Goal: Task Accomplishment & Management: Manage account settings

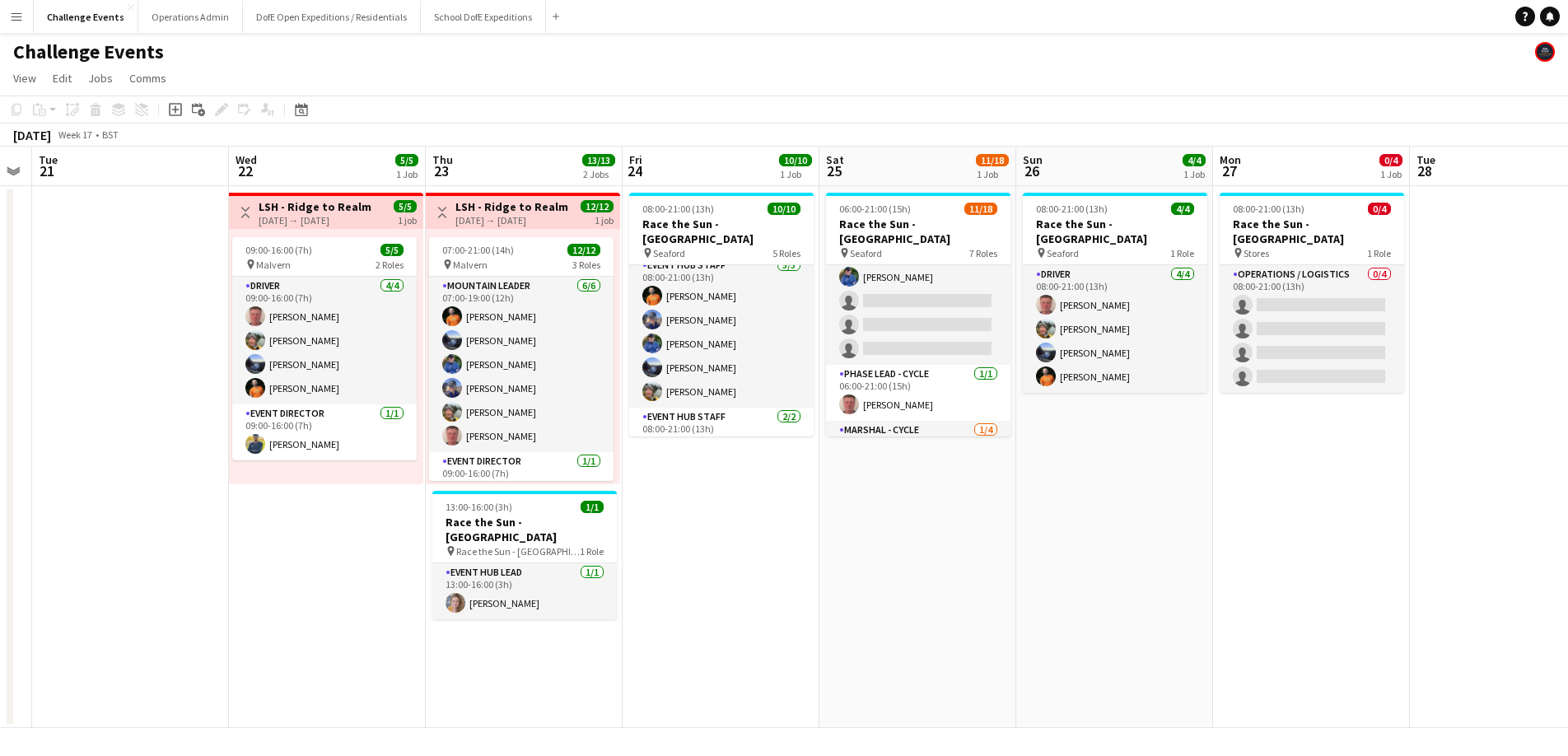
scroll to position [122, 0]
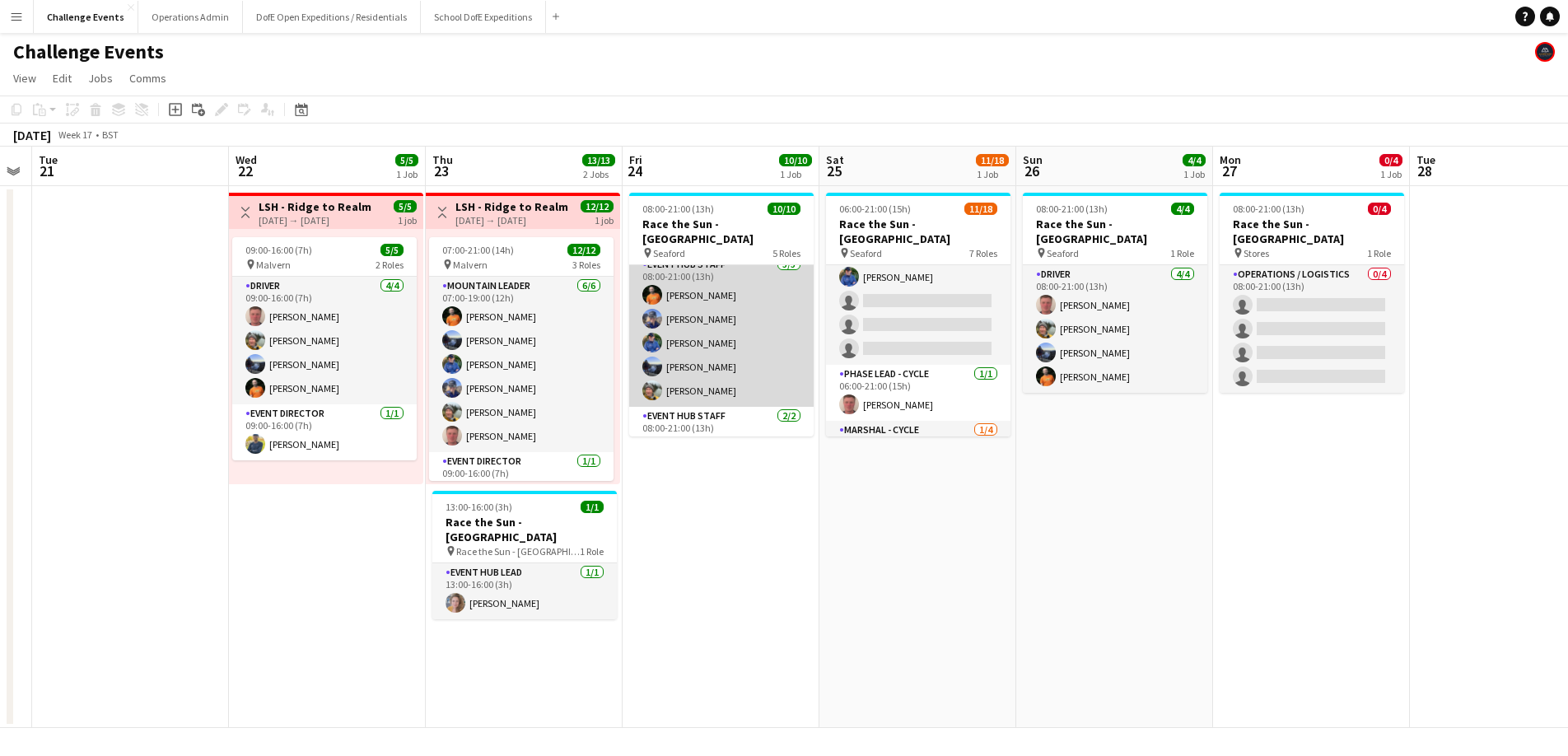
click at [688, 344] on app-card-role "Event Hub Staff [DATE] 08:00-21:00 (13h) [PERSON_NAME] [PERSON_NAME] [PERSON_NA…" at bounding box center [721, 330] width 185 height 152
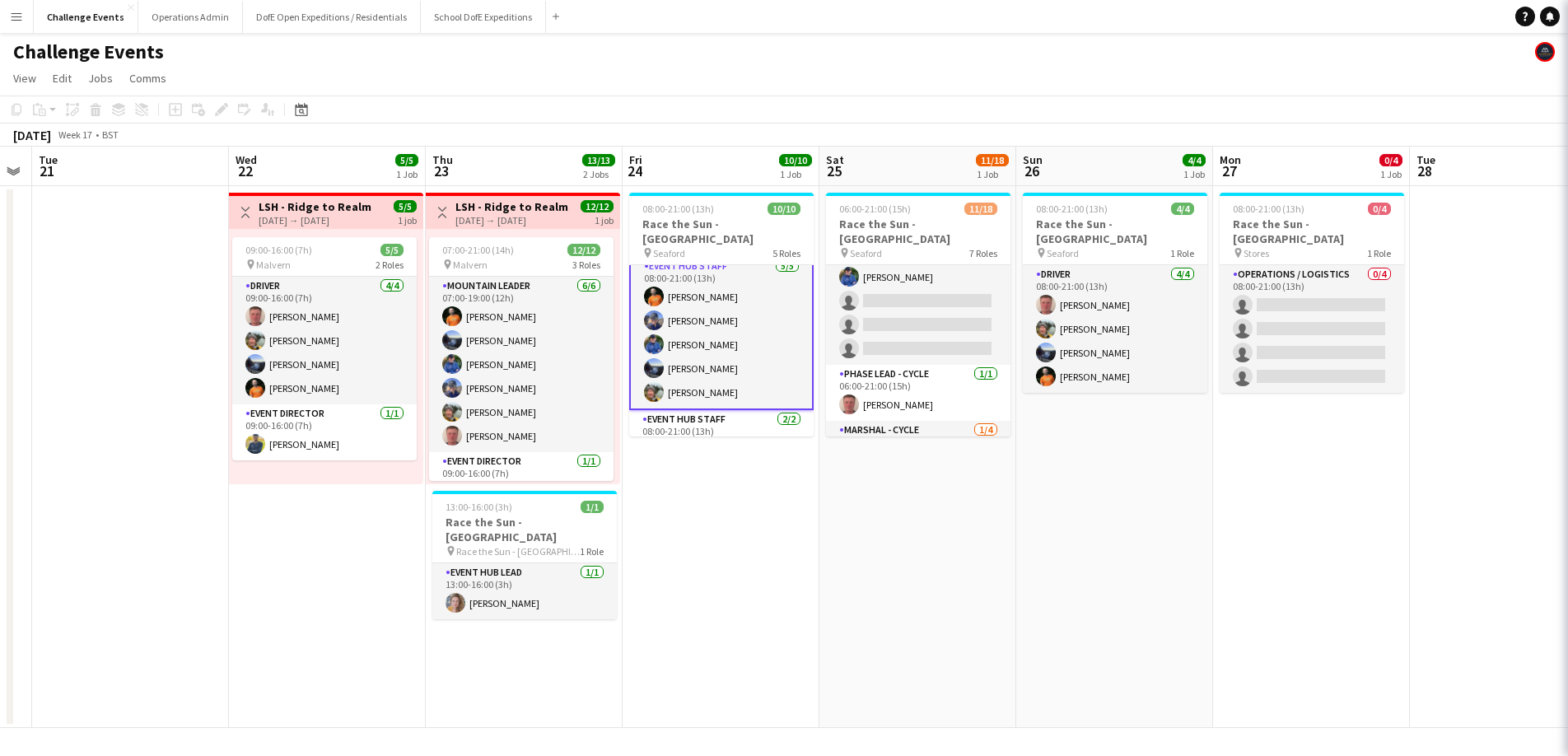
scroll to position [123, 0]
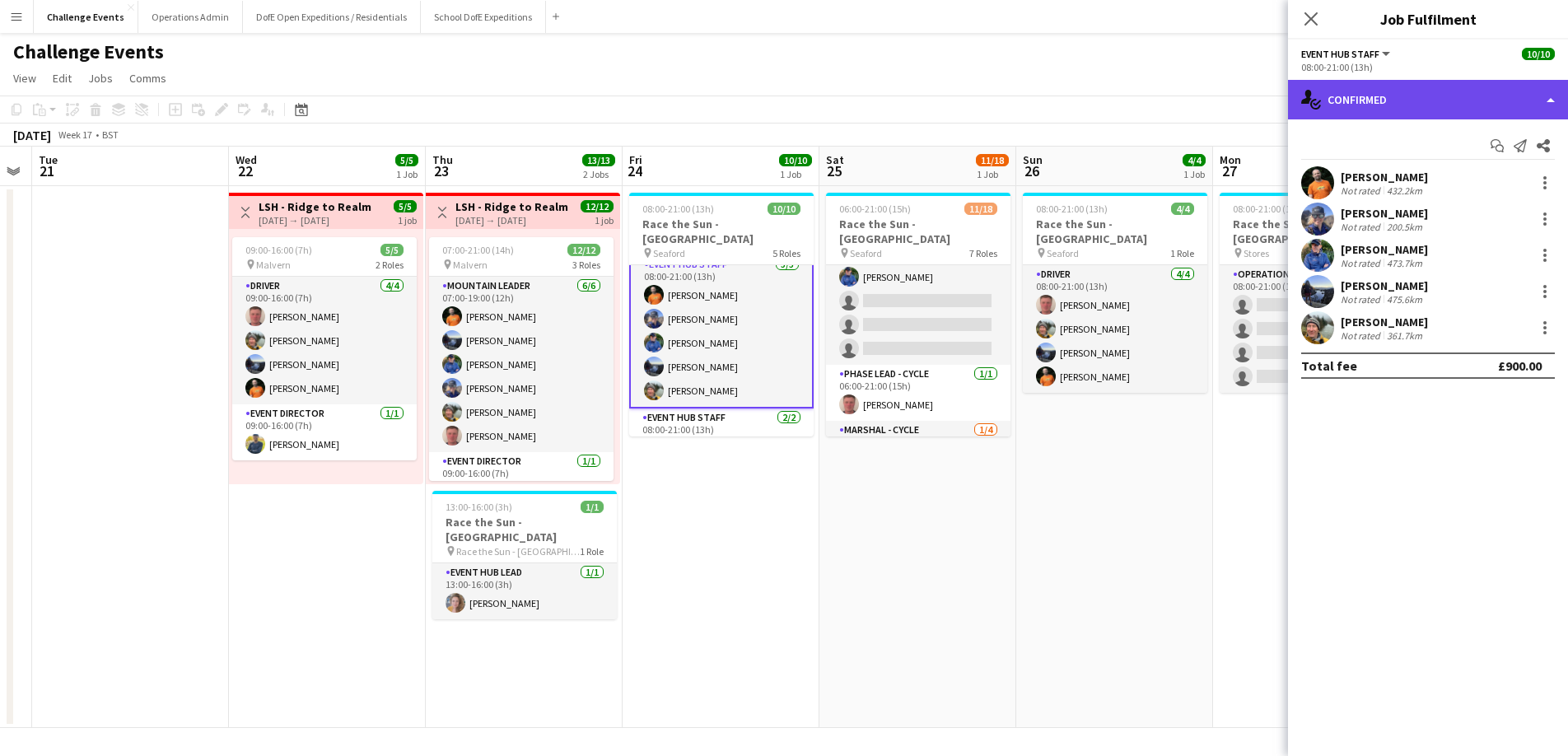
click at [1547, 100] on div "single-neutral-actions-check-2 Confirmed" at bounding box center [1428, 100] width 280 height 40
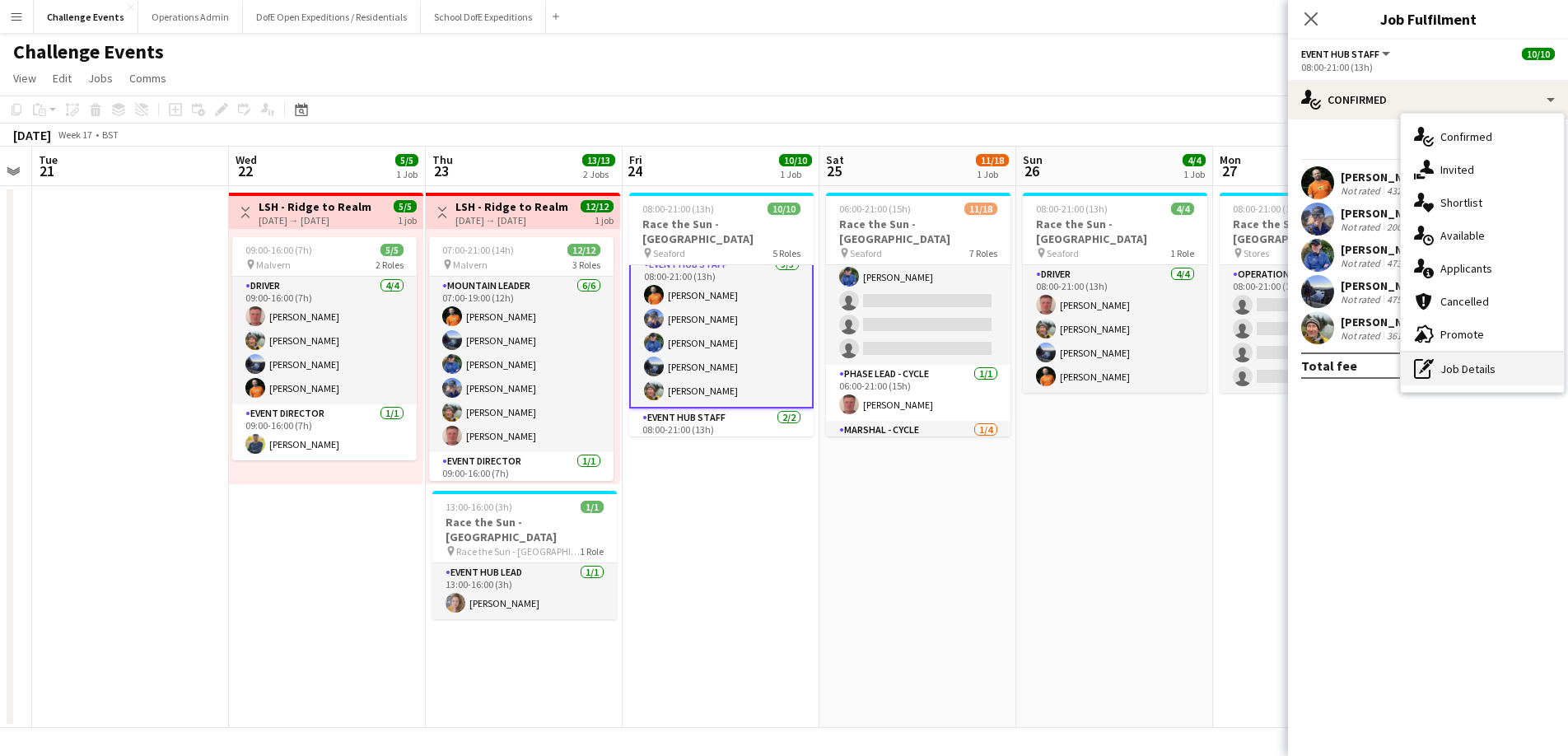
click at [1468, 367] on div "pen-write Job Details" at bounding box center [1482, 368] width 163 height 33
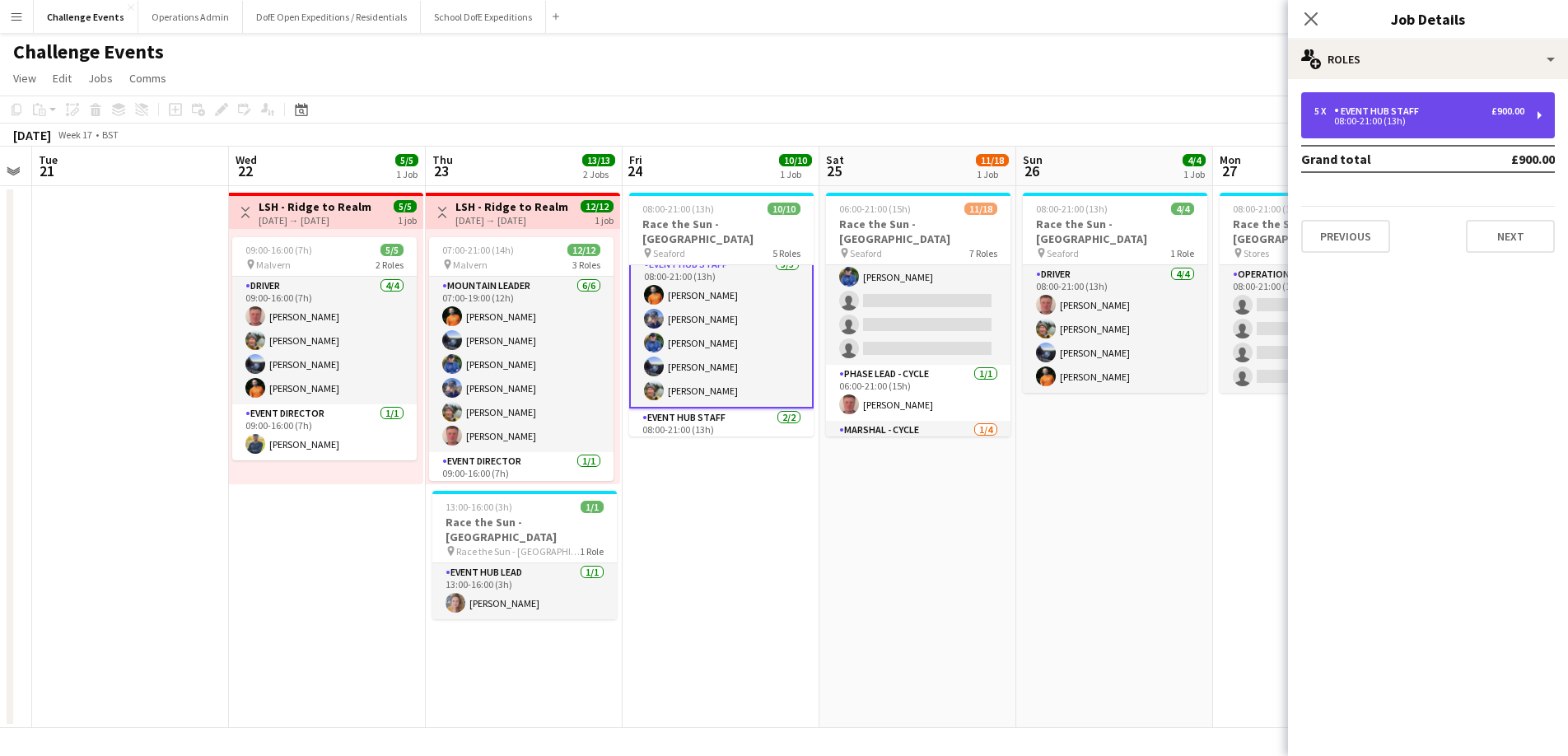
click at [1455, 113] on div "5 x Event Hub Staff £900.00" at bounding box center [1419, 111] width 210 height 11
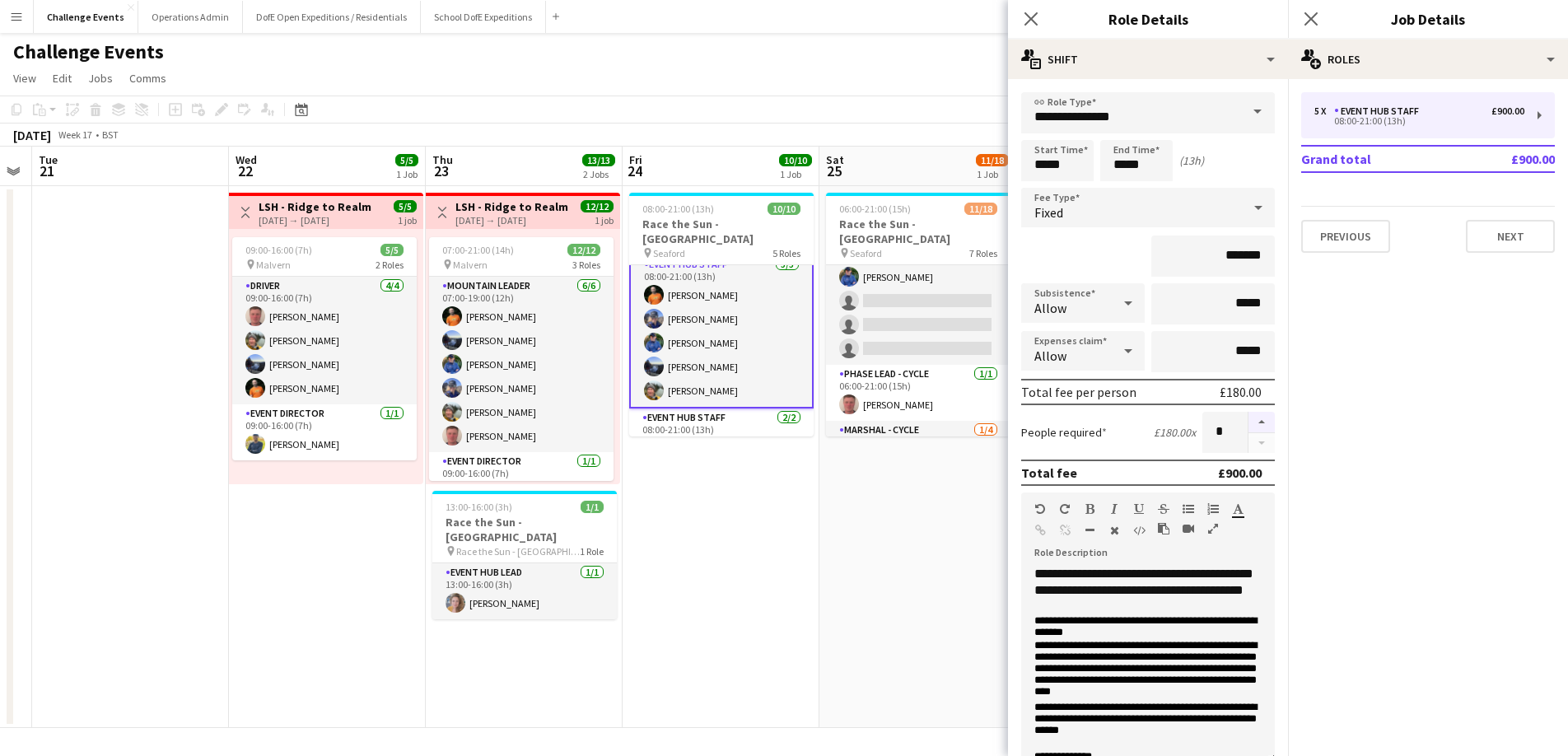
click at [1257, 421] on button "button" at bounding box center [1261, 422] width 26 height 22
type input "*"
click at [1493, 238] on button "Next" at bounding box center [1510, 237] width 89 height 33
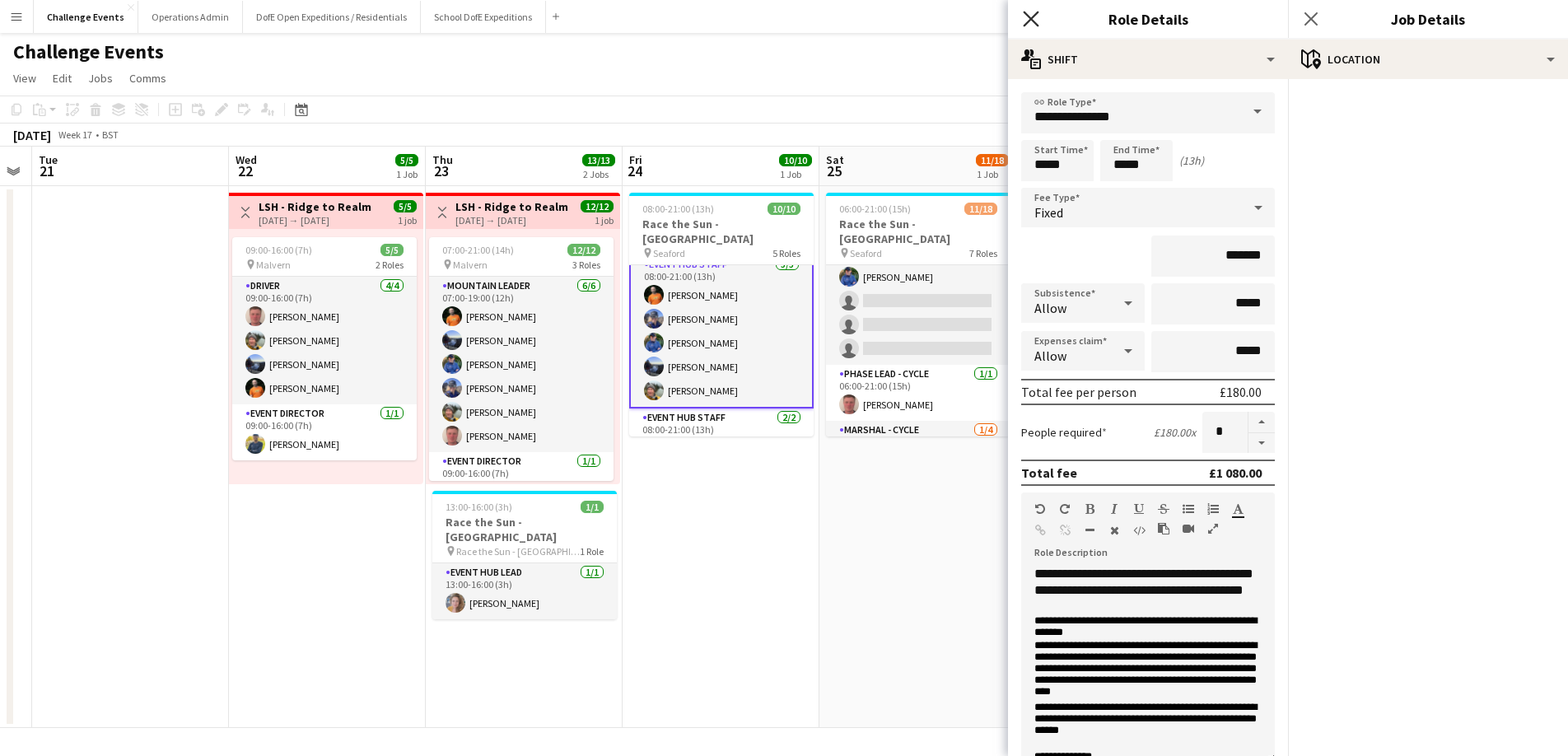
click at [1037, 20] on icon "Close pop-in" at bounding box center [1030, 18] width 16 height 16
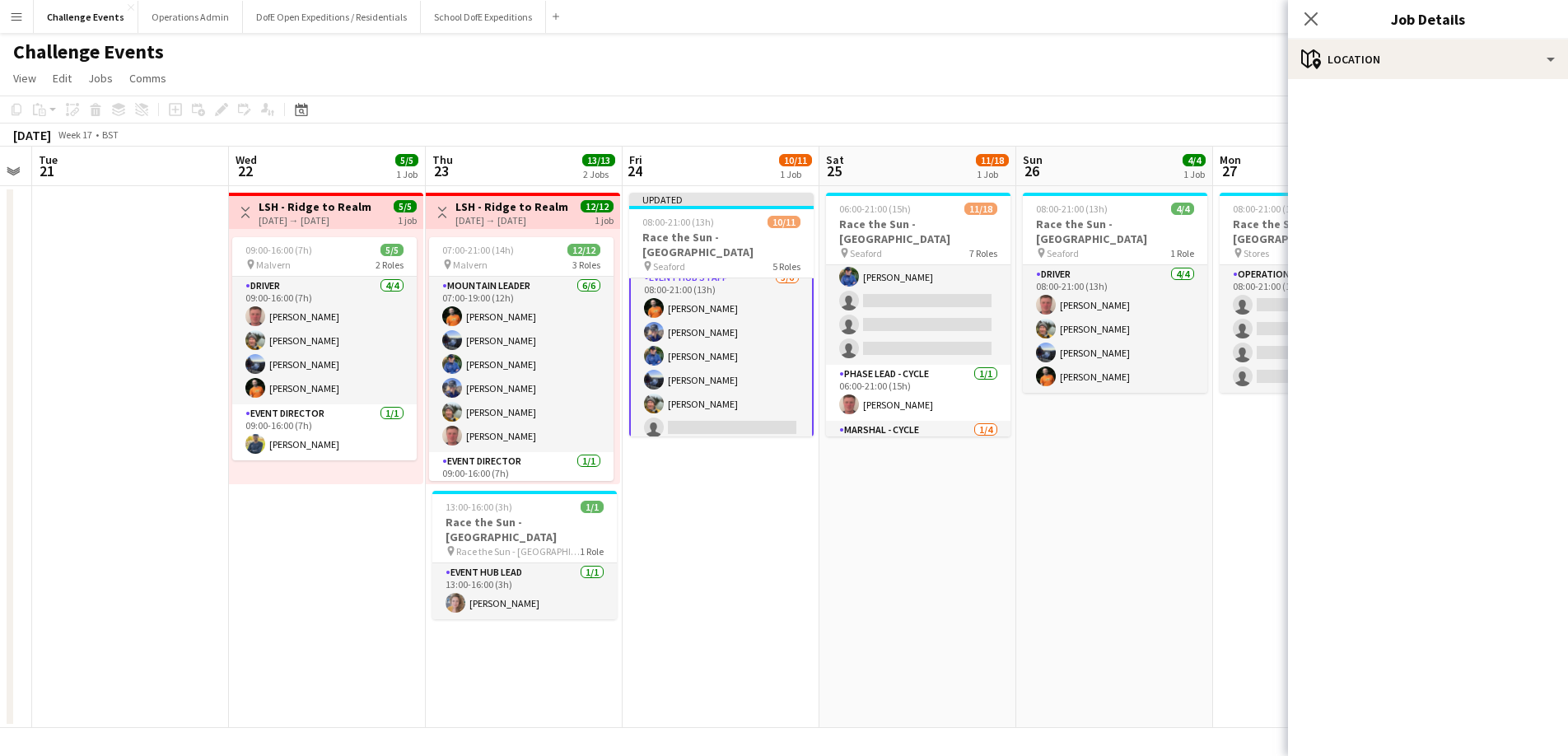
click at [691, 407] on app-card-role "Event Hub Staff [DATE] 08:00-21:00 (13h) [PERSON_NAME] [PERSON_NAME] [PERSON_NA…" at bounding box center [721, 356] width 185 height 179
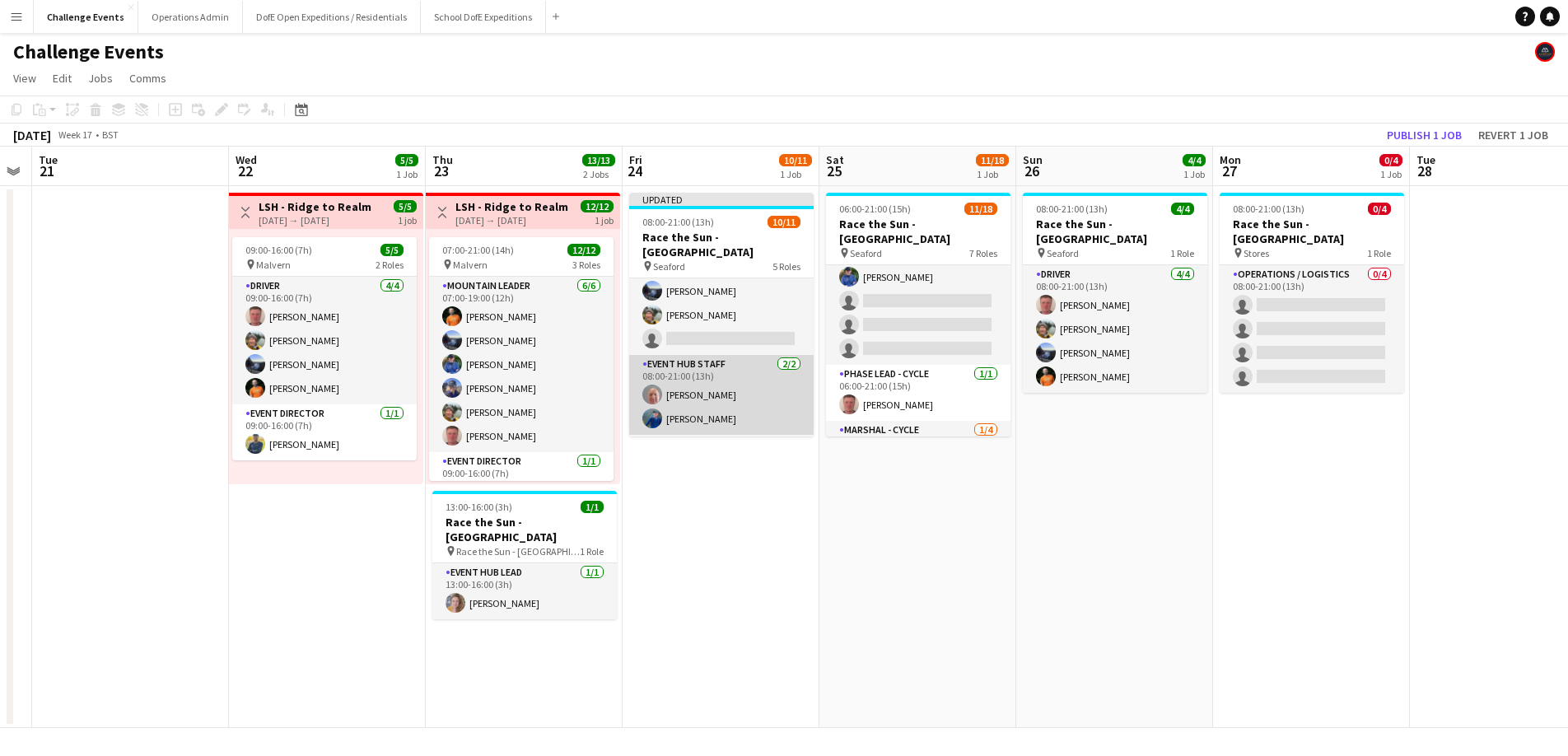
scroll to position [251, 0]
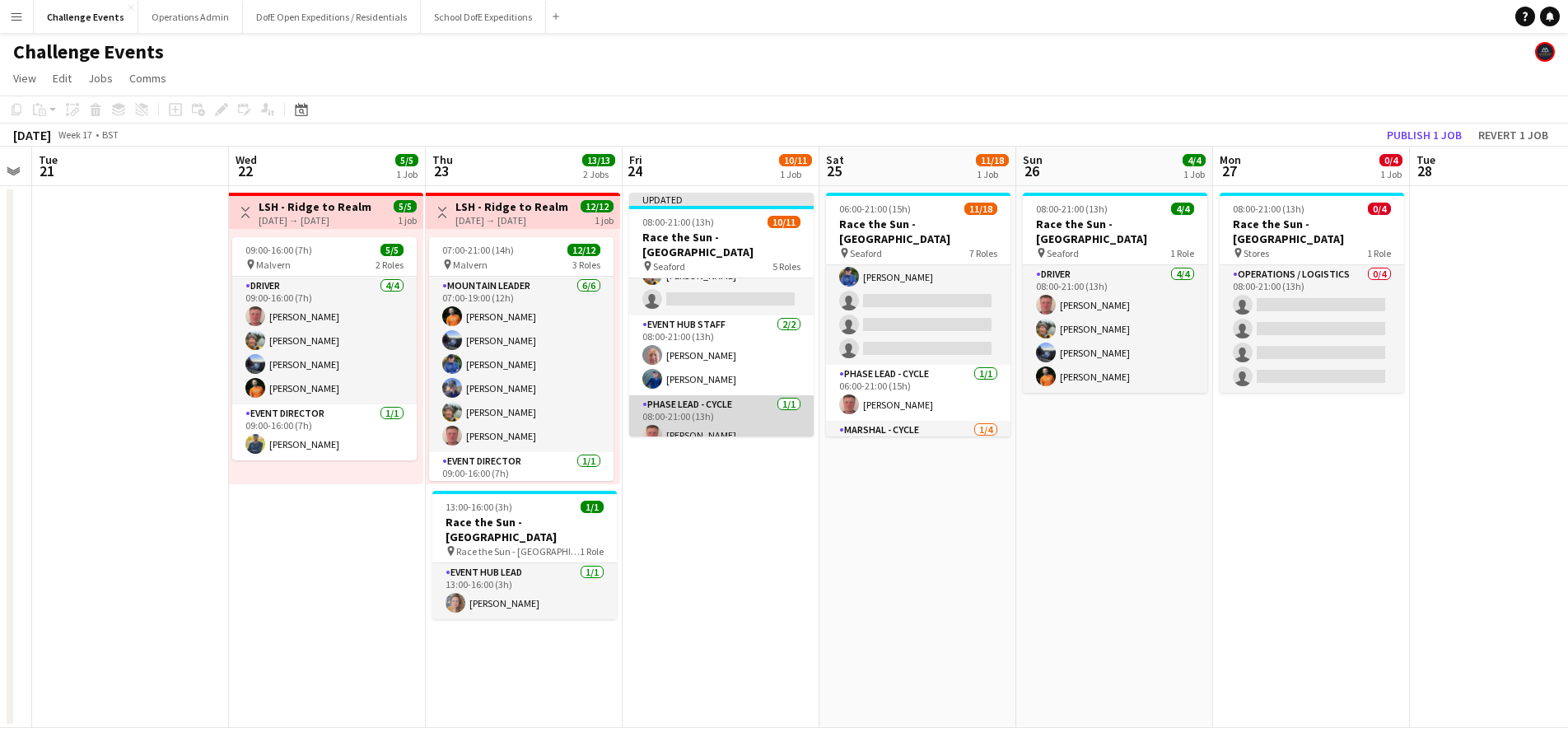
click at [695, 430] on app-card-role "Phase Lead - Cycle [DATE] 08:00-21:00 (13h) [PERSON_NAME]" at bounding box center [721, 423] width 185 height 56
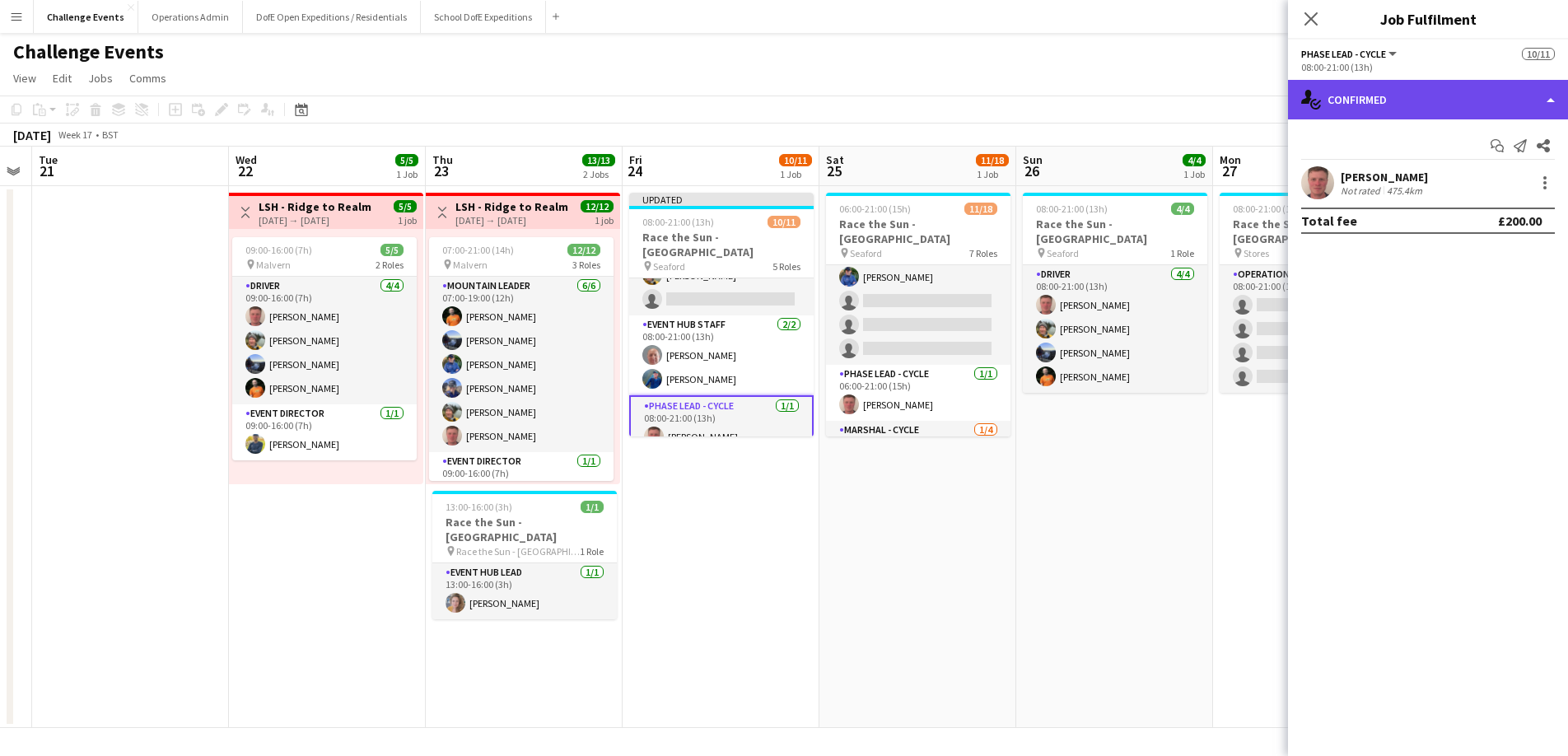
click at [1555, 94] on div "single-neutral-actions-check-2 Confirmed" at bounding box center [1428, 100] width 280 height 40
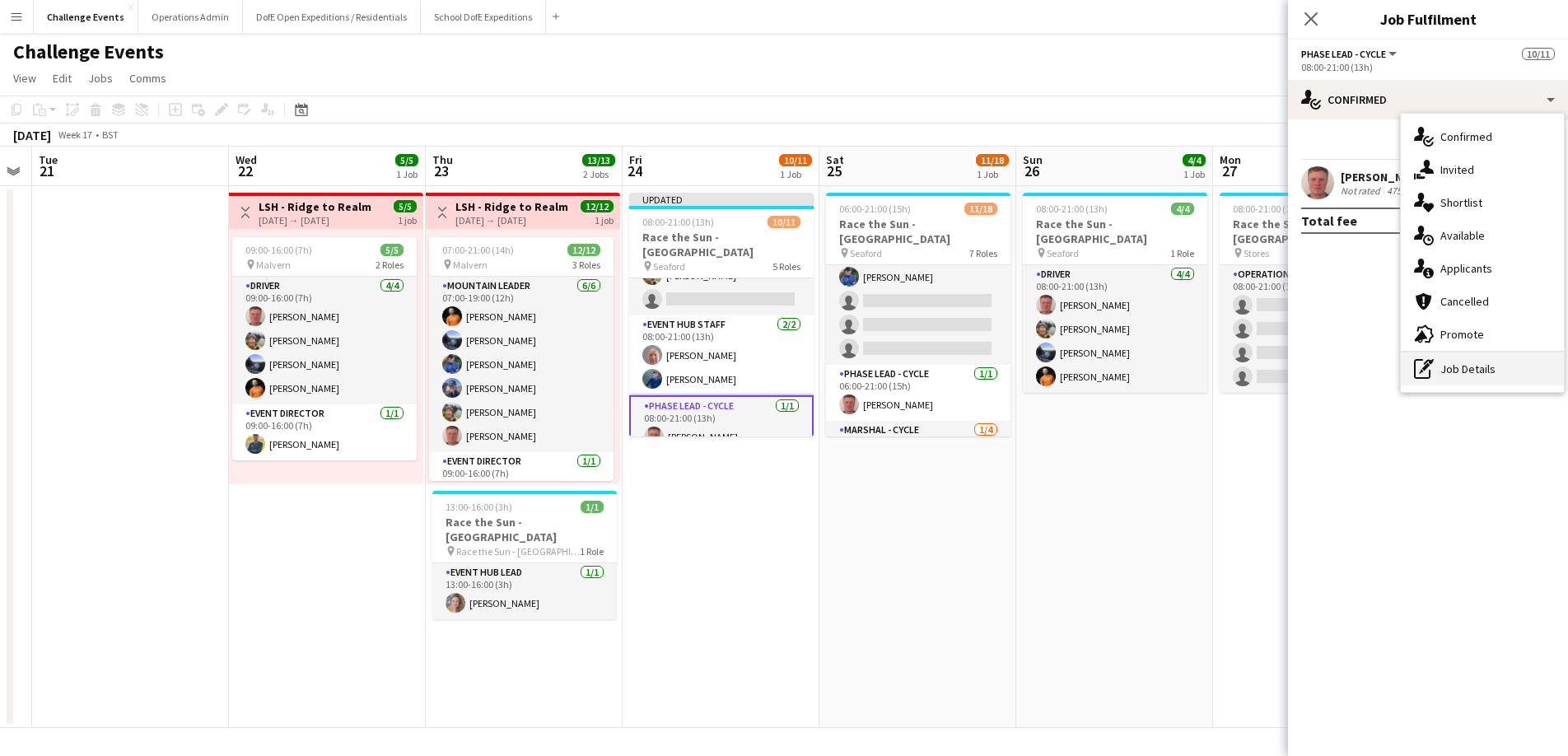
click at [1460, 361] on div "pen-write Job Details" at bounding box center [1482, 368] width 163 height 33
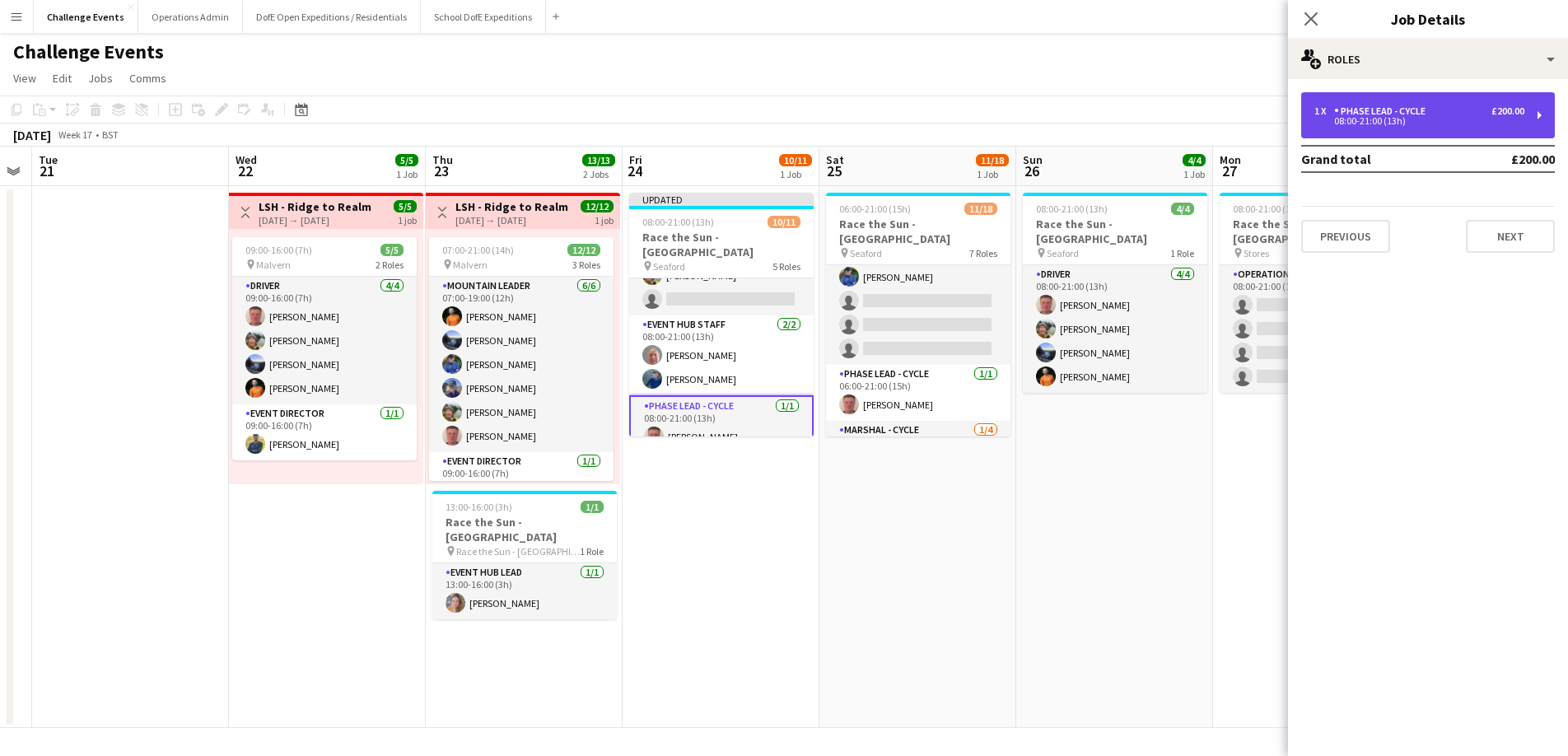
click at [1485, 112] on div "1 x Phase Lead - Cycle £200.00" at bounding box center [1419, 111] width 210 height 11
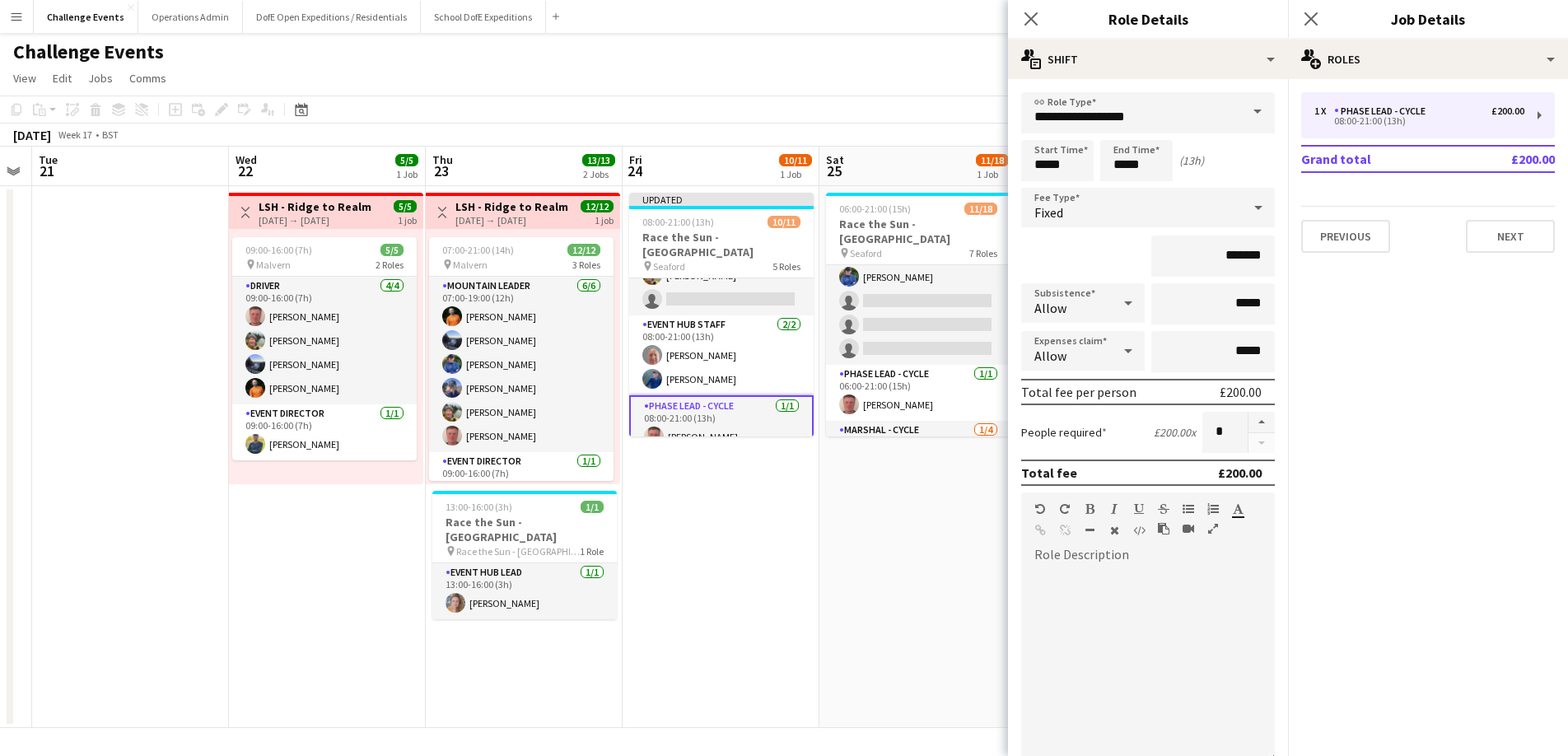
click at [1263, 108] on span at bounding box center [1258, 112] width 35 height 40
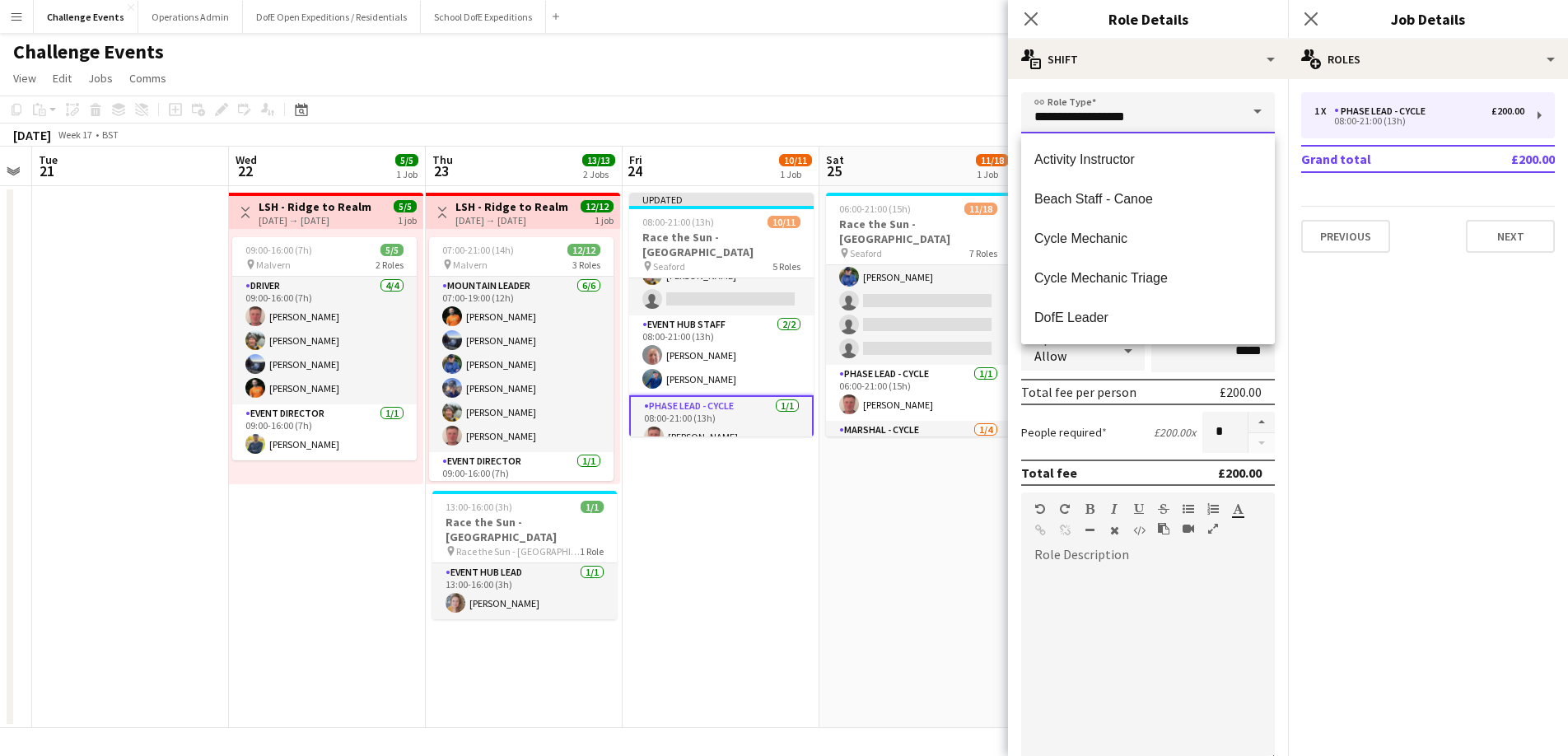
click at [1141, 110] on input "**********" at bounding box center [1147, 112] width 253 height 41
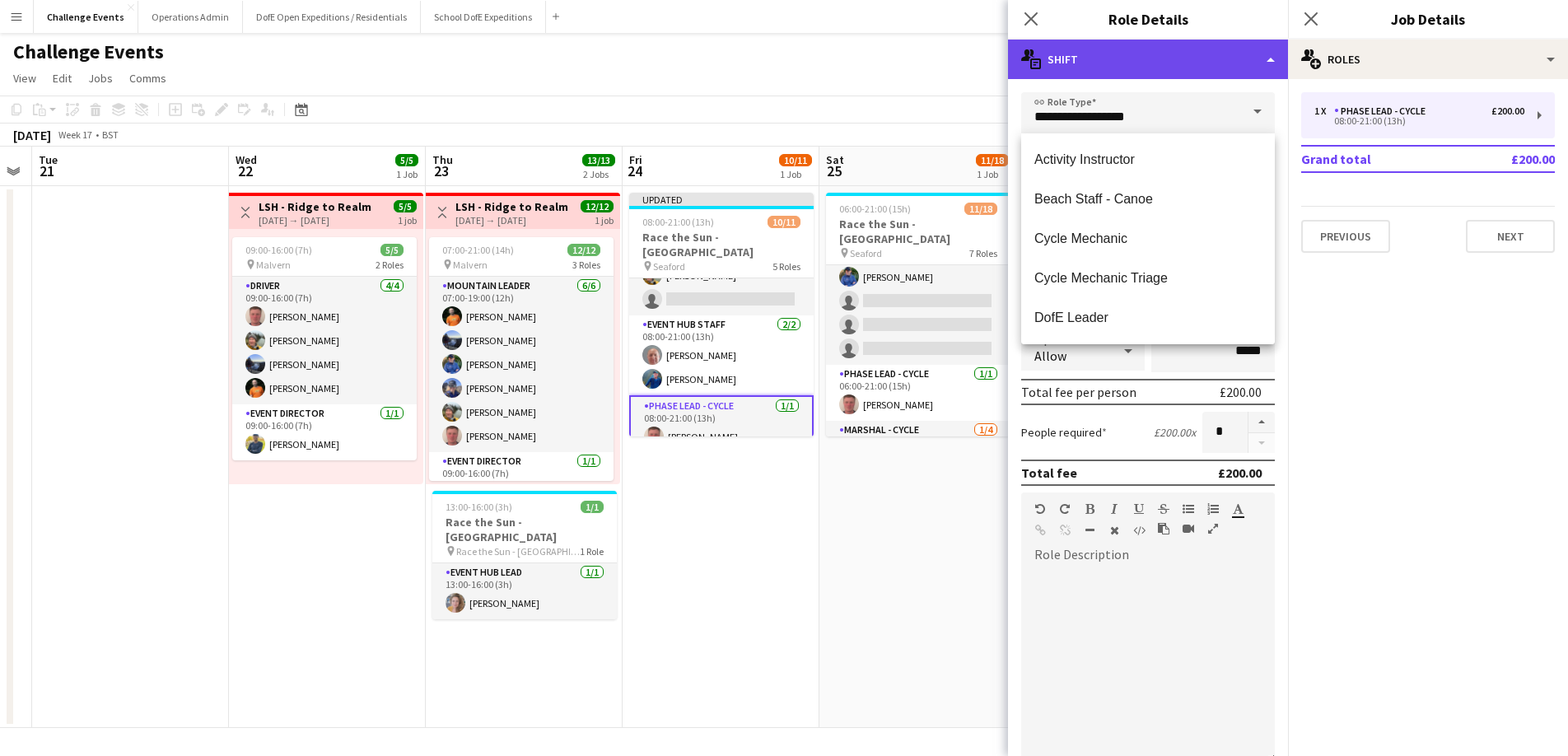
click at [1277, 48] on div "multiple-actions-text Shift" at bounding box center [1147, 60] width 280 height 40
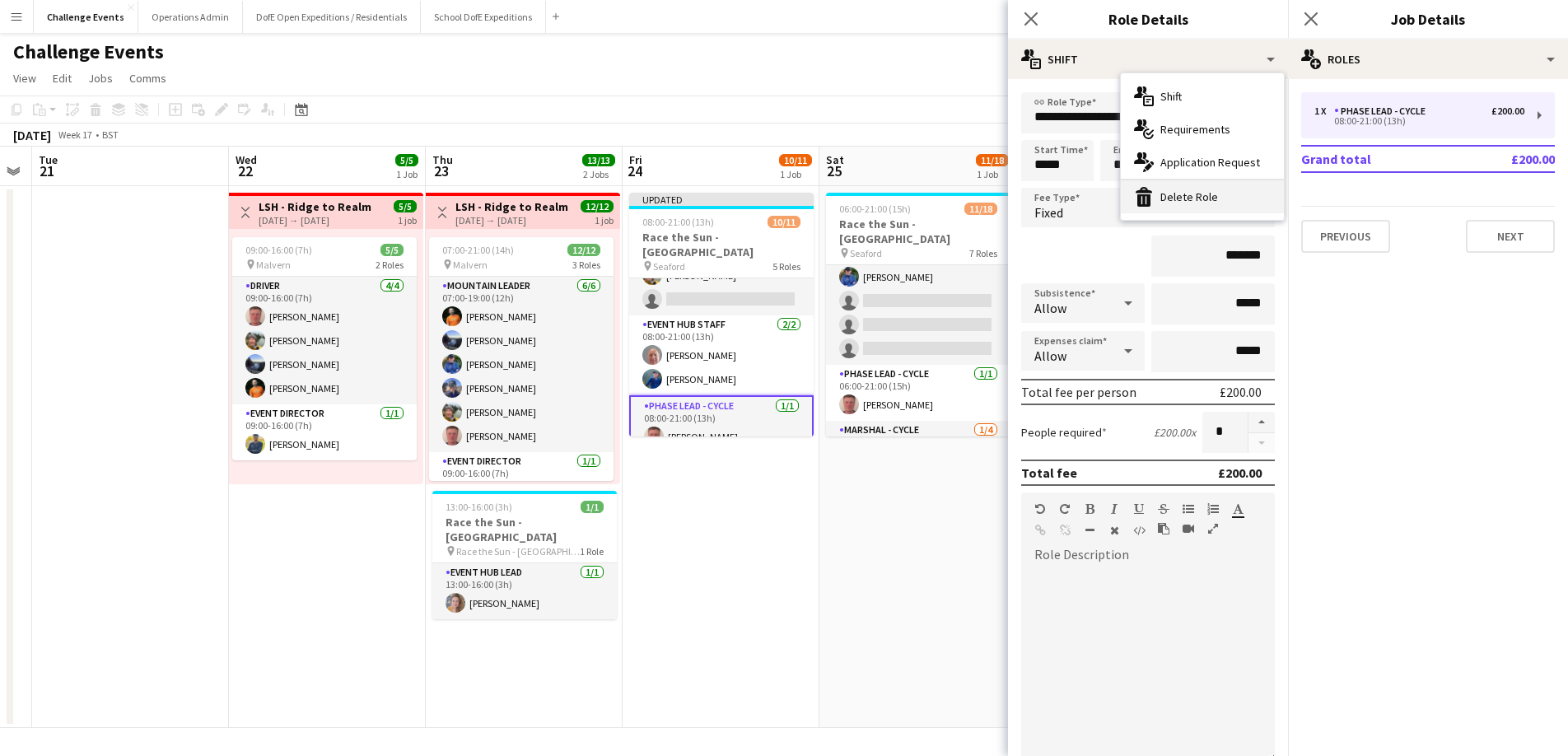
click at [1188, 195] on div "bin-2 Delete Role" at bounding box center [1202, 197] width 163 height 33
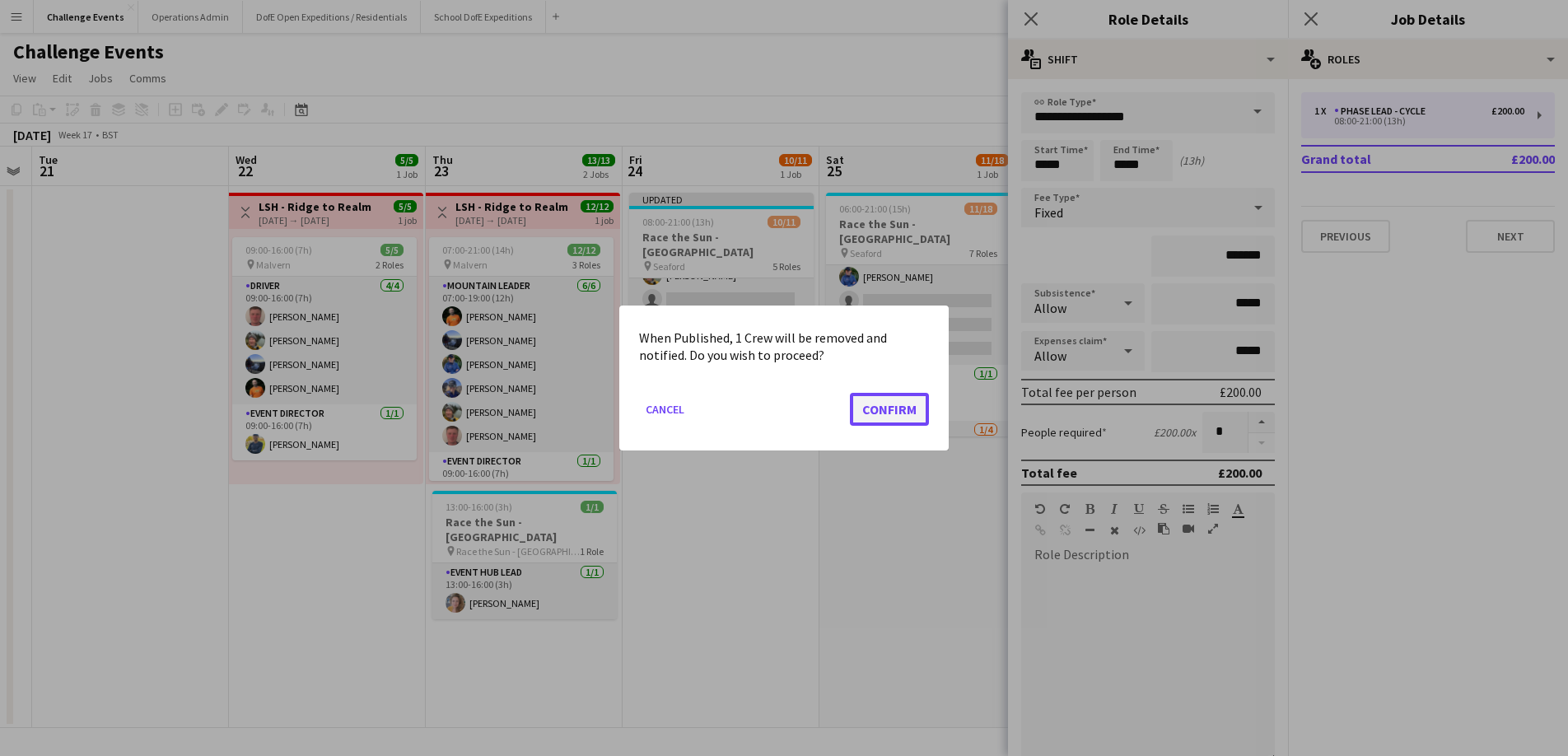
click at [885, 414] on button "Confirm" at bounding box center [889, 409] width 79 height 33
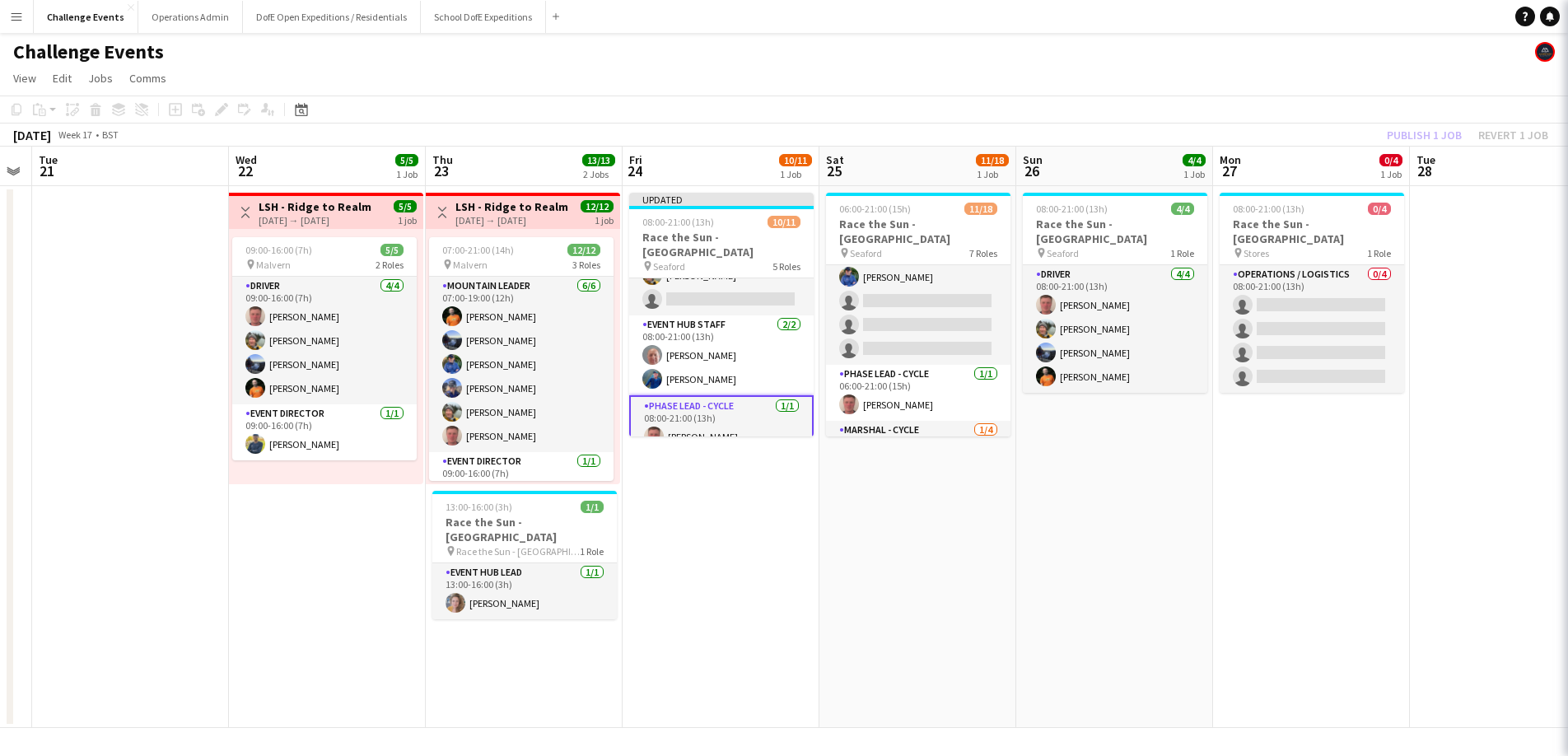
scroll to position [194, 0]
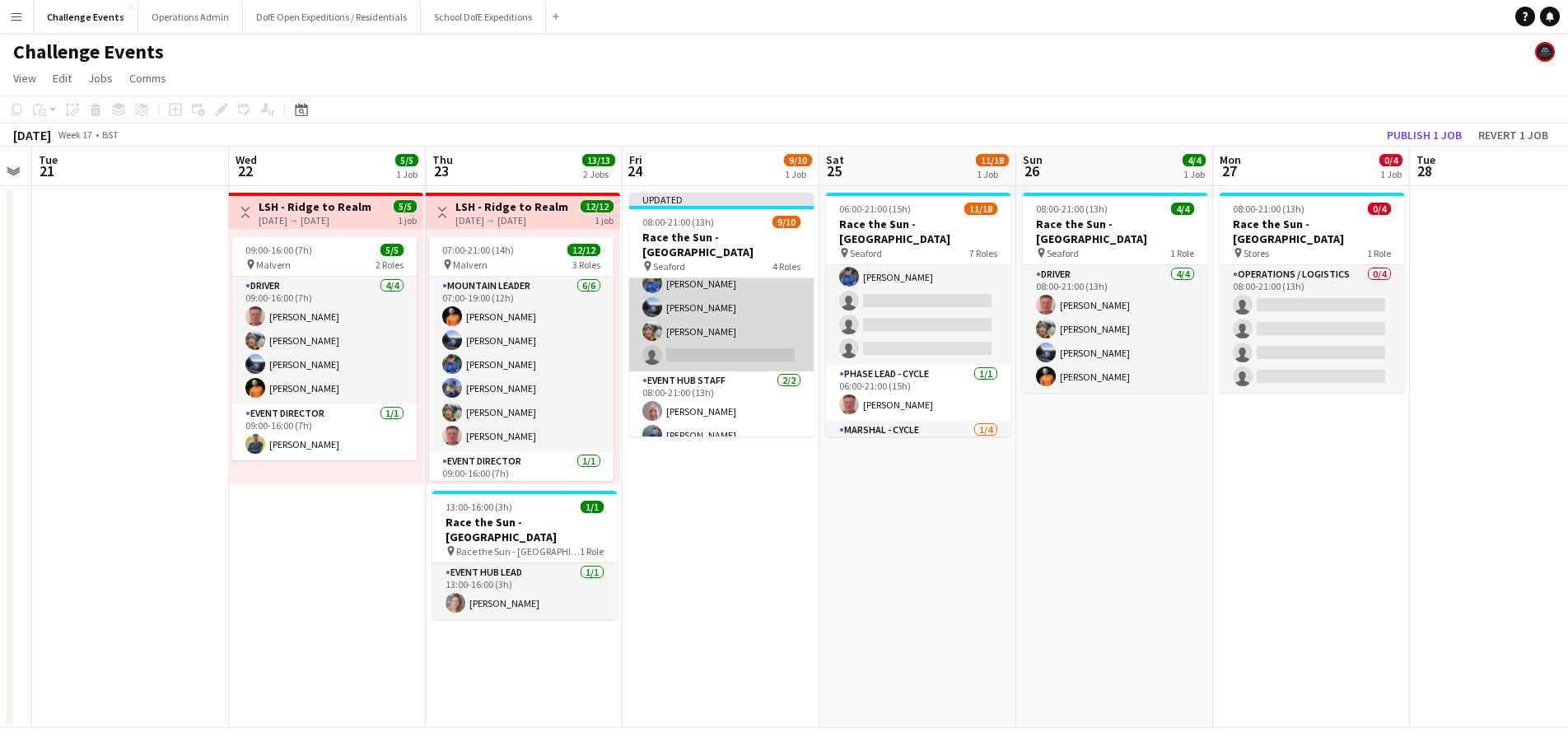
click at [709, 329] on app-card-role "Event Hub Staff [DATE] 08:00-21:00 (13h) [PERSON_NAME] [PERSON_NAME] [PERSON_NA…" at bounding box center [721, 284] width 185 height 175
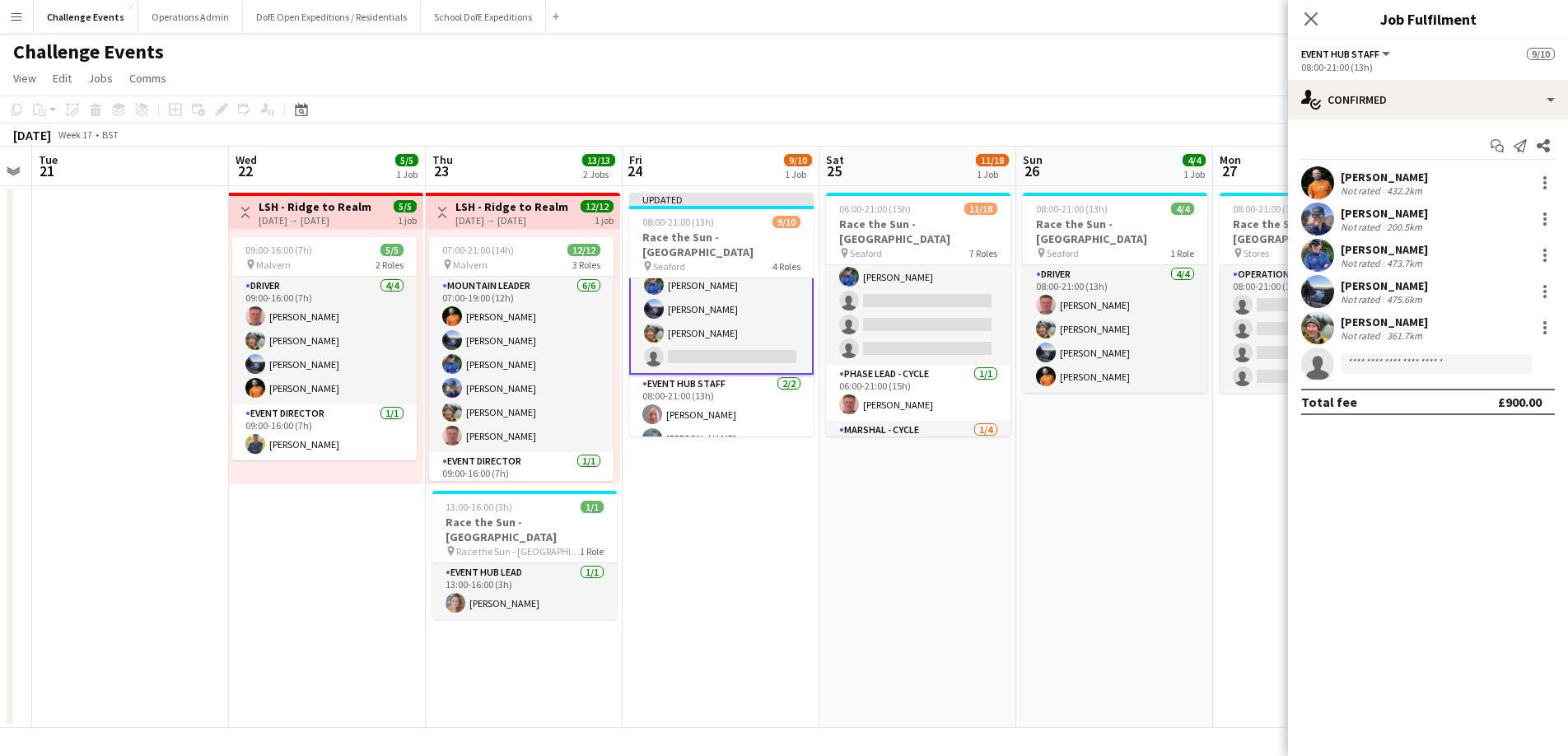
scroll to position [196, 0]
click at [1379, 361] on input at bounding box center [1436, 363] width 191 height 20
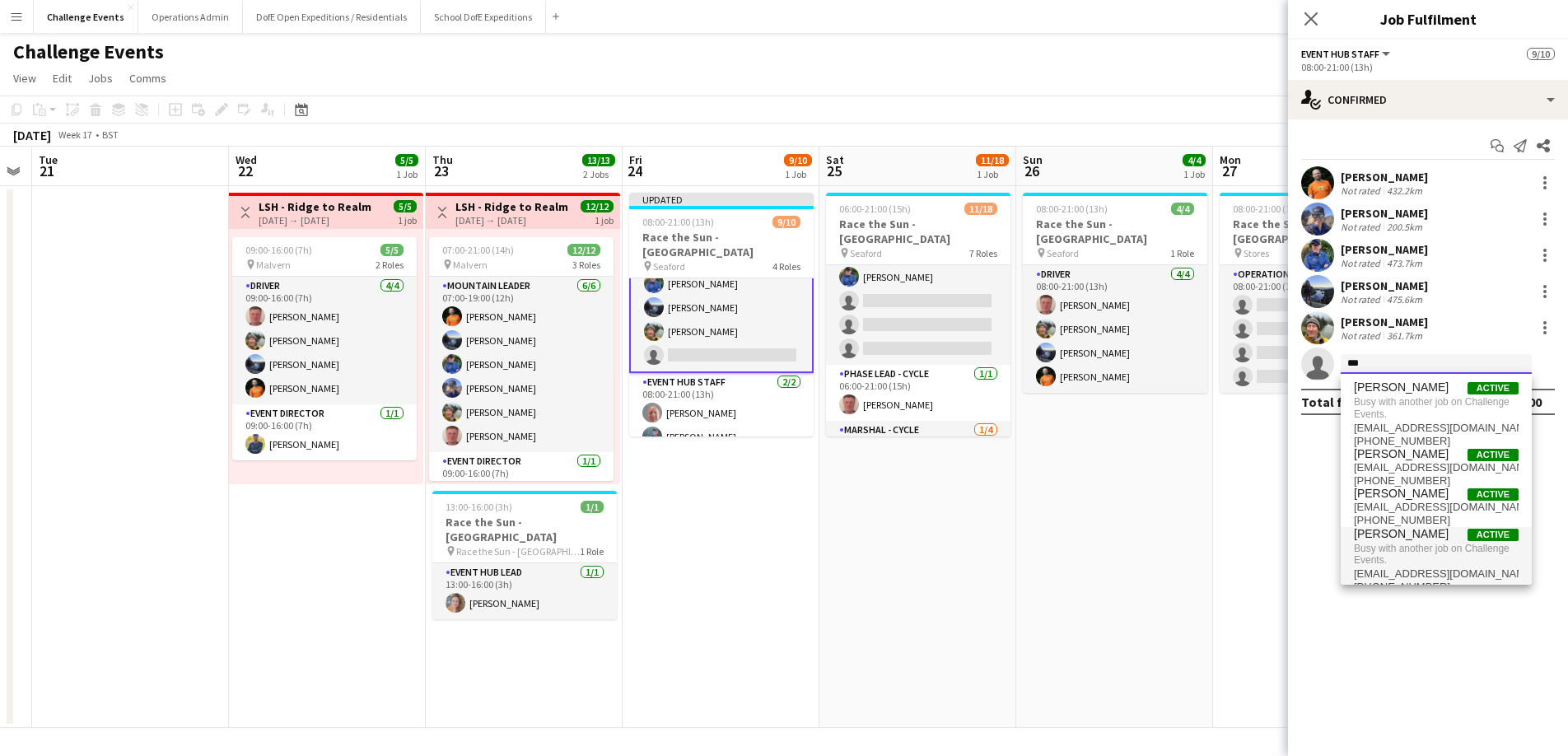
type input "***"
click at [1408, 541] on span "Busy with another job on Challenge Events." at bounding box center [1436, 554] width 165 height 27
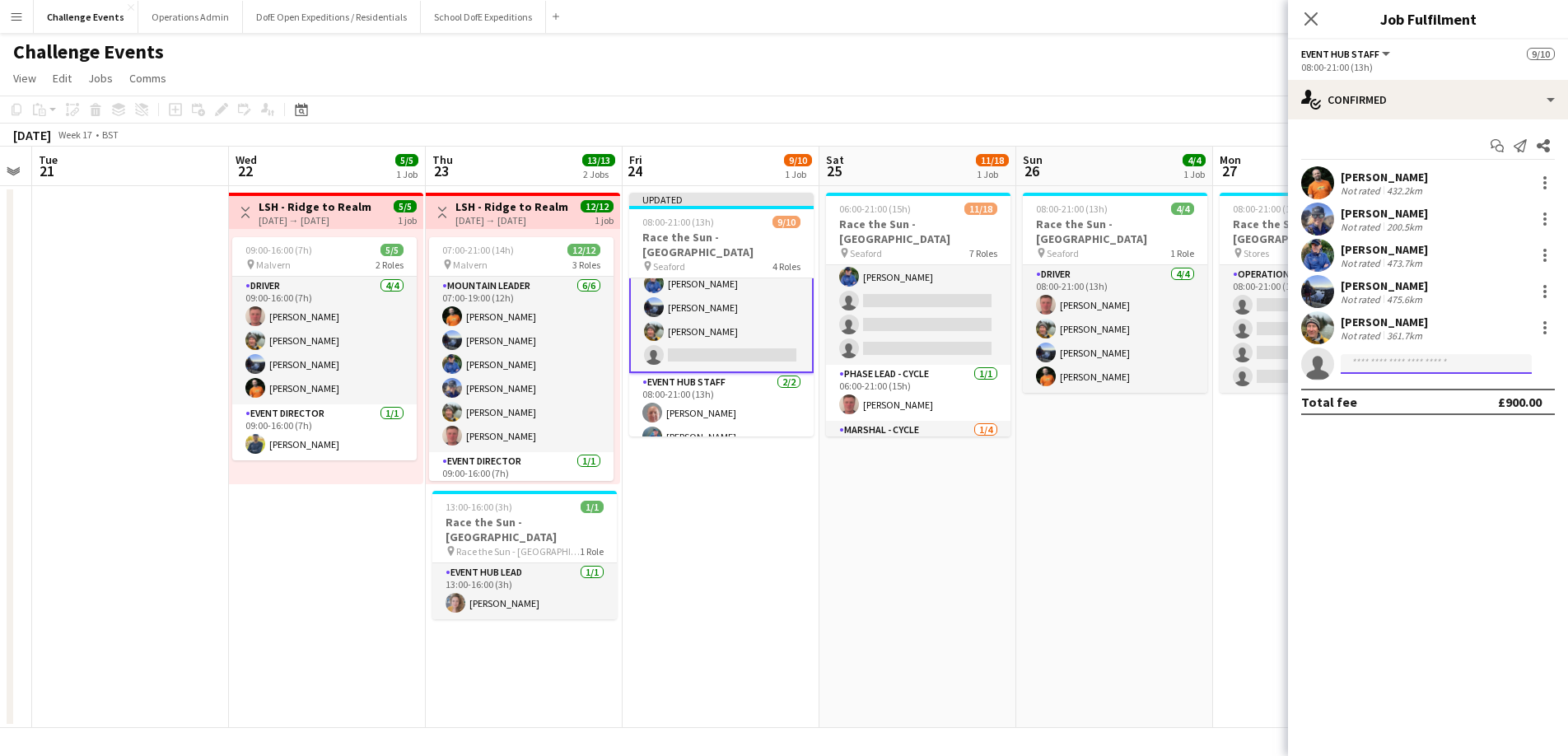
click at [1403, 365] on input at bounding box center [1436, 363] width 191 height 20
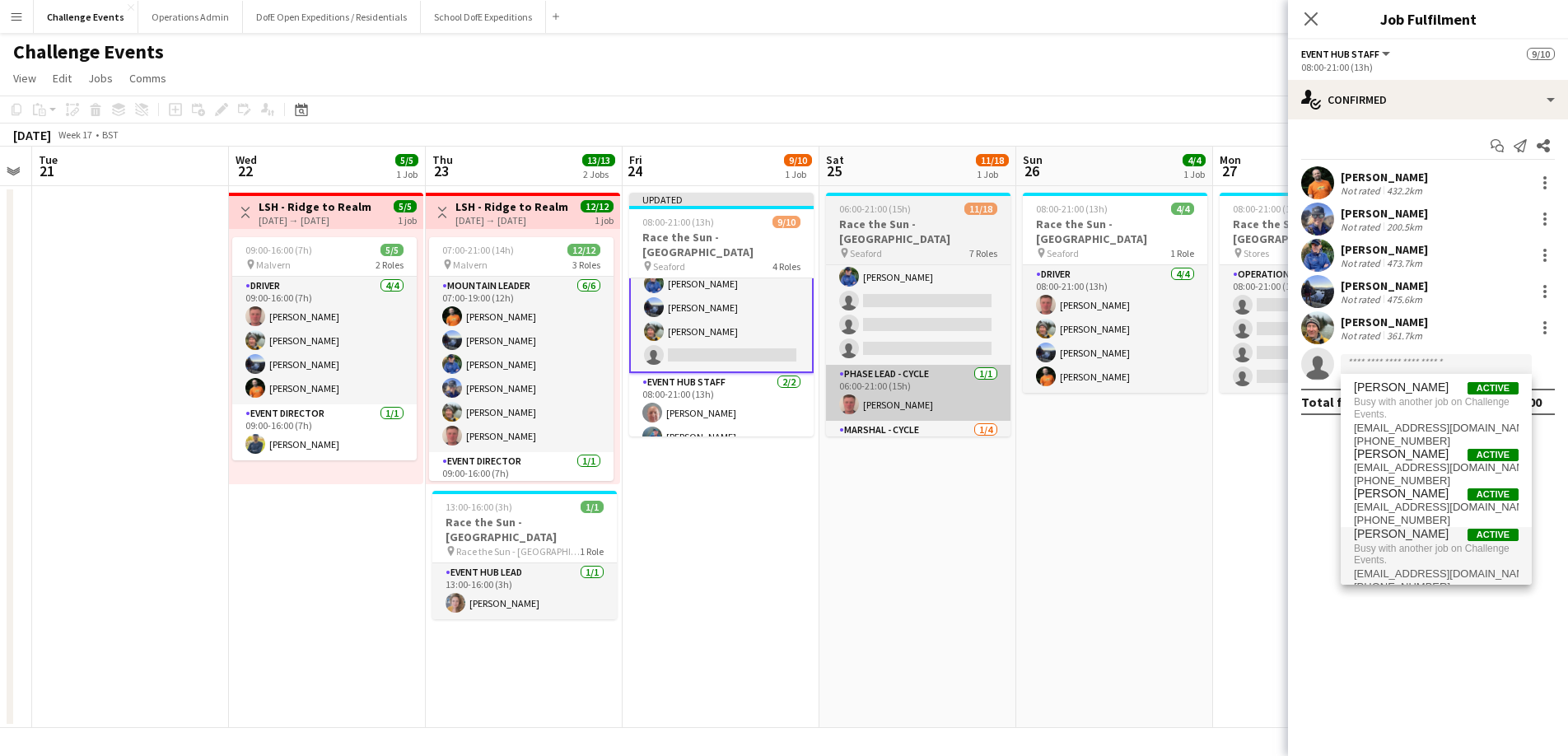
drag, startPoint x: 784, startPoint y: 582, endPoint x: 973, endPoint y: 386, distance: 272.3
click at [784, 582] on app-date-cell "Updated 08:00-21:00 (13h) 9/10 Race the Sun - [GEOGRAPHIC_DATA] pin Seaford 4 R…" at bounding box center [721, 457] width 197 height 542
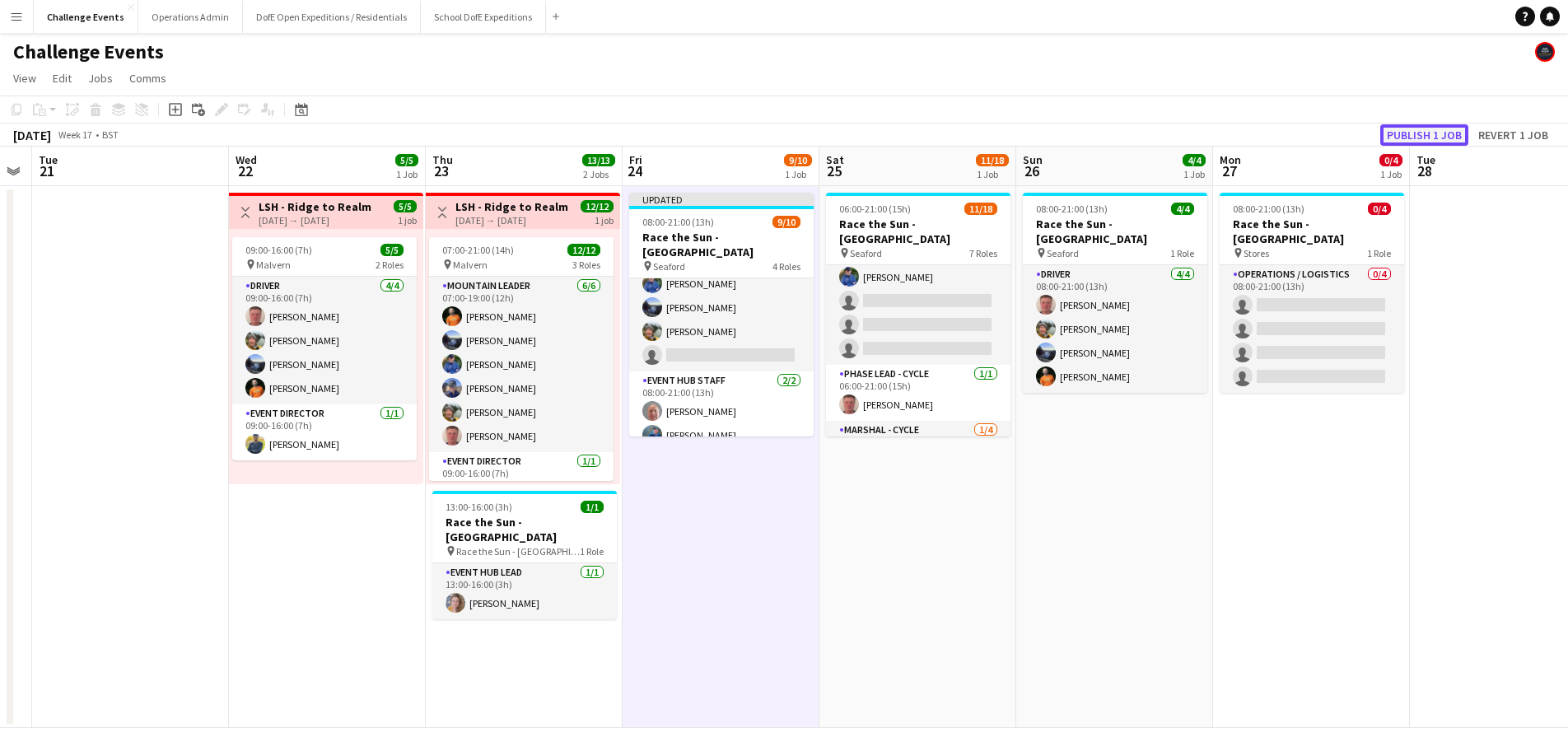
click at [1447, 127] on button "Publish 1 job" at bounding box center [1424, 134] width 88 height 22
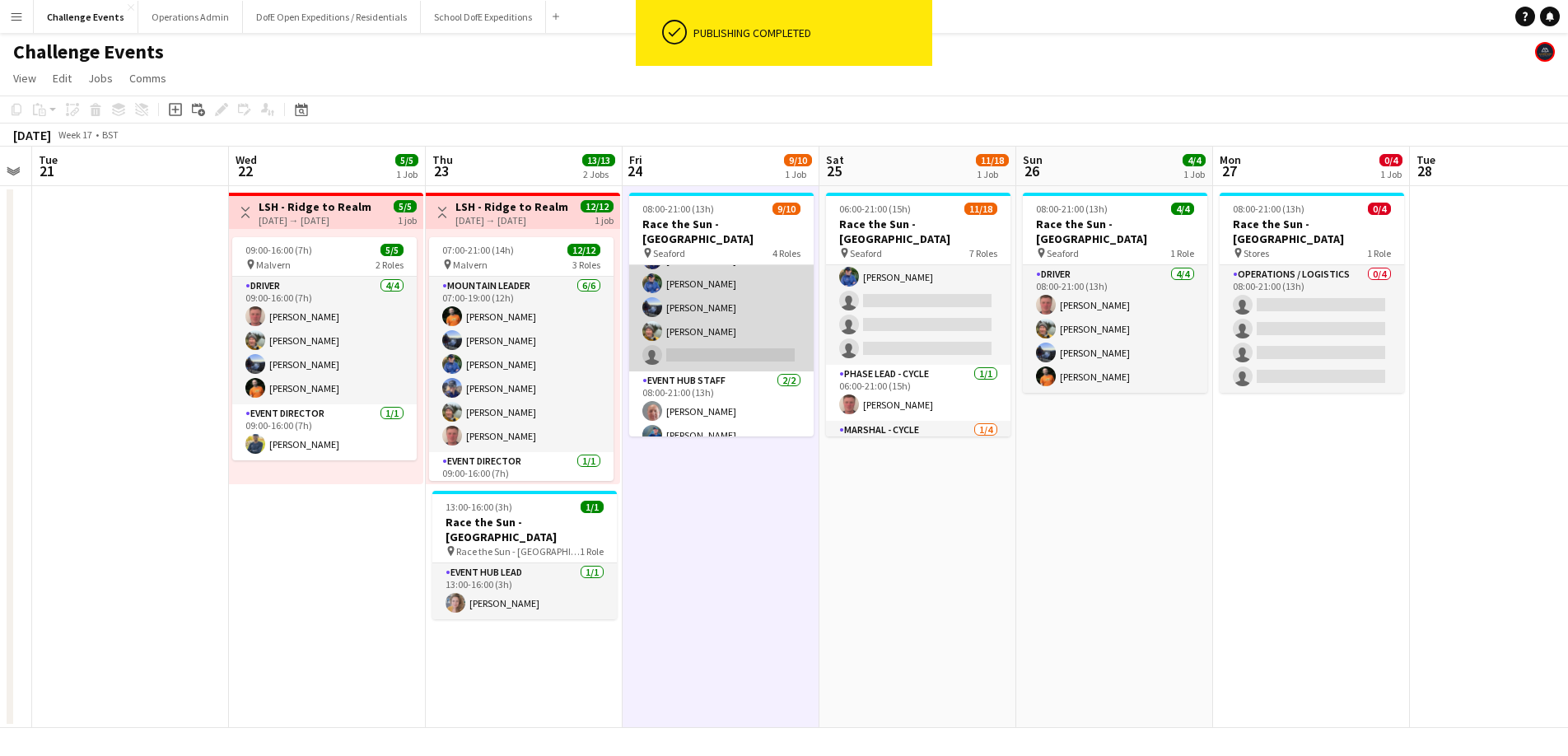
click at [682, 333] on app-card-role "Event Hub Staff [DATE] 08:00-21:00 (13h) [PERSON_NAME] [PERSON_NAME] [PERSON_NA…" at bounding box center [721, 284] width 185 height 175
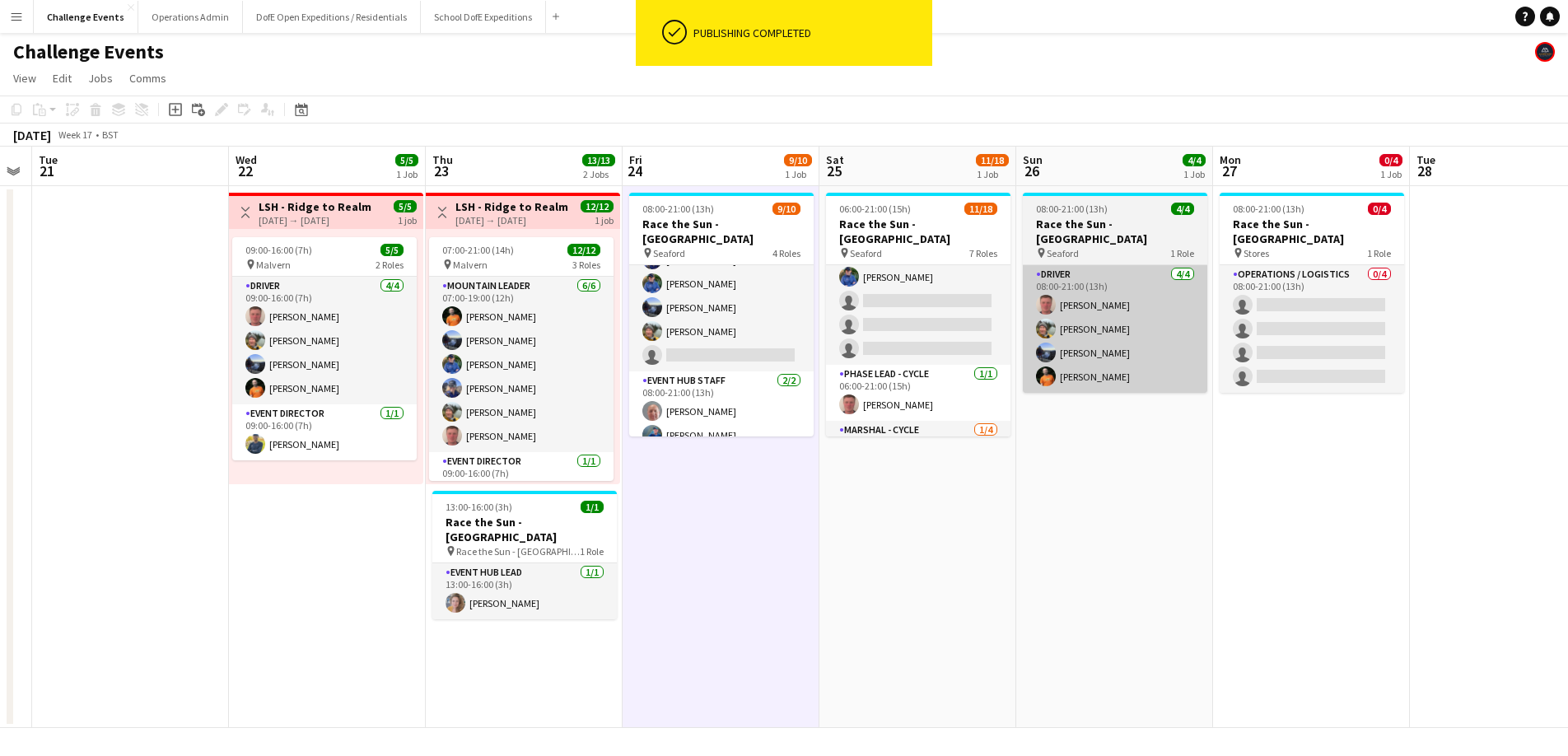
scroll to position [183, 0]
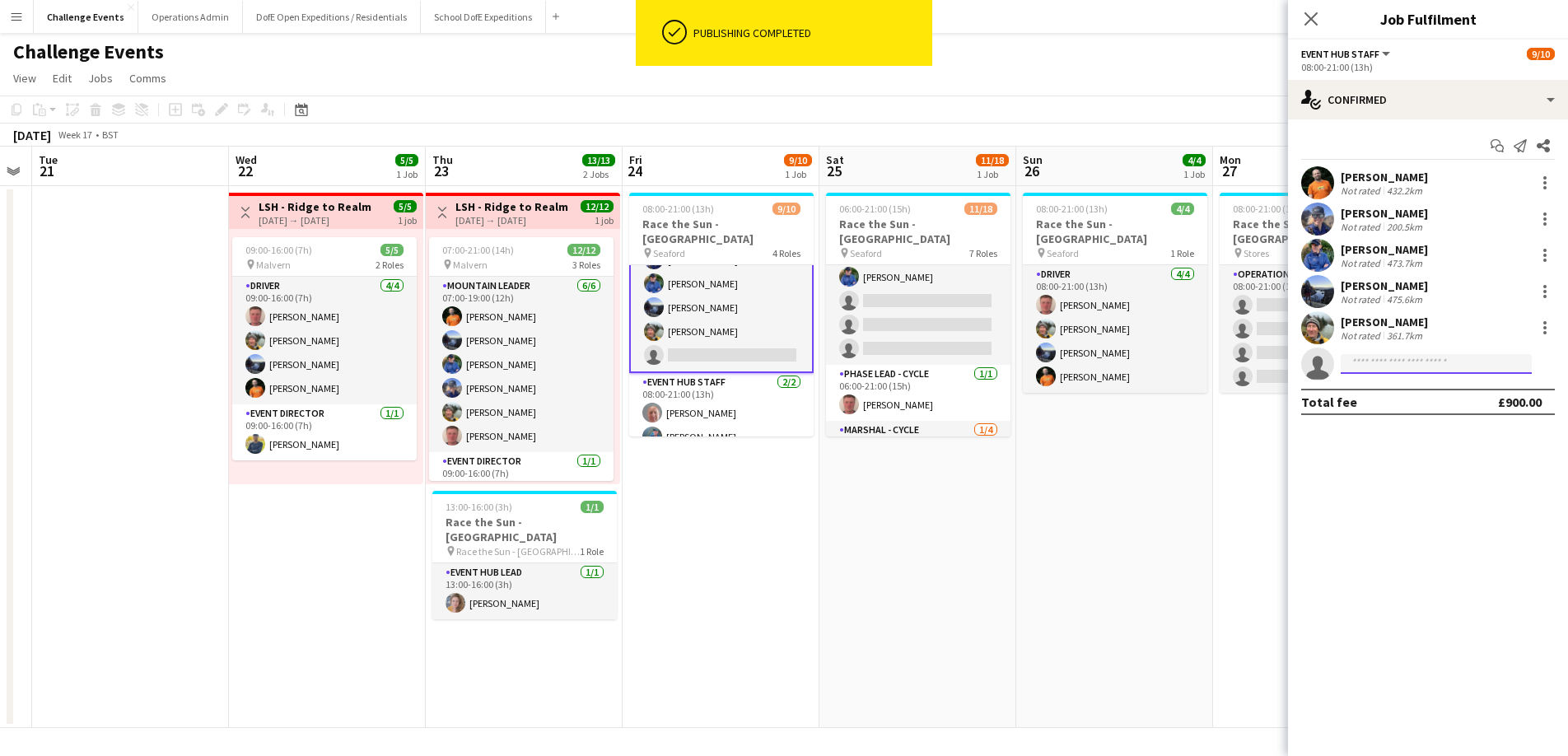
click at [1410, 356] on input at bounding box center [1436, 363] width 191 height 20
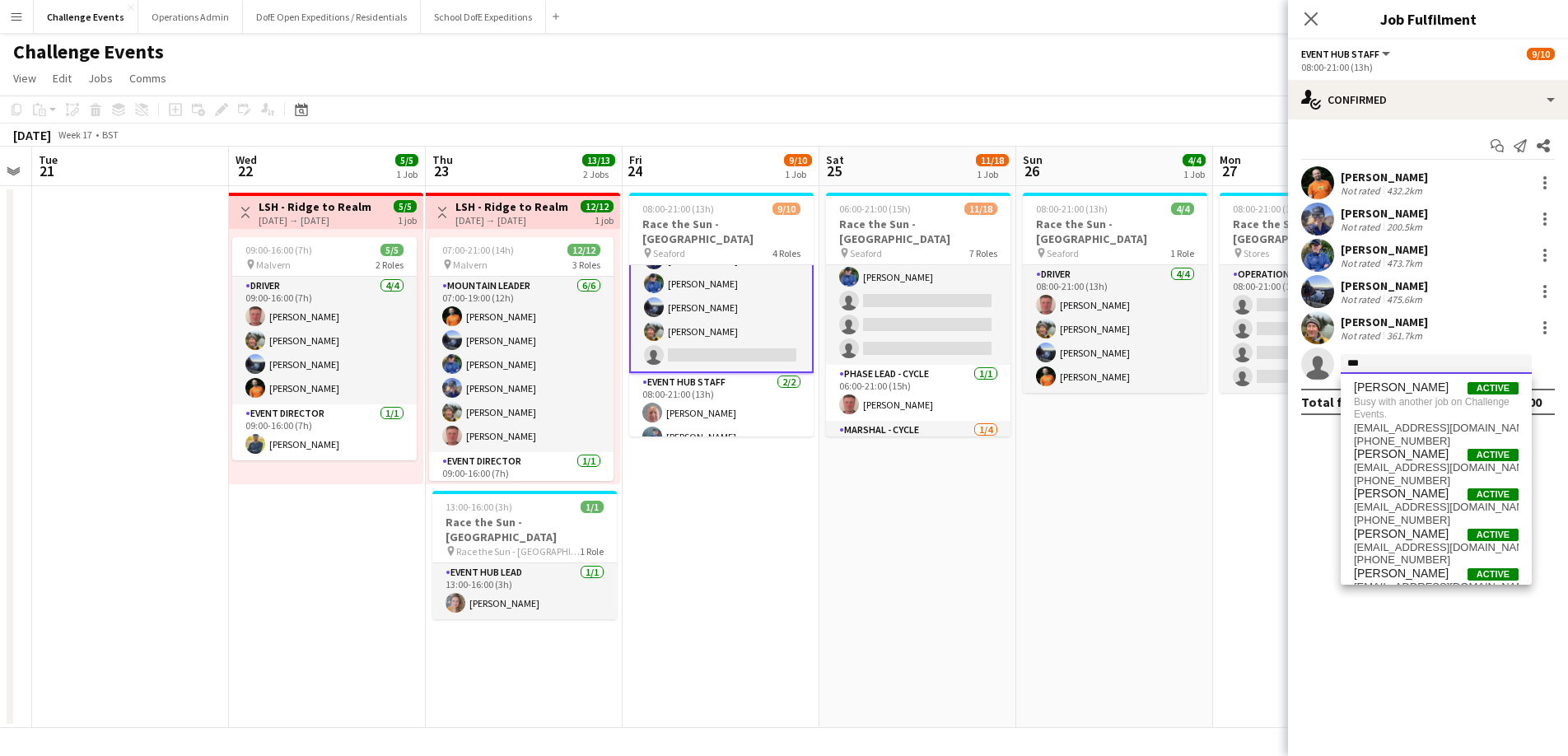
type input "***"
click at [1405, 538] on span "[PERSON_NAME]" at bounding box center [1401, 534] width 95 height 14
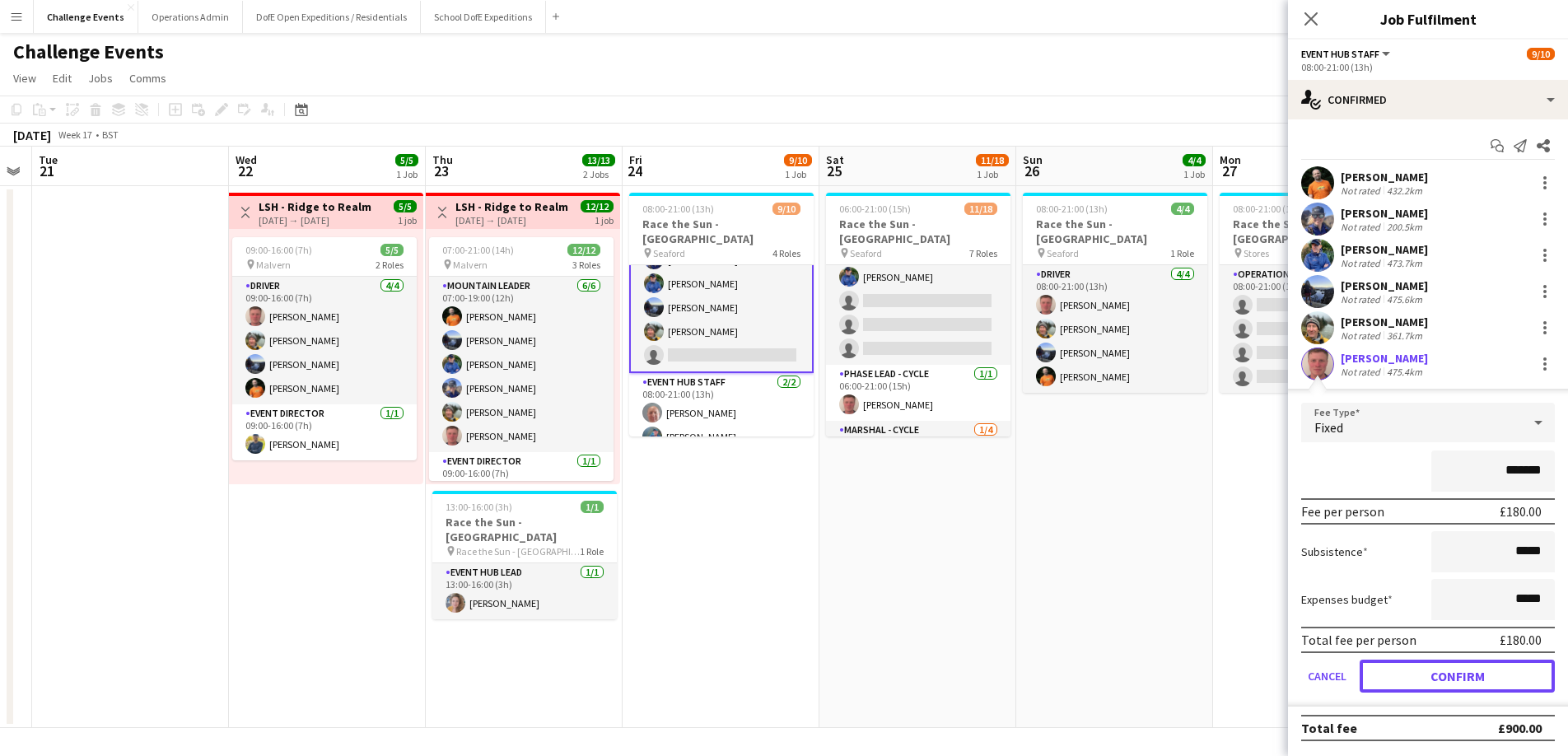
click at [1464, 673] on button "Confirm" at bounding box center [1457, 676] width 195 height 33
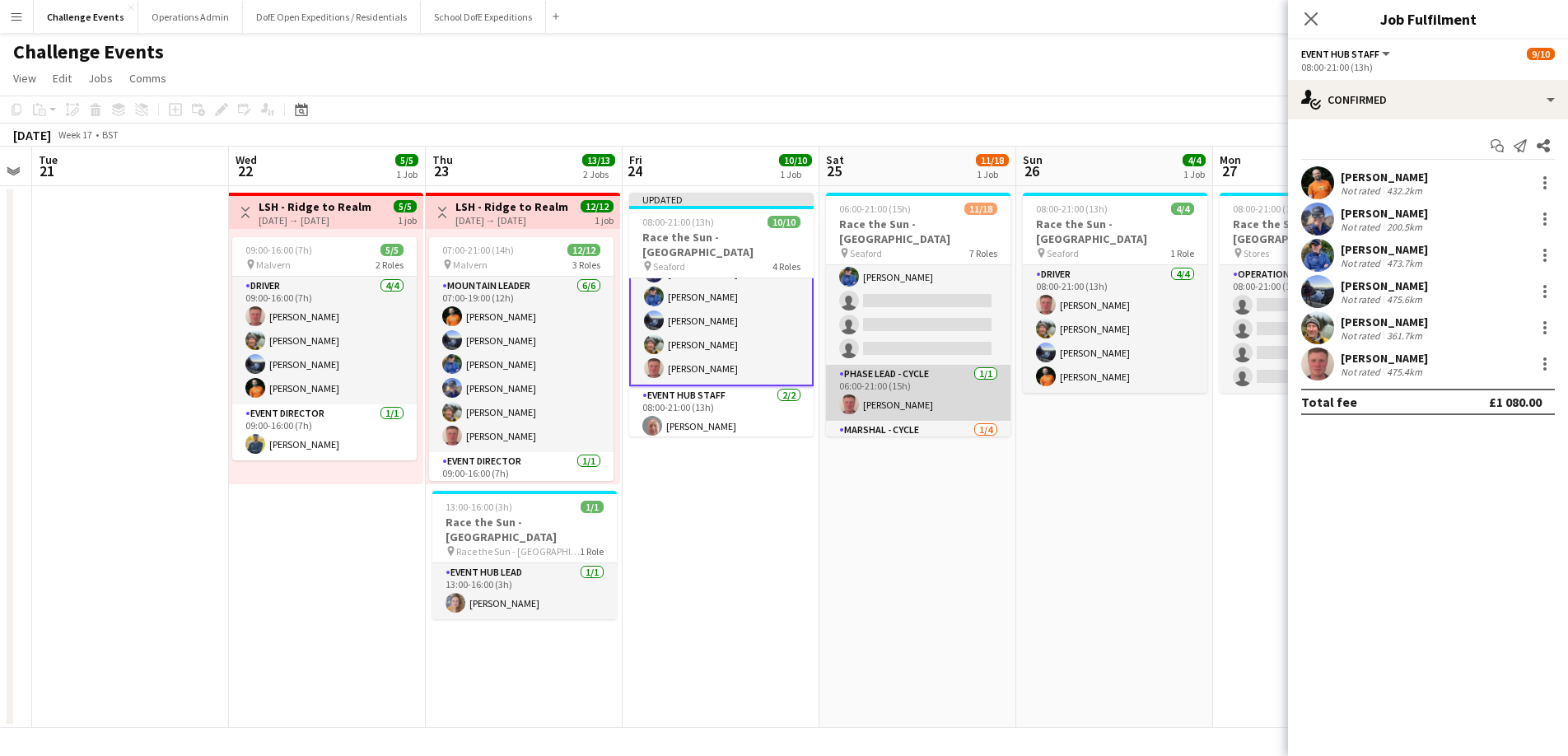
click at [897, 371] on app-card-role "Phase Lead - Cycle [DATE] 06:00-21:00 (15h) [PERSON_NAME]" at bounding box center [918, 393] width 185 height 56
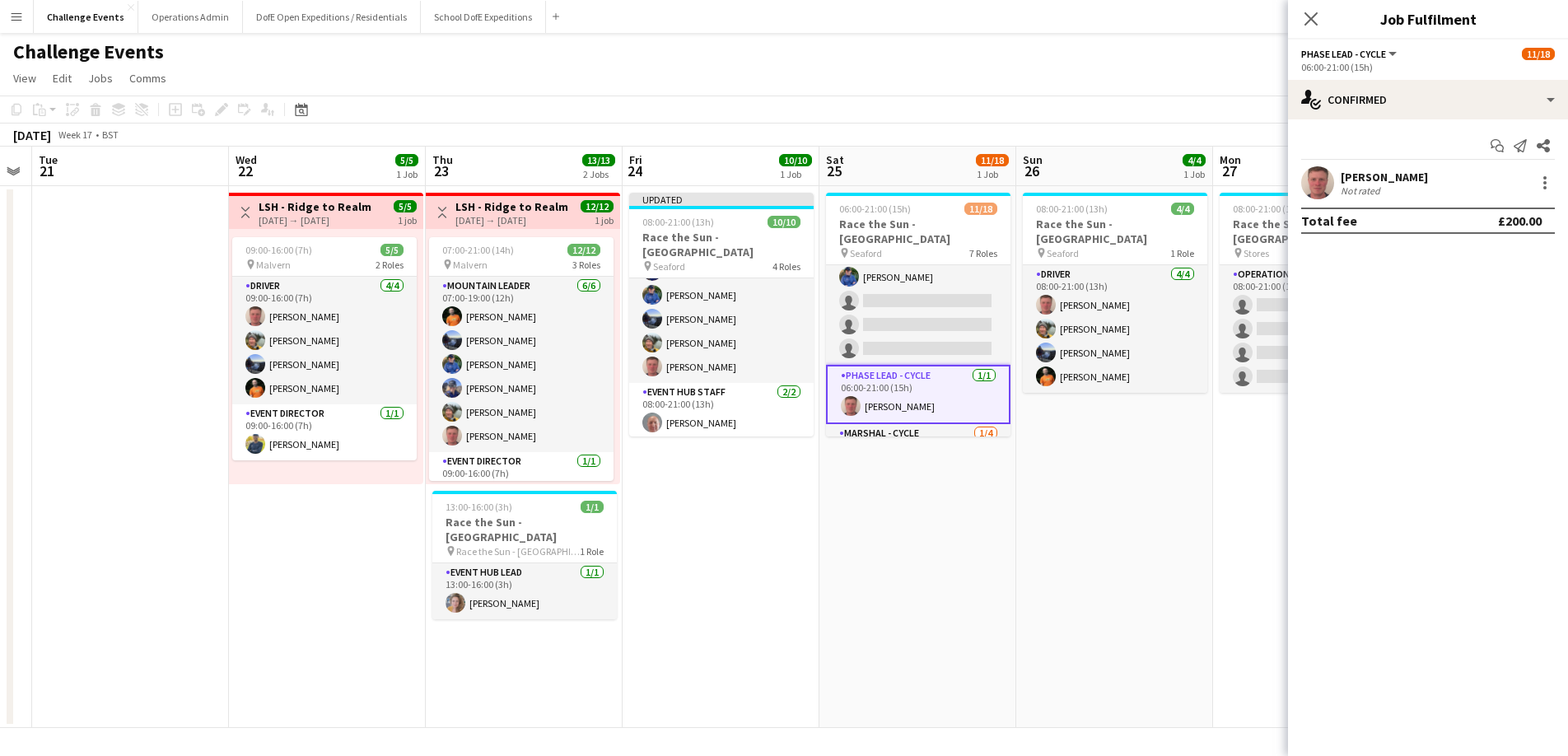
scroll to position [181, 0]
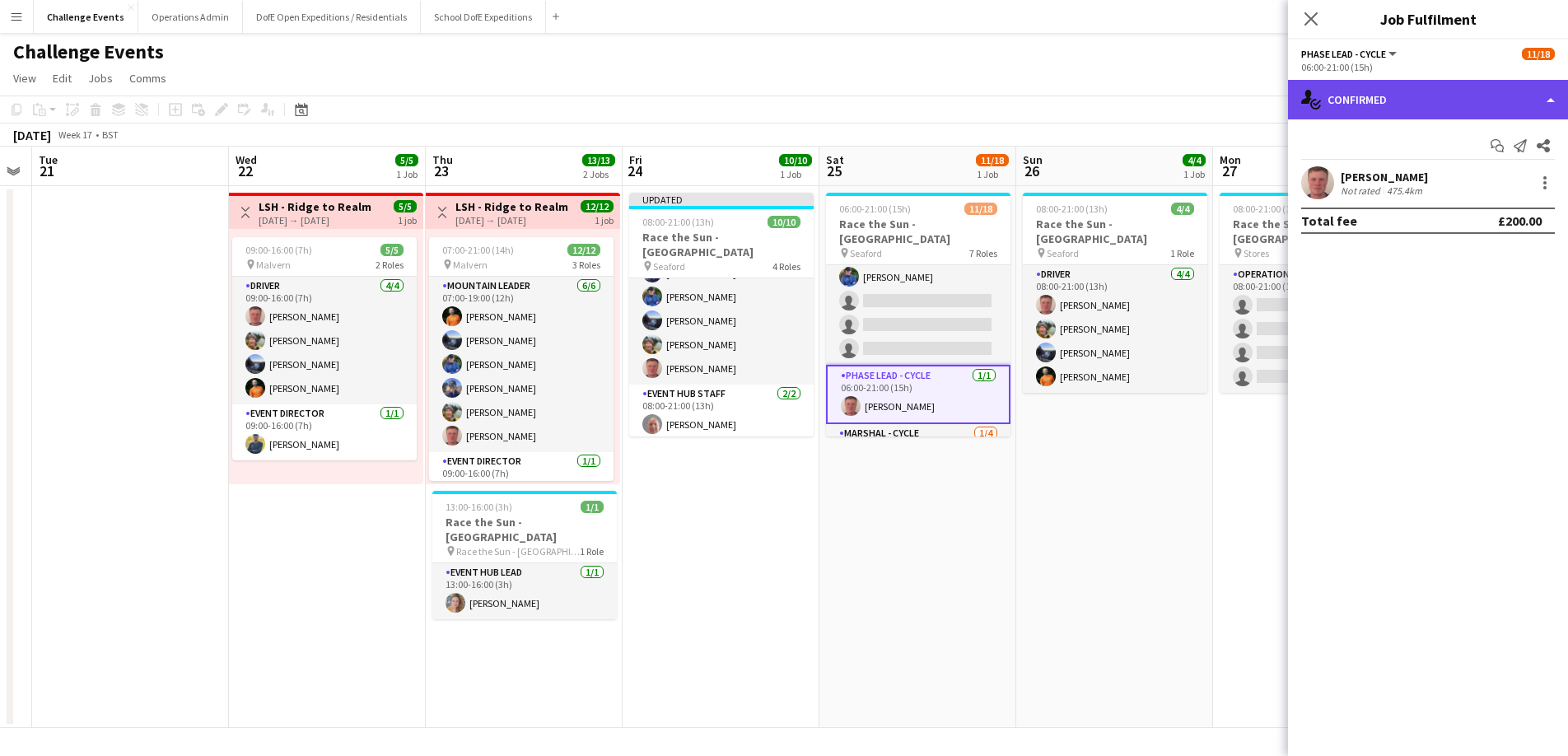
click at [1462, 104] on div "single-neutral-actions-check-2 Confirmed" at bounding box center [1428, 100] width 280 height 40
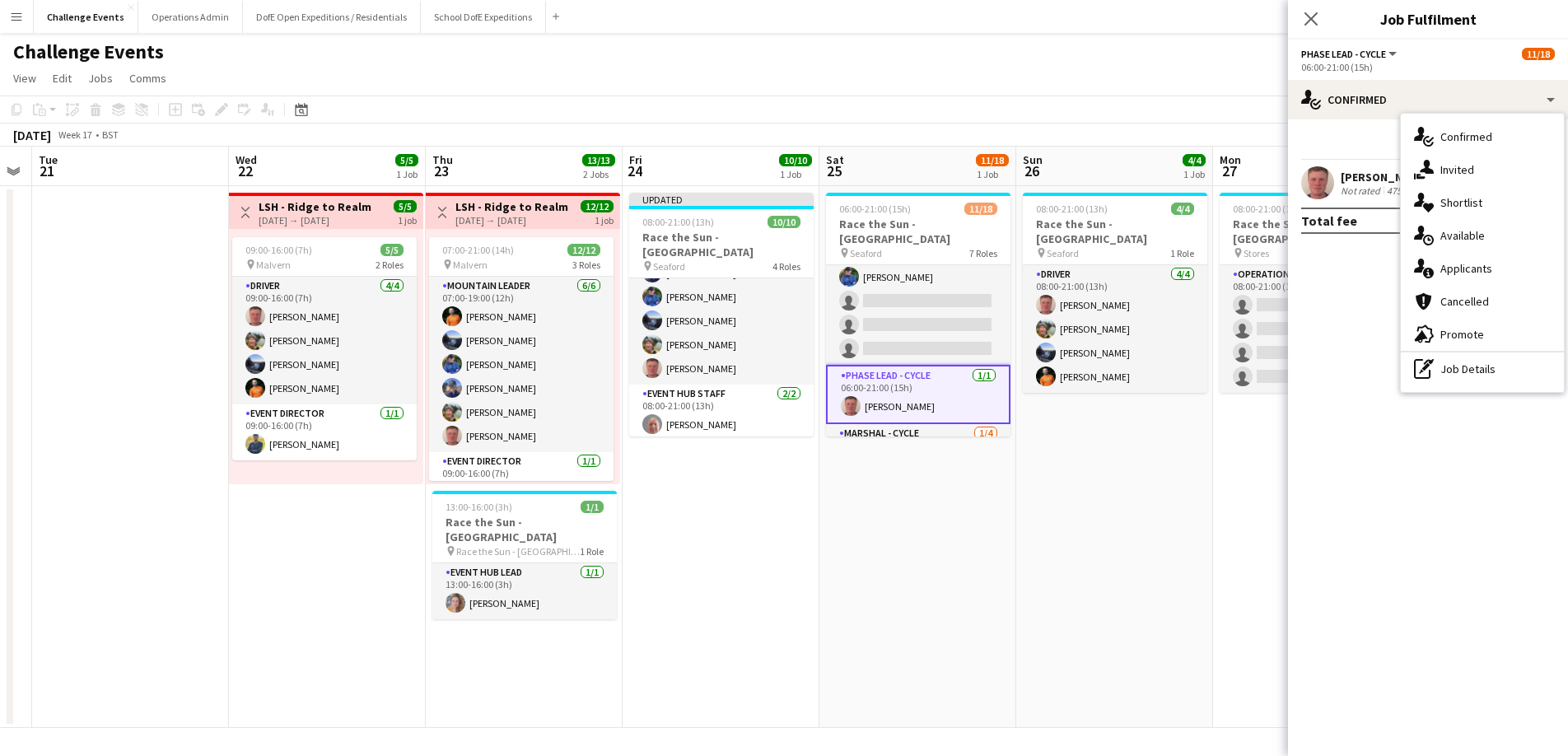
click at [1470, 367] on div "pen-write Job Details" at bounding box center [1482, 368] width 163 height 33
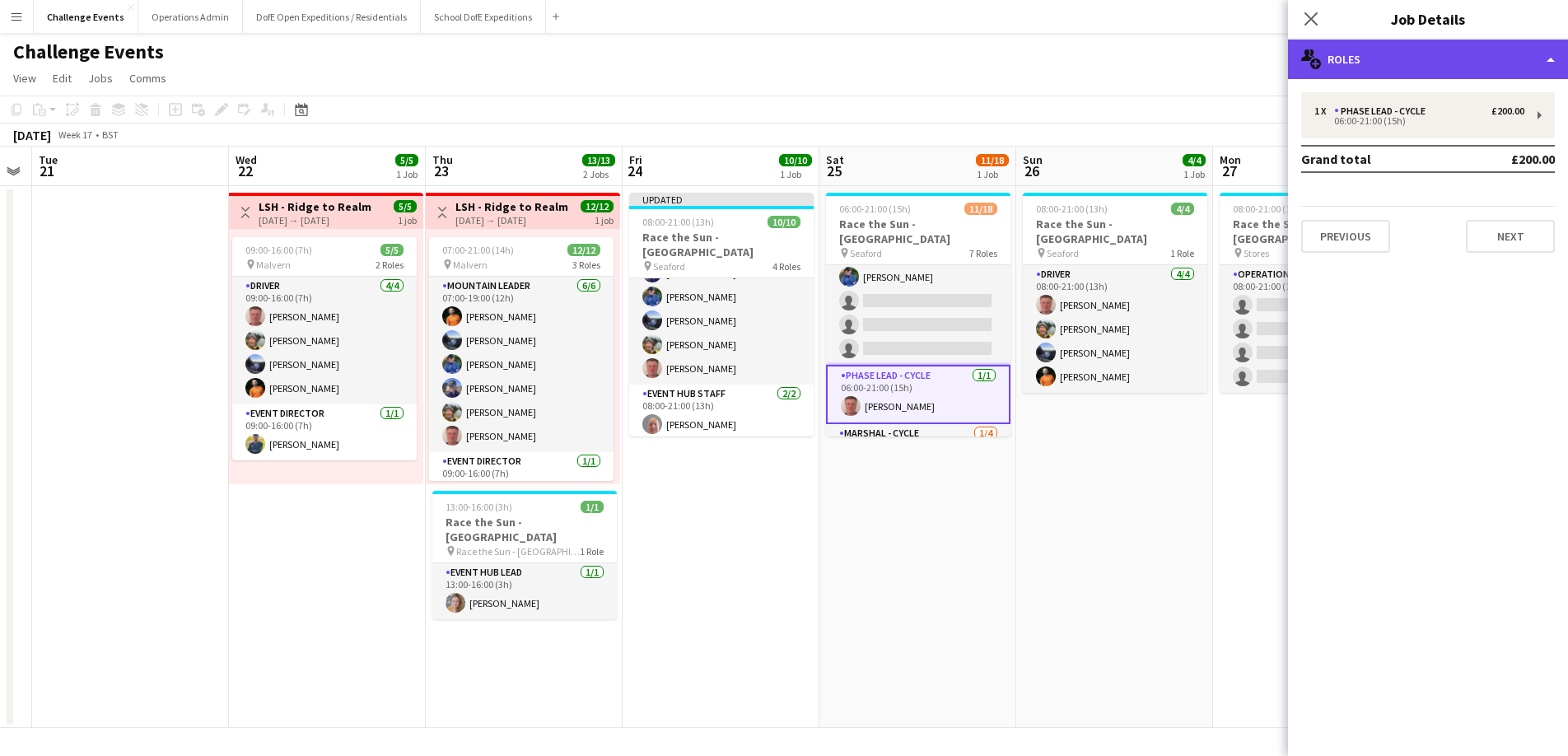
click at [1363, 50] on div "multiple-users-add Roles" at bounding box center [1428, 60] width 280 height 40
click at [1373, 49] on div "multiple-users-add Roles" at bounding box center [1428, 60] width 280 height 40
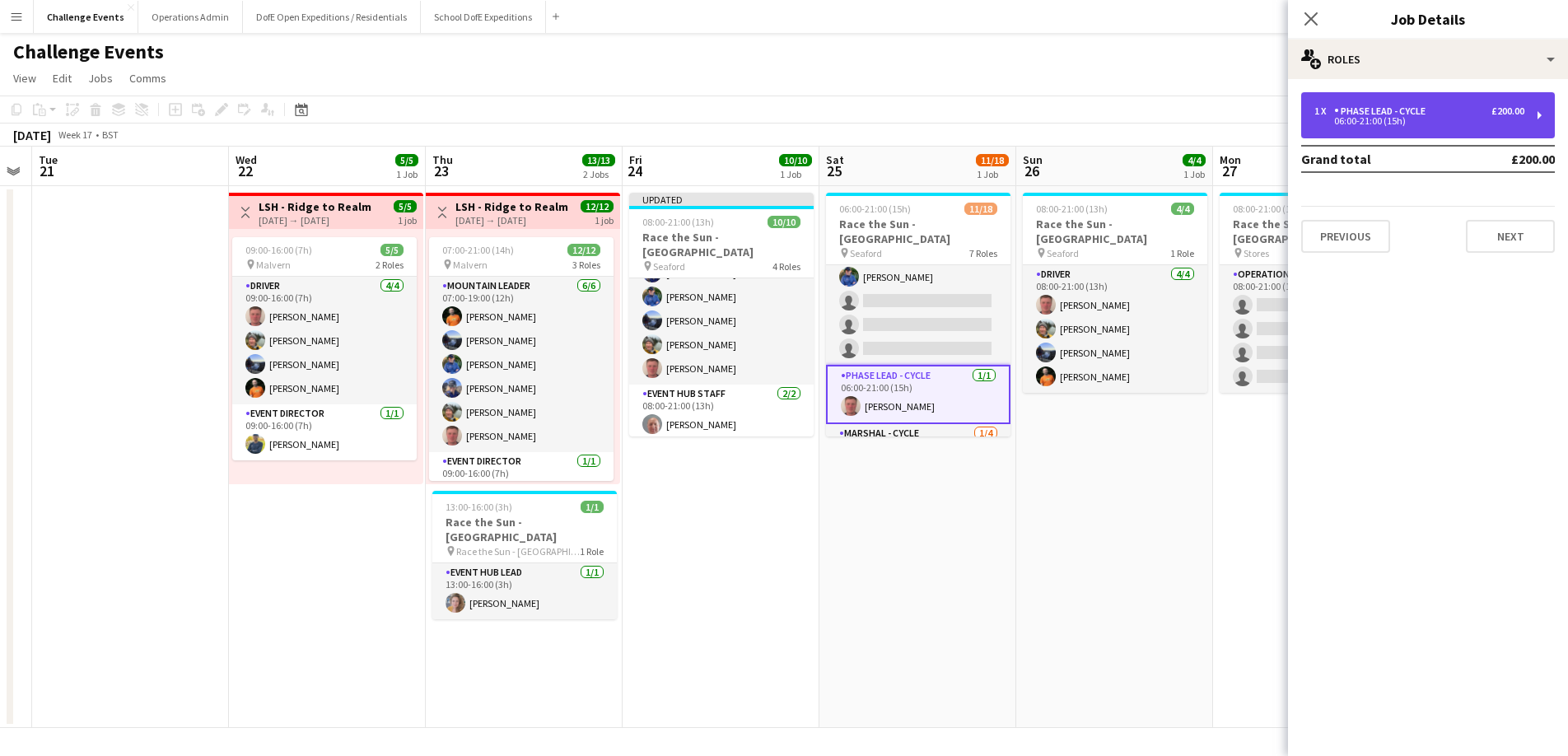
click at [1390, 100] on div "1 x Phase Lead - Cycle £200.00 06:00-21:00 (15h)" at bounding box center [1428, 114] width 253 height 46
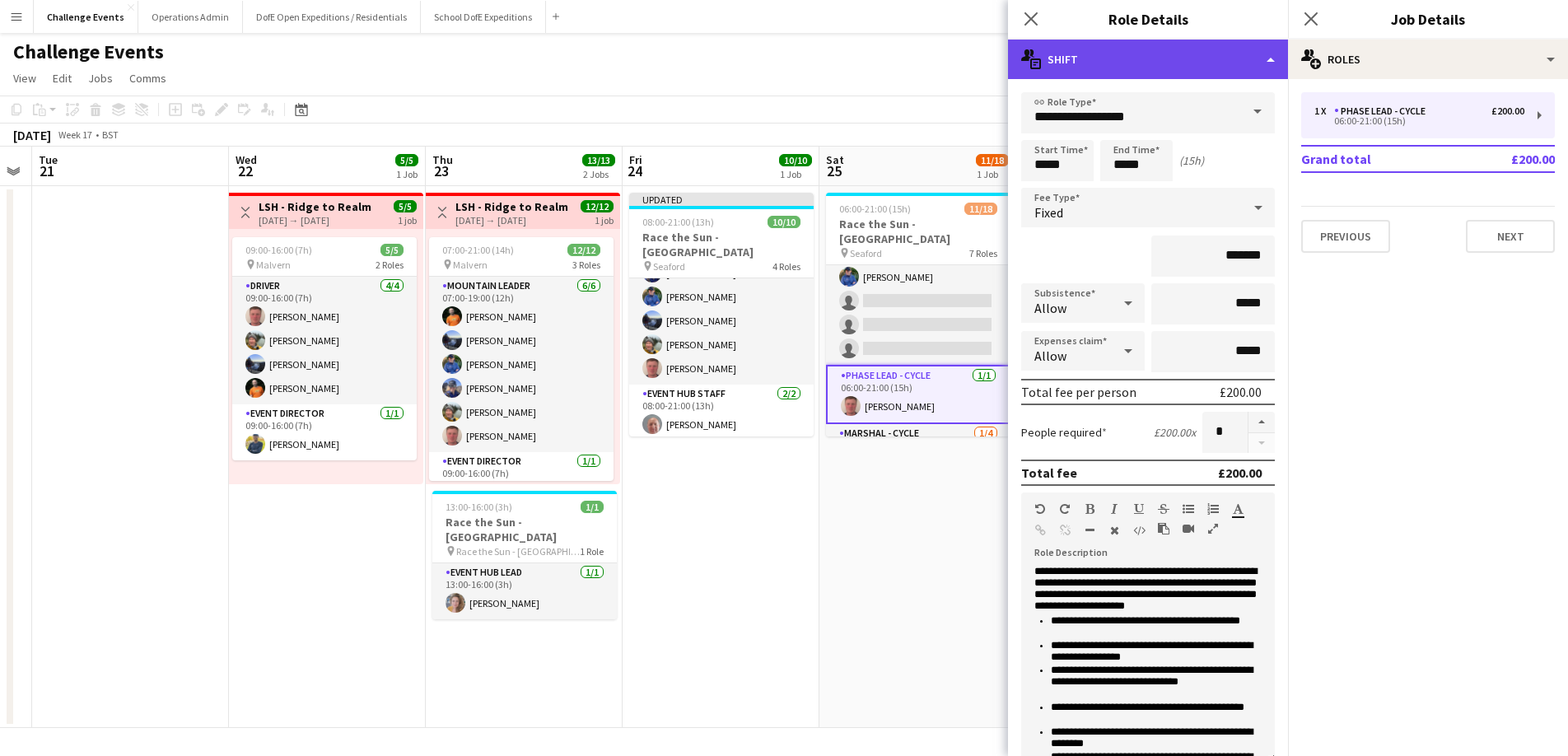
click at [1247, 58] on div "multiple-actions-text Shift" at bounding box center [1147, 60] width 280 height 40
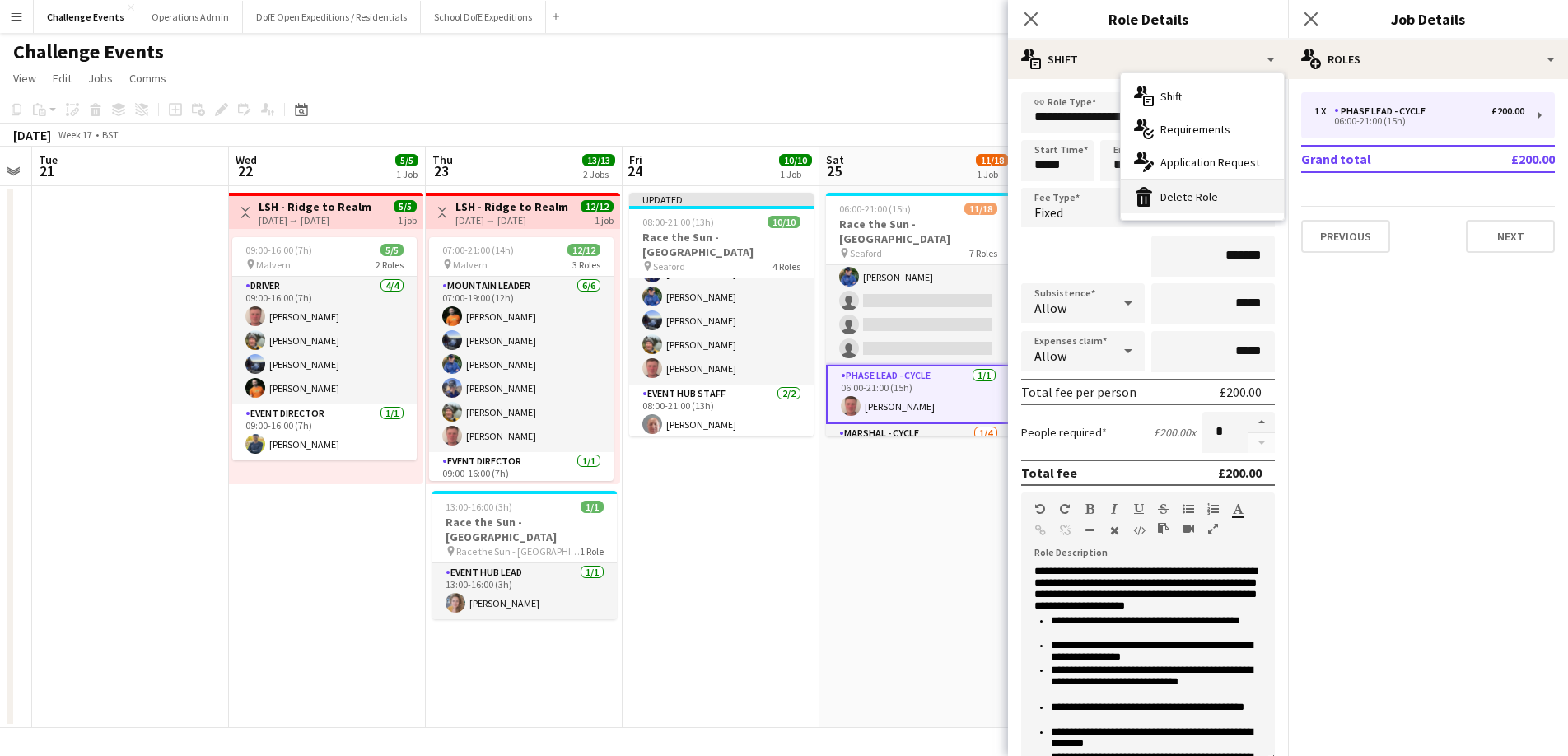
click at [1182, 194] on div "bin-2 Delete Role" at bounding box center [1202, 197] width 163 height 33
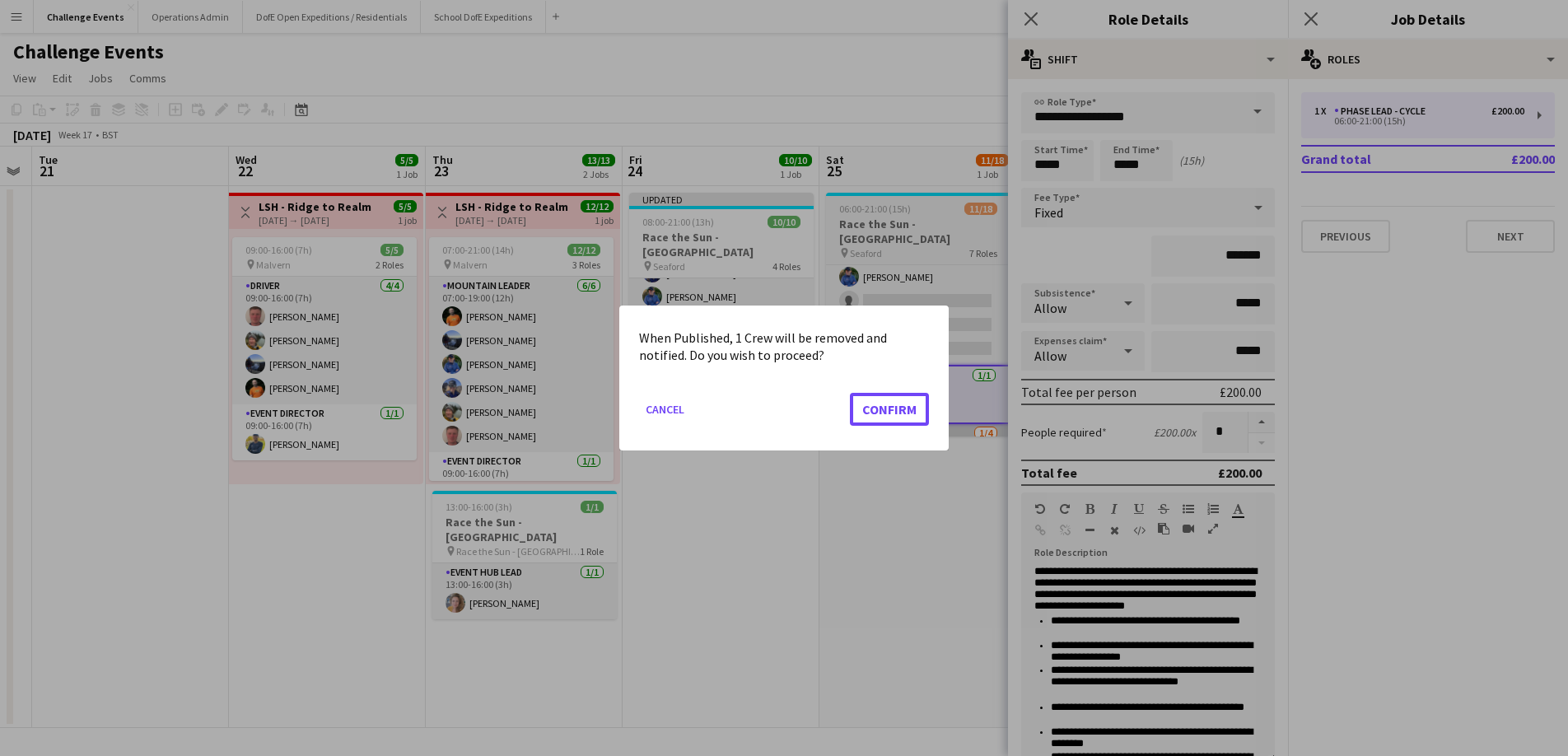
drag, startPoint x: 866, startPoint y: 407, endPoint x: 977, endPoint y: 401, distance: 111.2
click at [866, 407] on button "Confirm" at bounding box center [889, 409] width 79 height 33
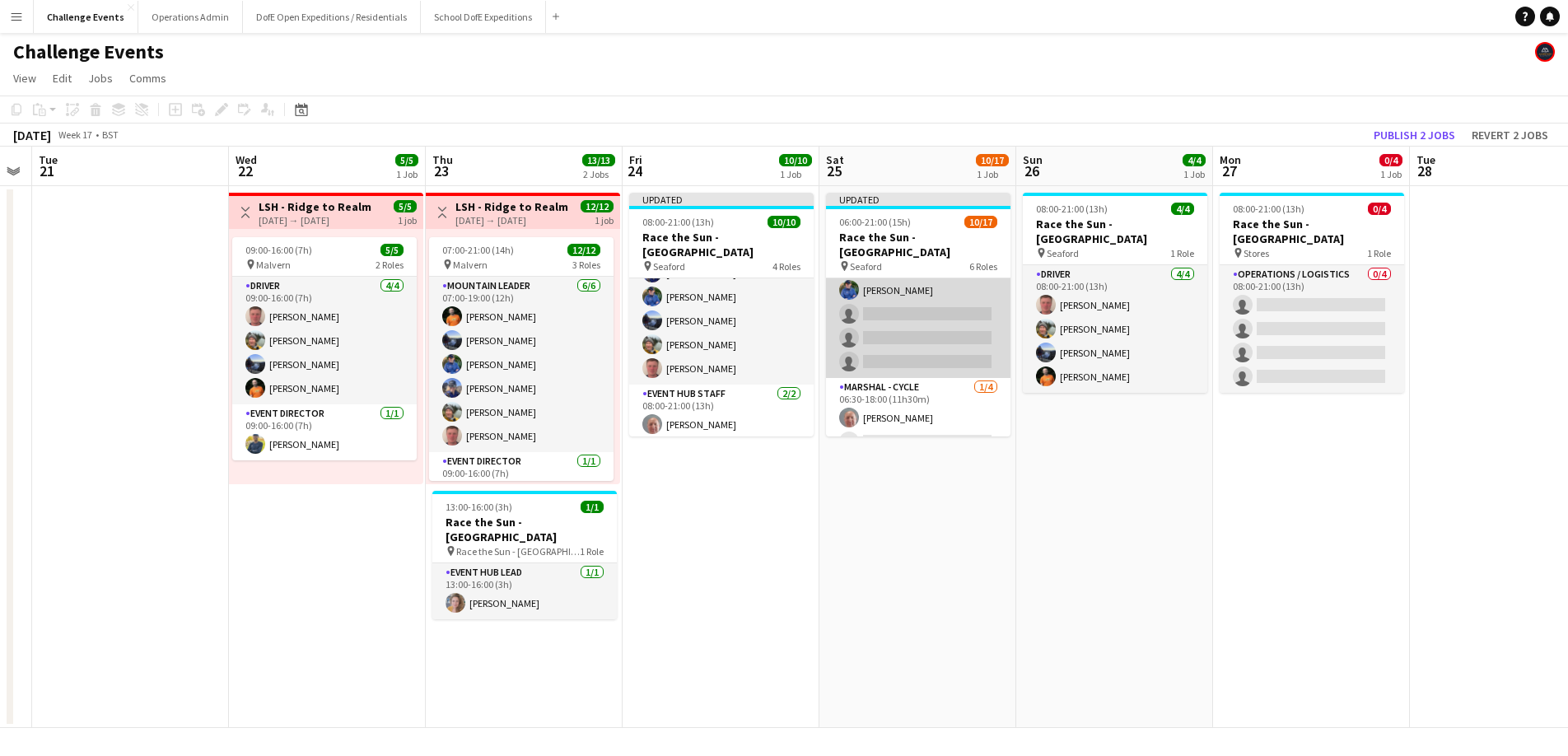
click at [905, 300] on app-card-role "Event Hub Staff 1A [DATE] 06:00-21:00 (15h) [PERSON_NAME] [PERSON_NAME] [PERSON…" at bounding box center [918, 290] width 185 height 175
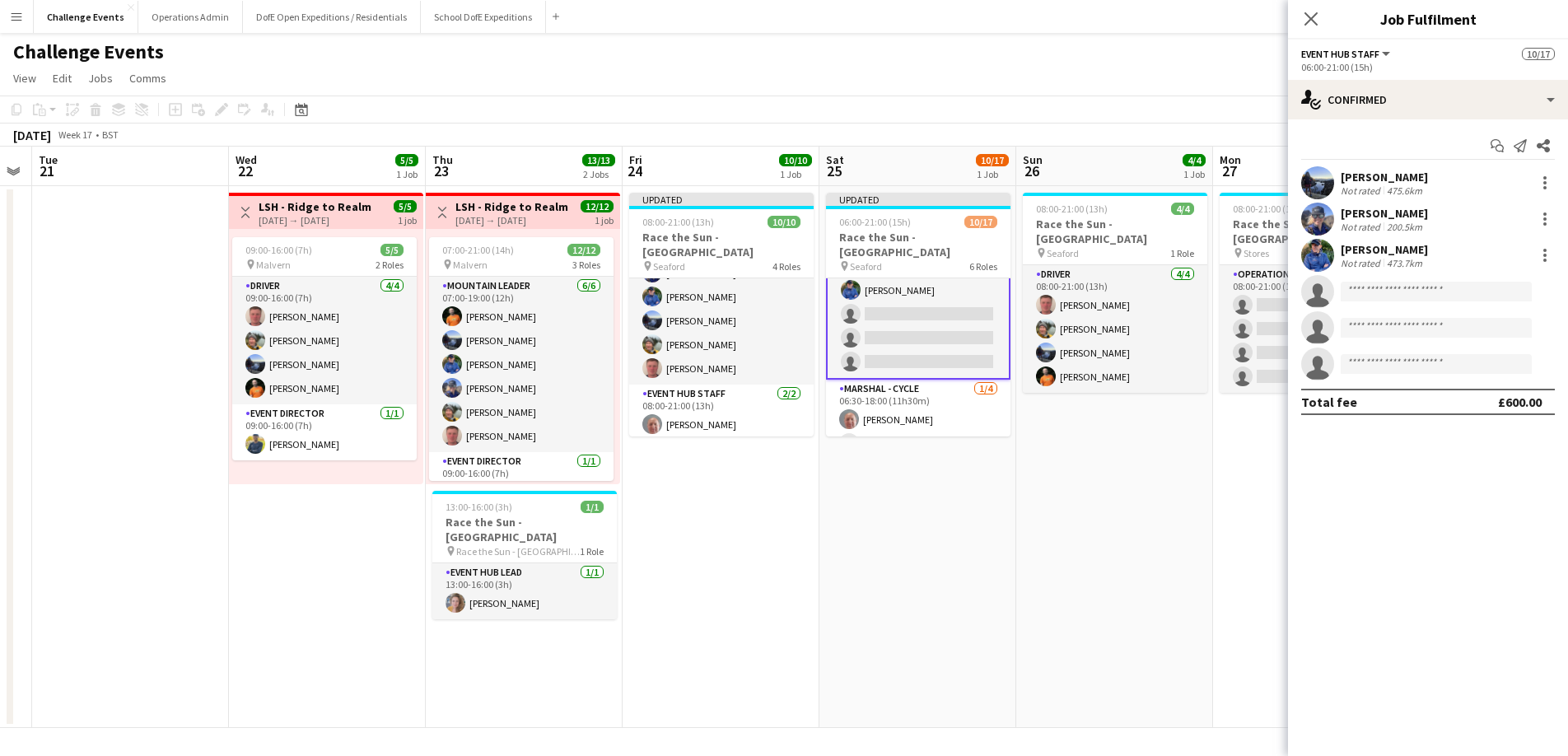
click at [678, 517] on app-date-cell "Updated 08:00-21:00 (13h) 10/10 Race the Sun - [GEOGRAPHIC_DATA] pin Seaford 4 …" at bounding box center [721, 457] width 197 height 542
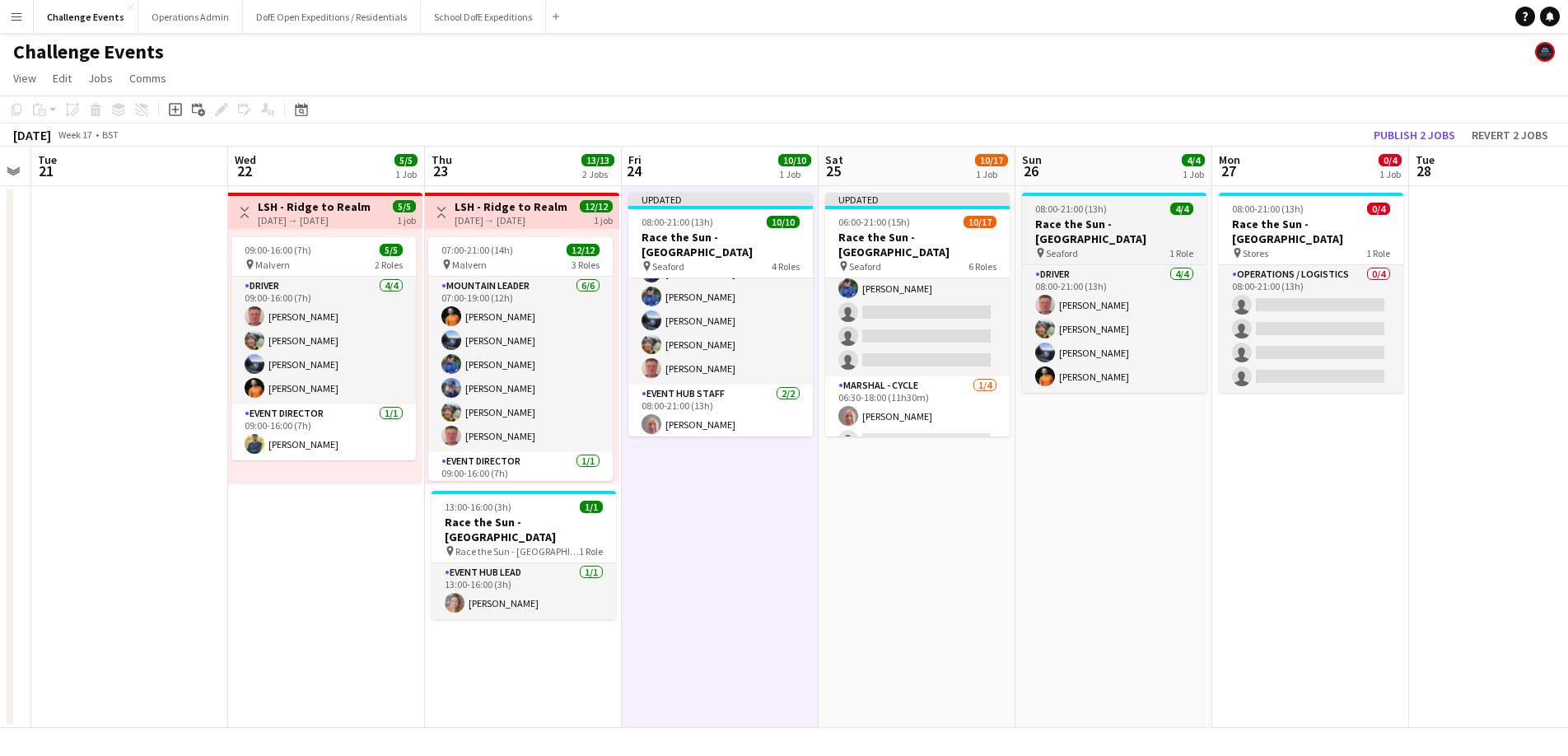
scroll to position [187, 0]
drag, startPoint x: 1413, startPoint y: 138, endPoint x: 1225, endPoint y: 167, distance: 190.2
click at [1413, 138] on button "Publish 2 jobs" at bounding box center [1414, 134] width 95 height 22
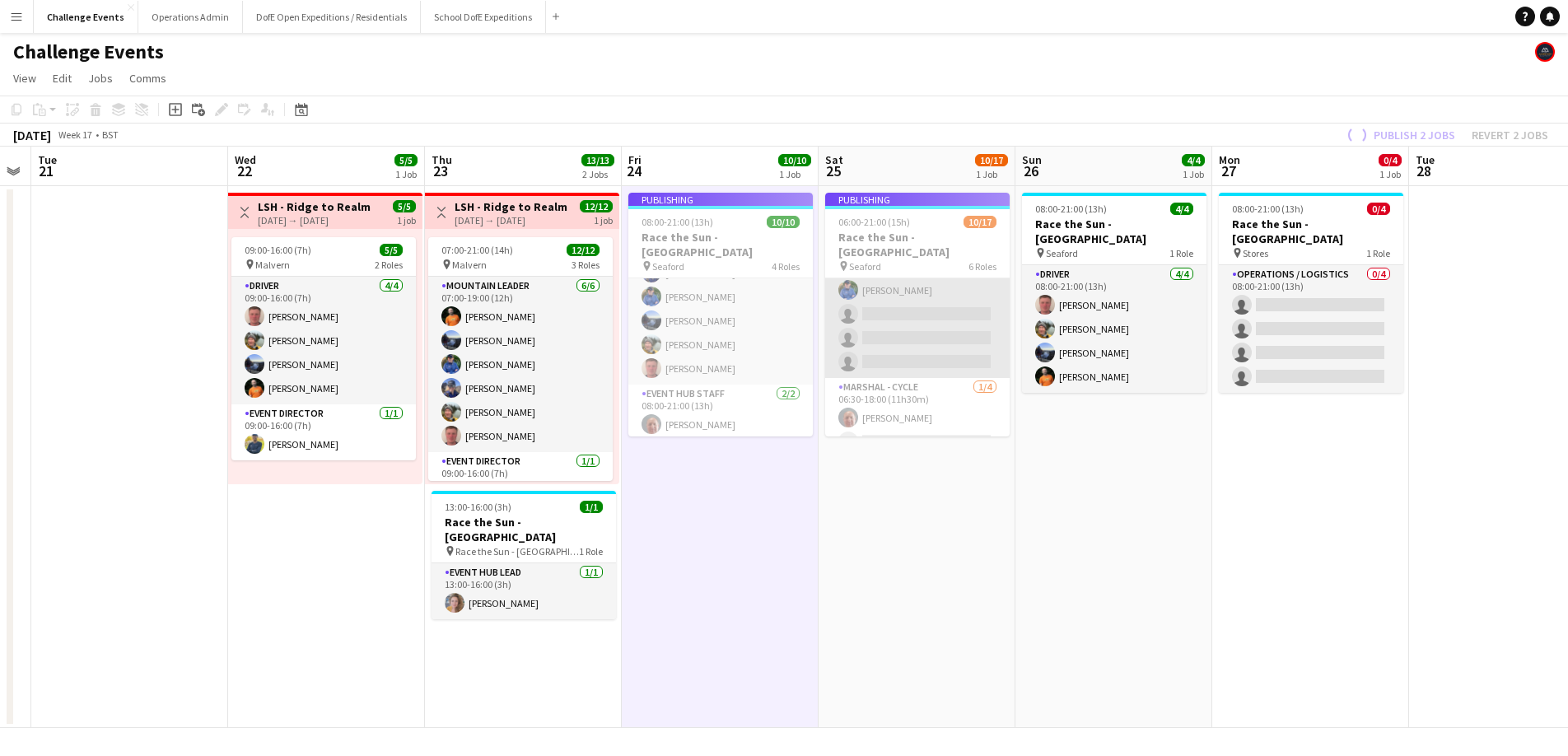
click at [917, 310] on app-job-card "Publishing 06:00-21:00 (15h) 10/17 Race the Sun - [GEOGRAPHIC_DATA] pin Seaford…" at bounding box center [917, 314] width 185 height 244
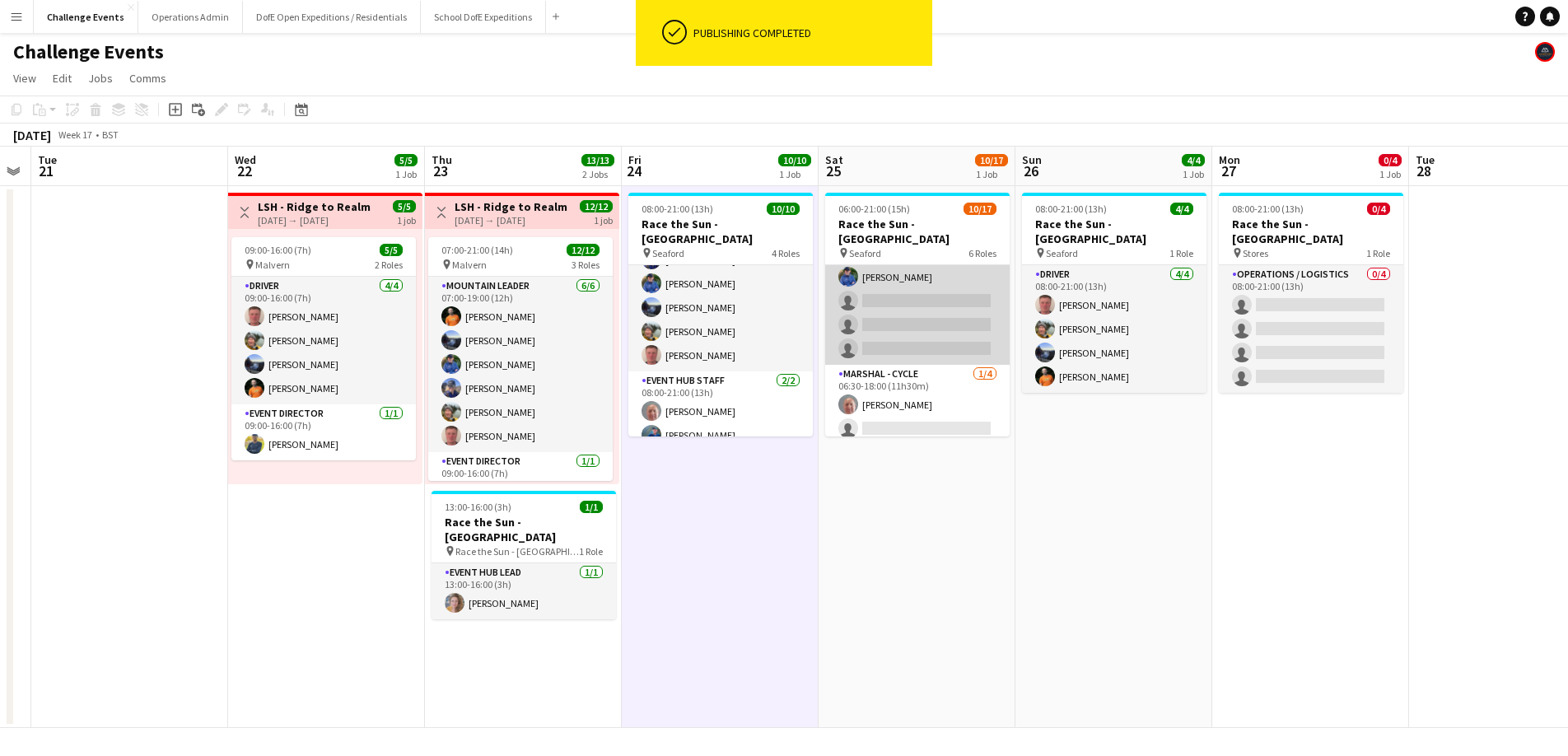
drag, startPoint x: 882, startPoint y: 294, endPoint x: 918, endPoint y: 293, distance: 36.0
click at [882, 294] on app-card-role "Event Hub Staff 1A [DATE] 06:00-21:00 (15h) [PERSON_NAME] [PERSON_NAME] [PERSON…" at bounding box center [917, 277] width 185 height 175
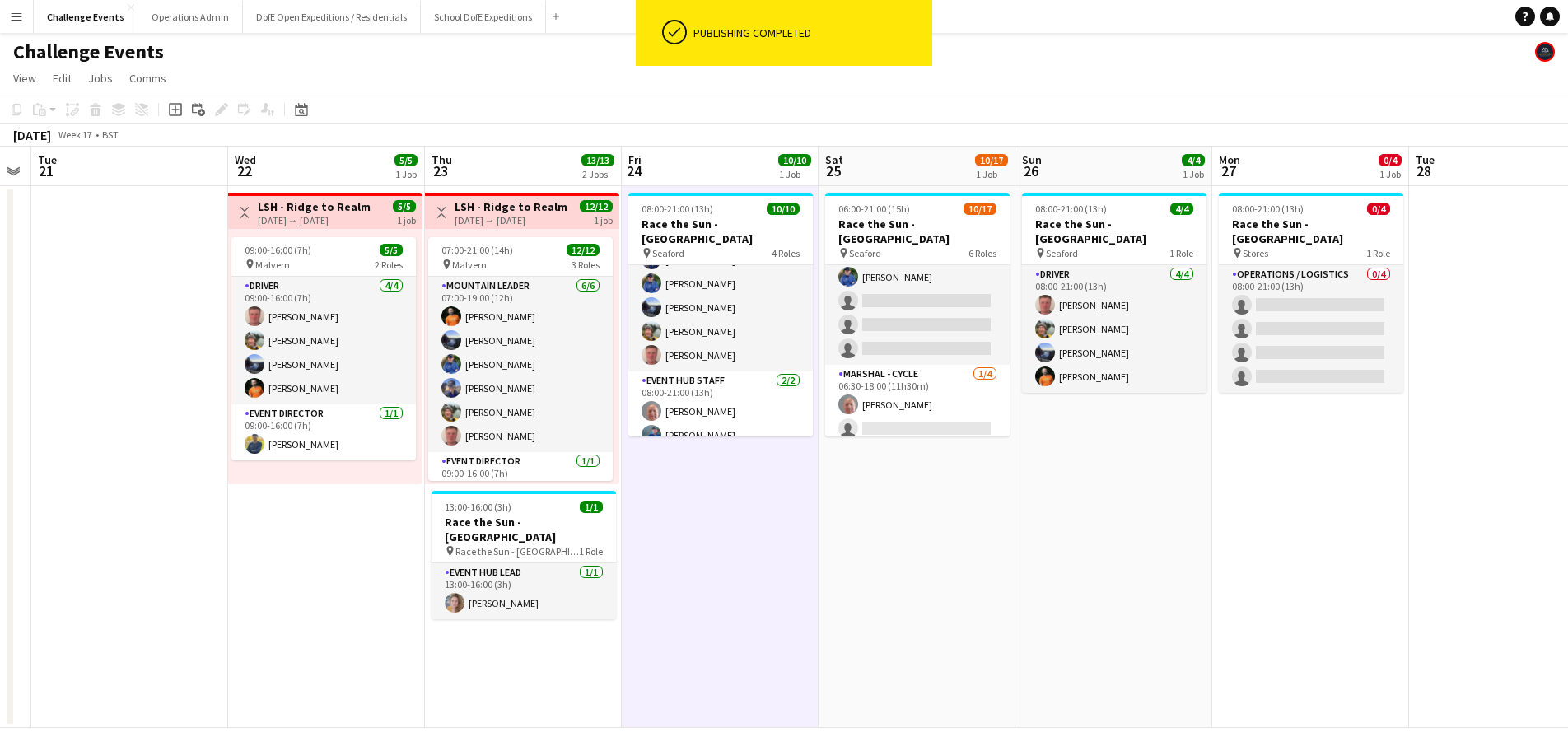
scroll to position [189, 0]
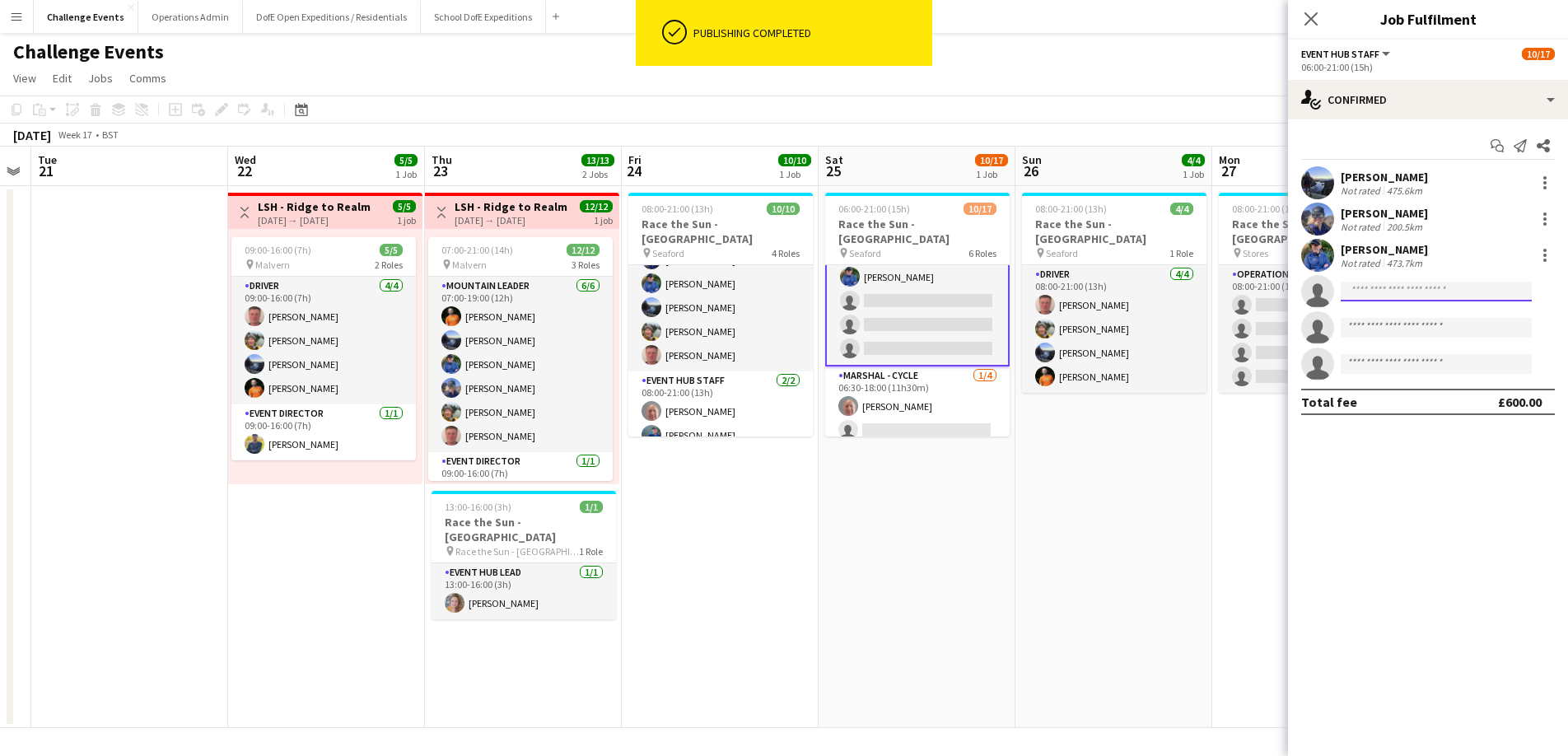
click at [1399, 285] on input at bounding box center [1436, 291] width 191 height 20
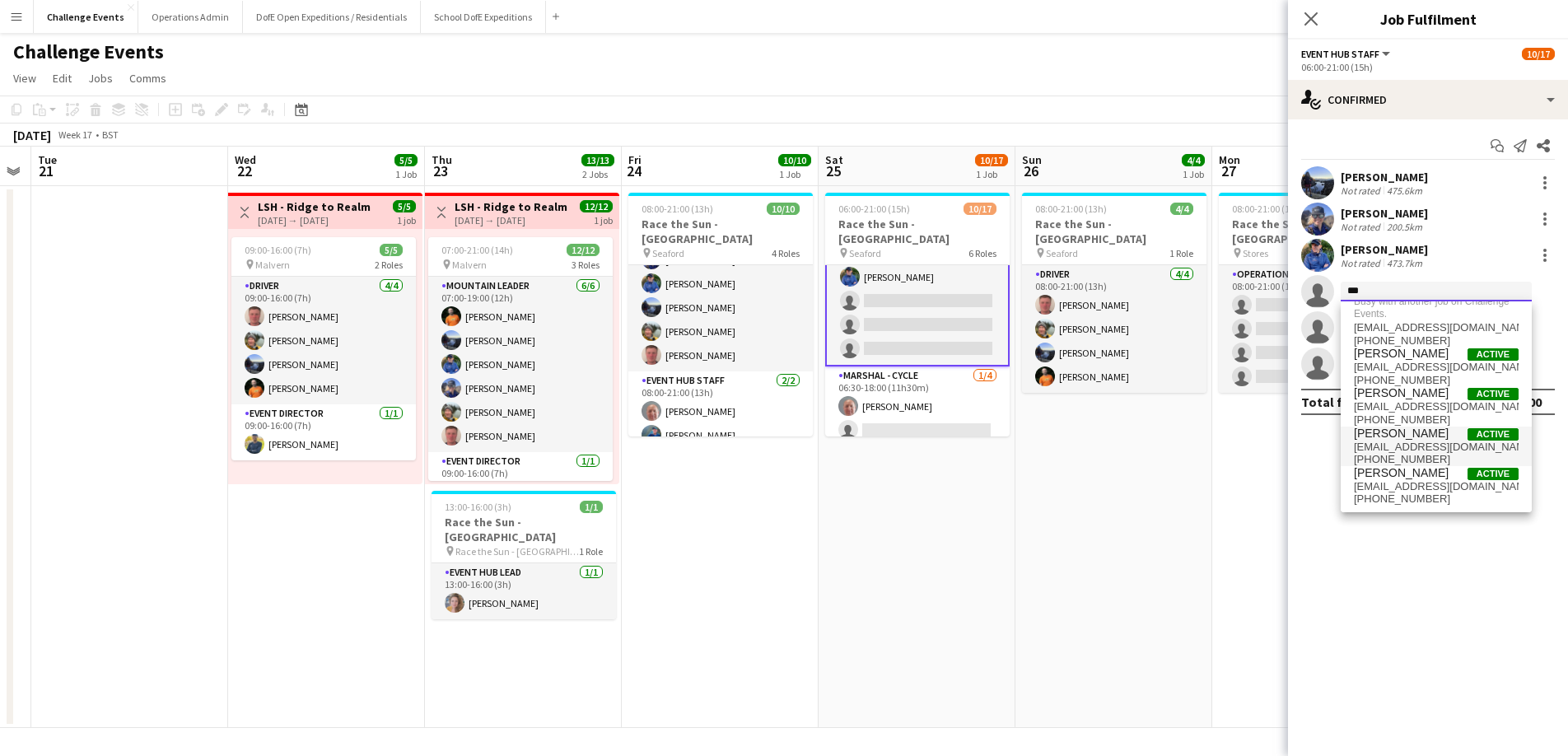
scroll to position [26, 0]
type input "***"
click at [1414, 446] on span "[EMAIL_ADDRESS][DOMAIN_NAME]" at bounding box center [1436, 448] width 165 height 13
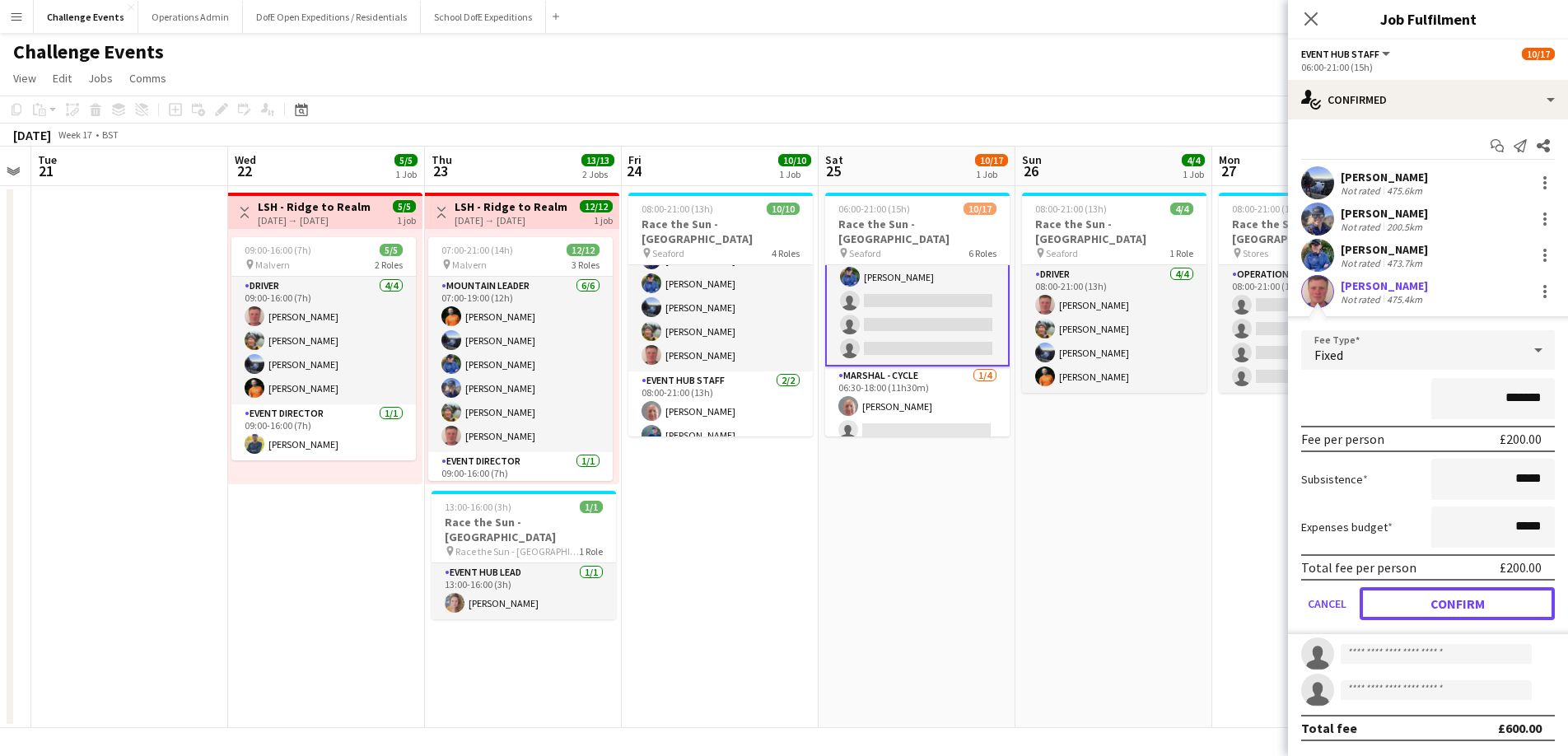
click at [1453, 599] on button "Confirm" at bounding box center [1457, 603] width 195 height 33
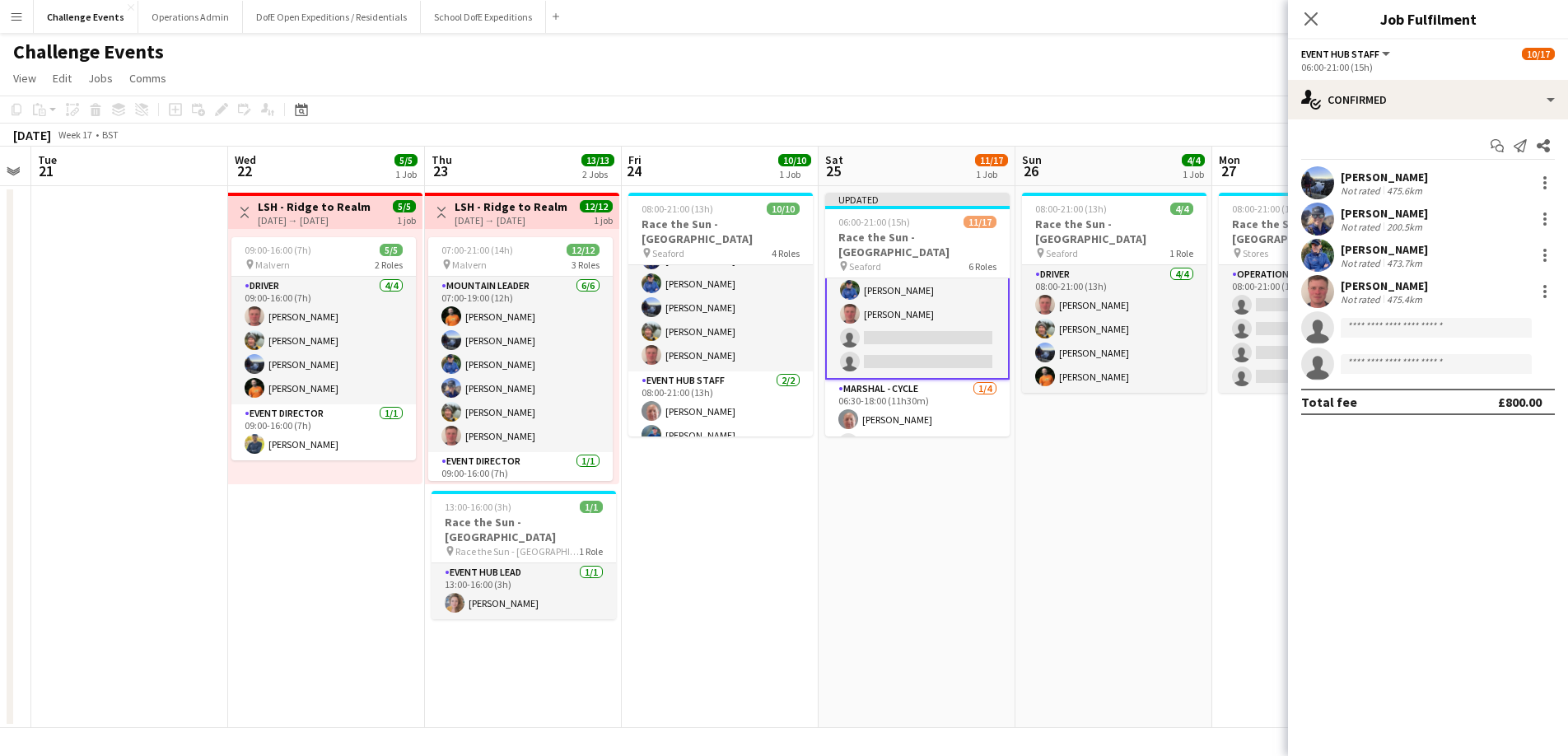
drag, startPoint x: 842, startPoint y: 523, endPoint x: 880, endPoint y: 508, distance: 40.9
click at [841, 523] on app-date-cell "Updated 06:00-21:00 (15h) 11/17 Race the Sun - [GEOGRAPHIC_DATA] pin Seaford 6 …" at bounding box center [917, 457] width 197 height 542
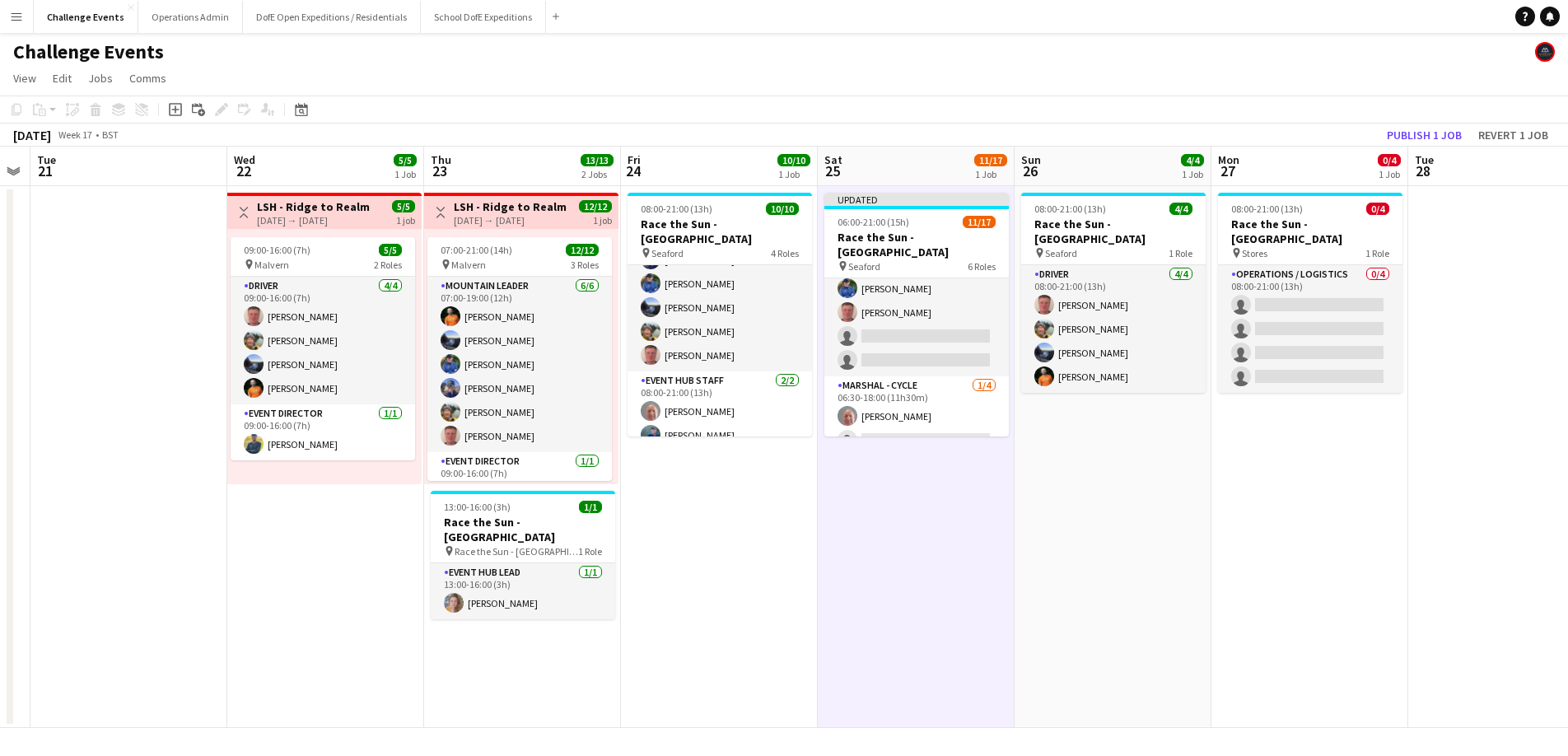
scroll to position [187, 0]
drag, startPoint x: 1400, startPoint y: 127, endPoint x: 1362, endPoint y: 153, distance: 46.0
click at [1400, 127] on button "Publish 1 job" at bounding box center [1424, 134] width 88 height 22
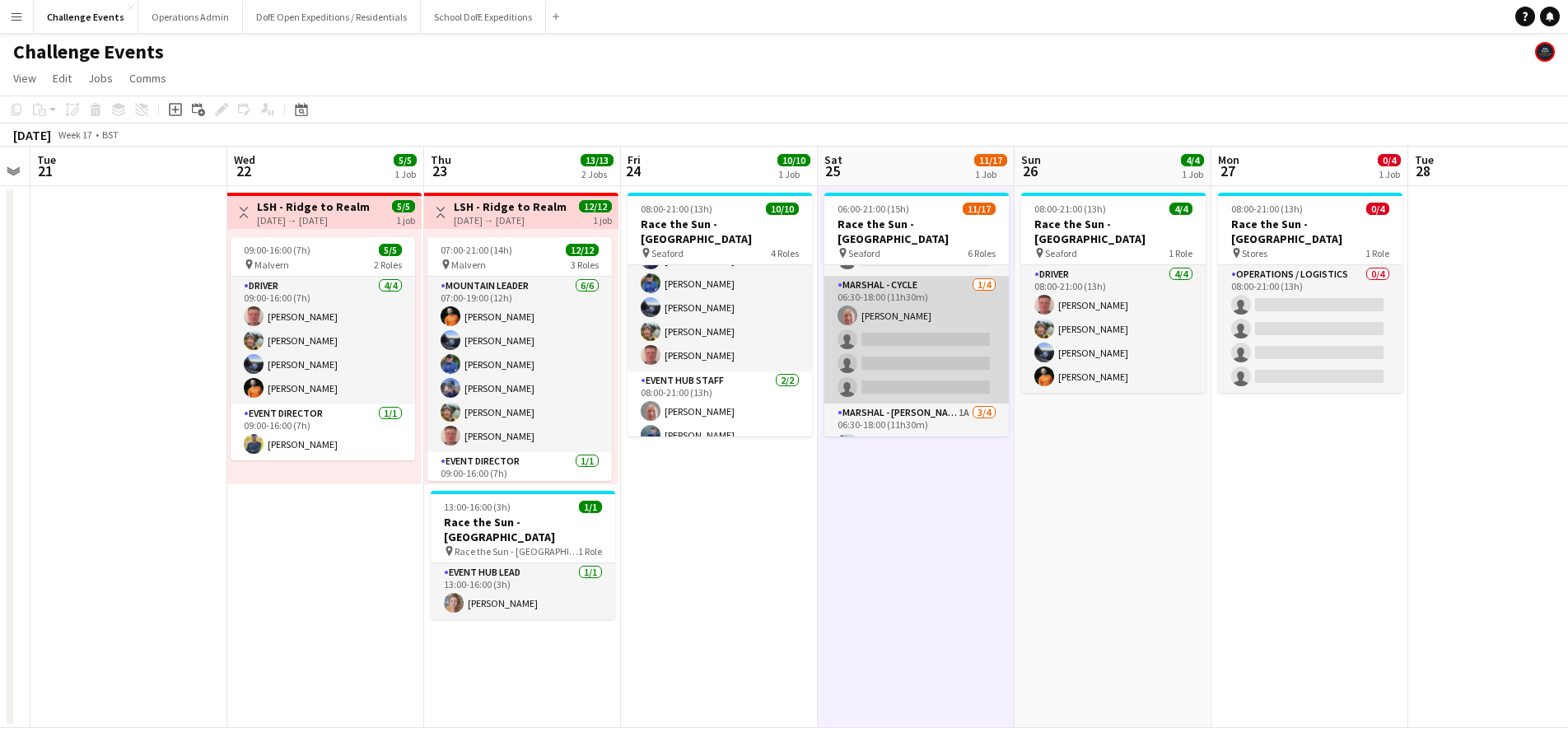
scroll to position [272, 0]
click at [892, 324] on app-card-role "Marshal - Cycle [DATE] 06:30-18:00 (11h30m) [PERSON_NAME] single-neutral-action…" at bounding box center [916, 343] width 185 height 127
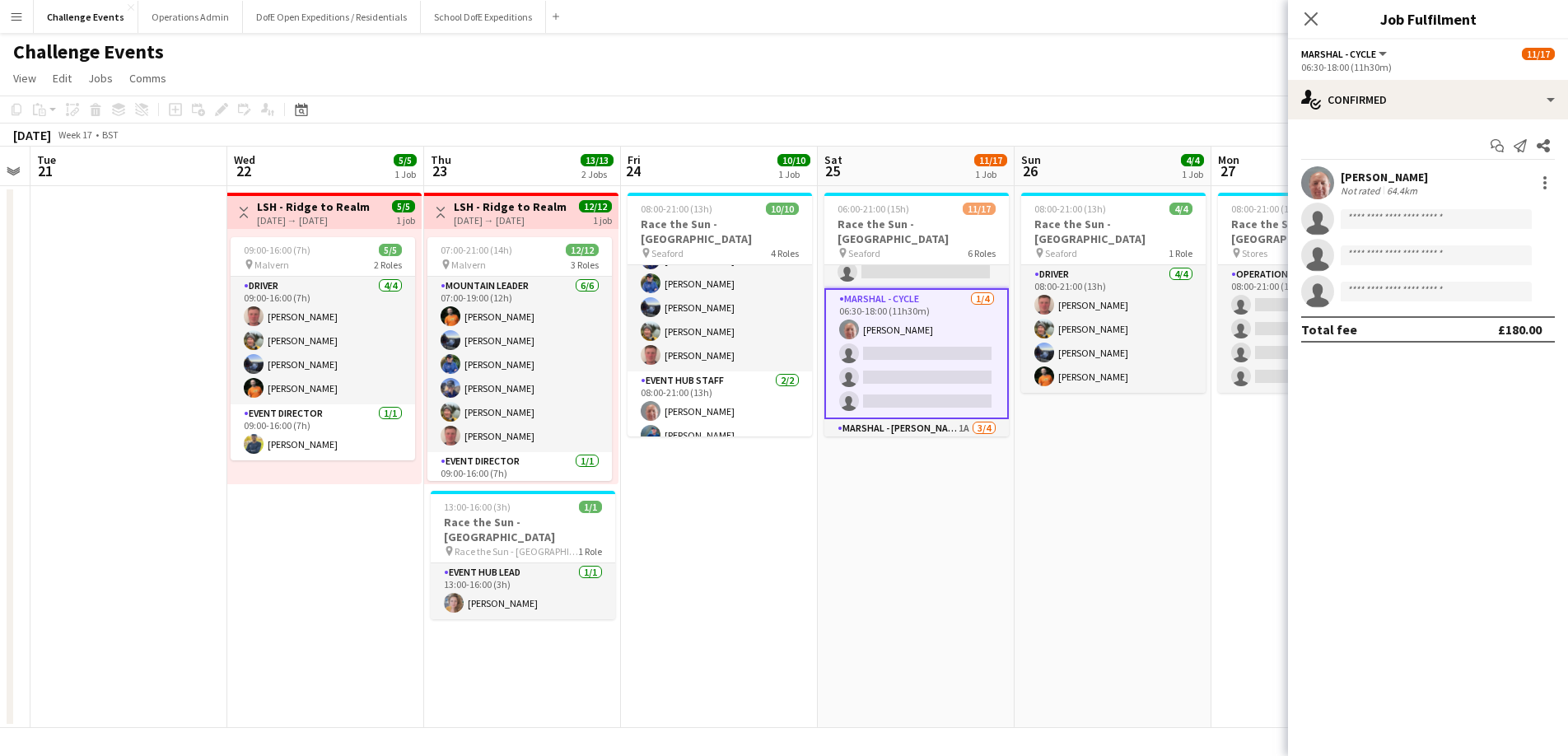
scroll to position [268, 0]
click at [1543, 184] on div at bounding box center [1545, 183] width 3 height 3
click at [1460, 382] on button "Remove" at bounding box center [1491, 371] width 128 height 40
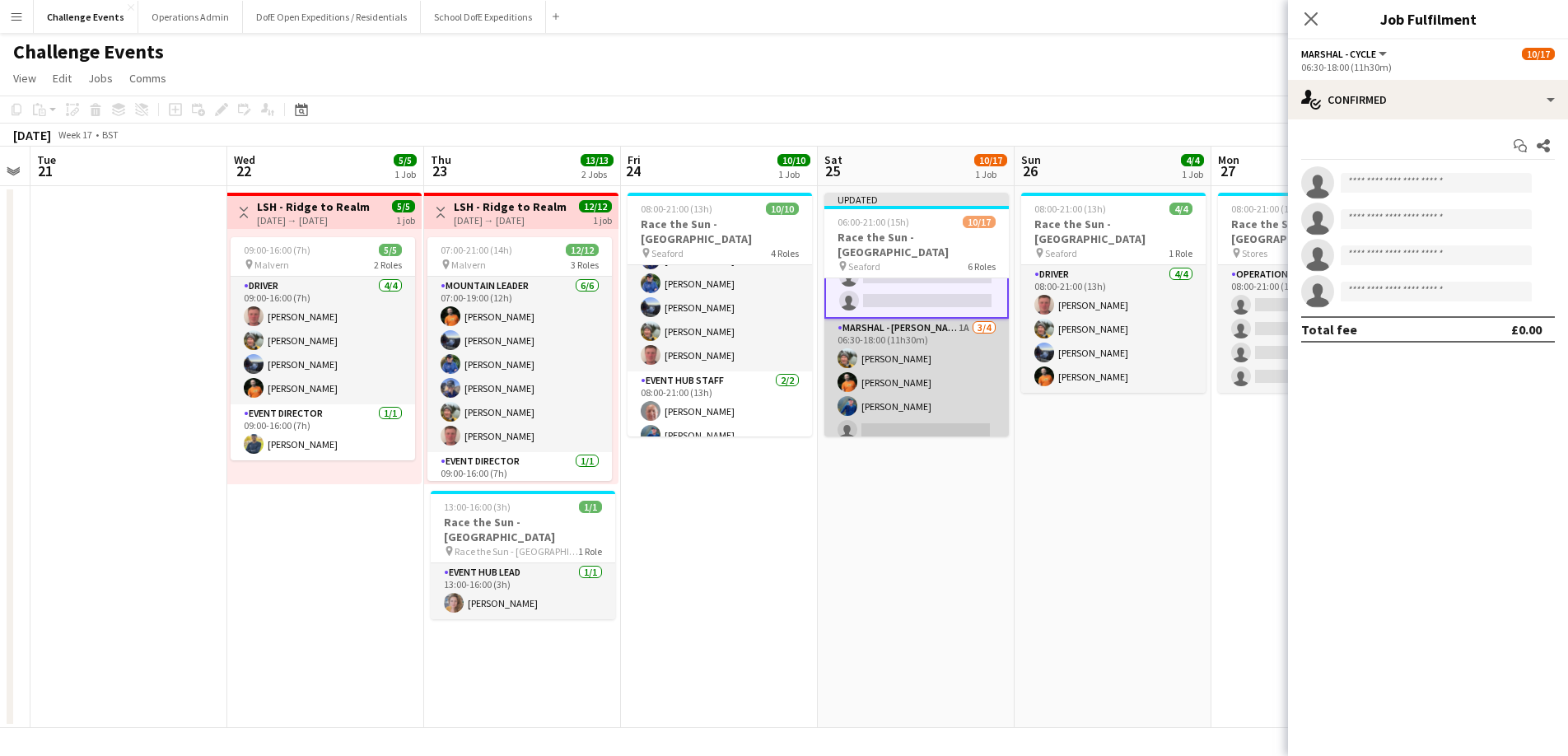
click at [916, 363] on app-card-role "Marshal - Hike 1A [DATE] 06:30-18:00 (11h30m) [PERSON_NAME] [PERSON_NAME] [PERS…" at bounding box center [916, 381] width 185 height 127
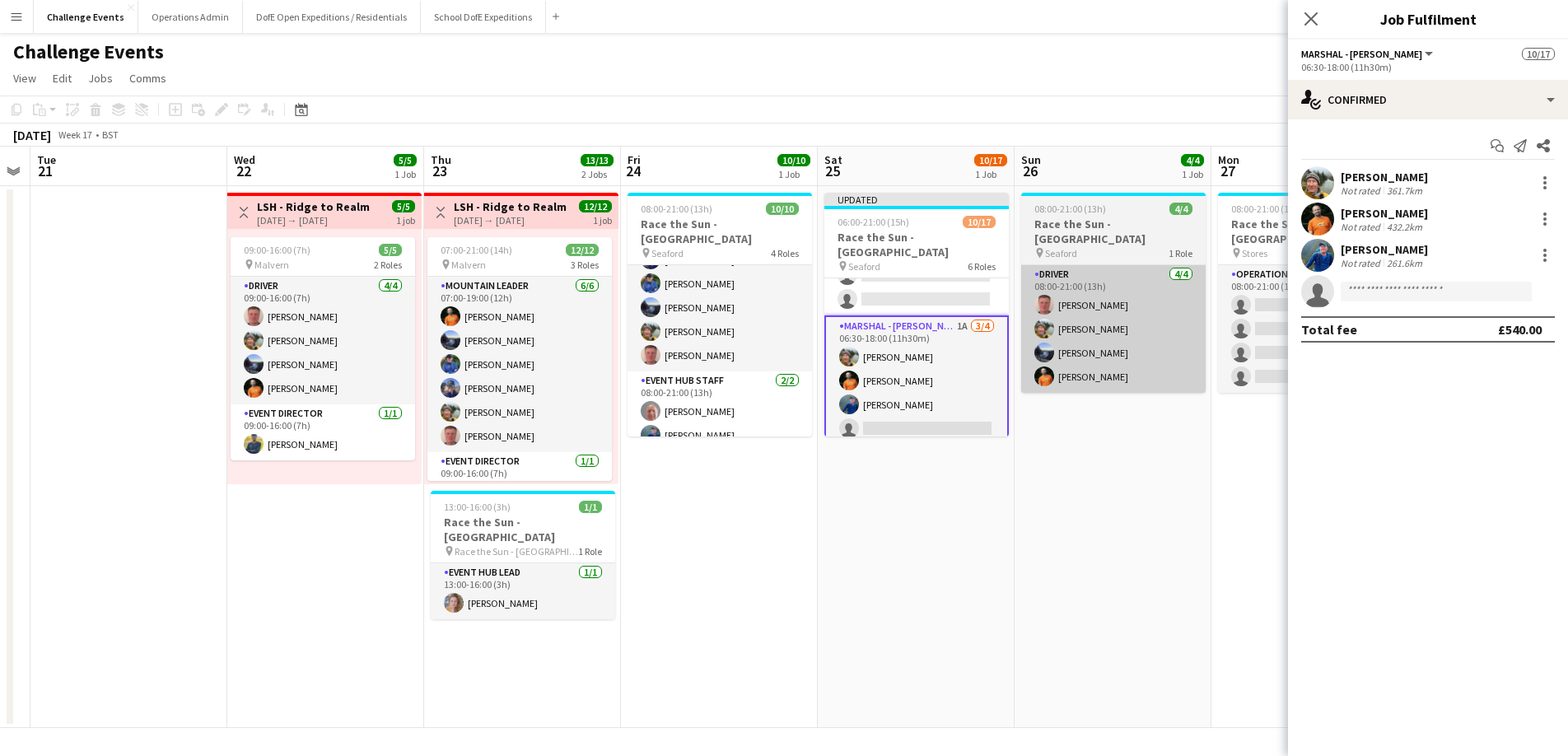
scroll to position [376, 0]
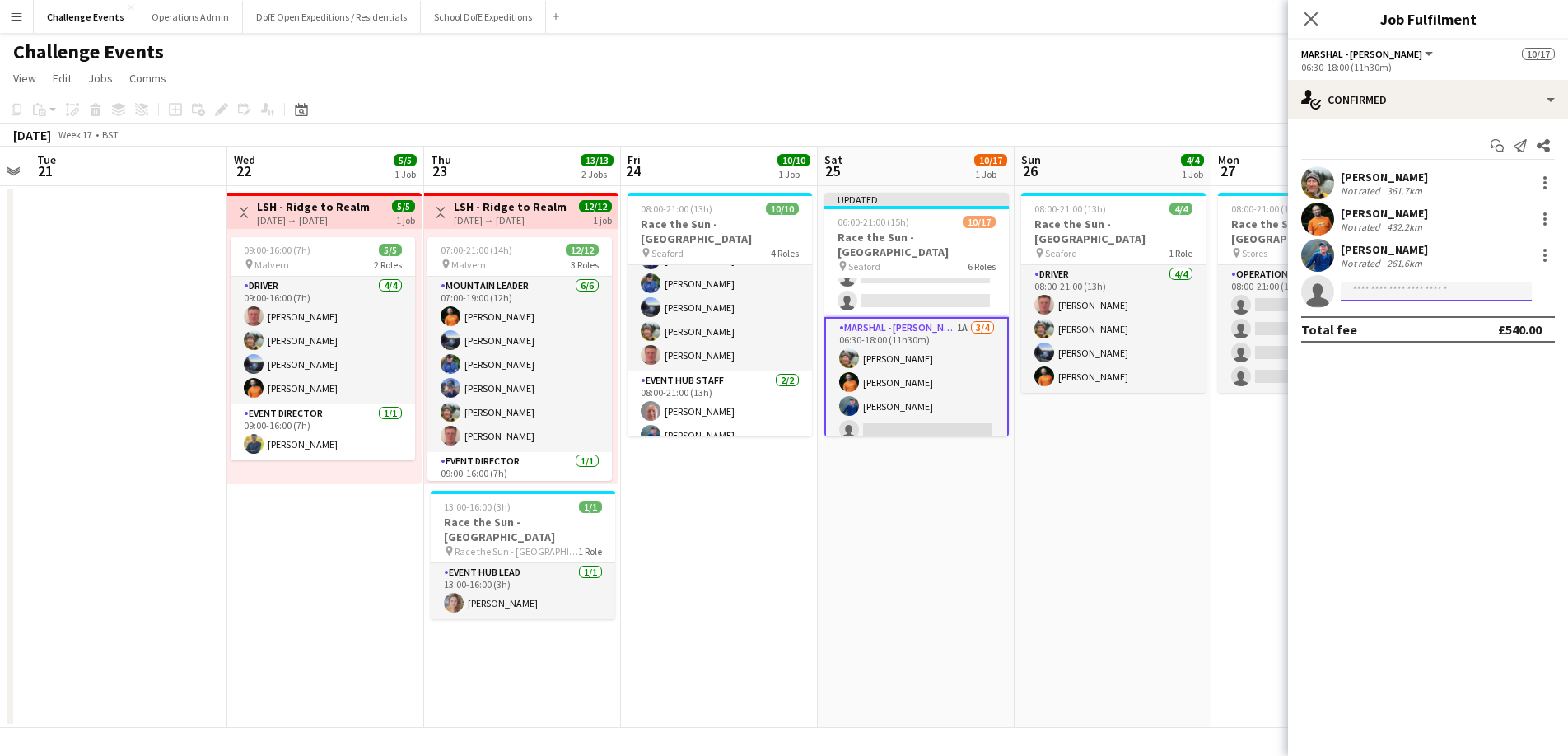
click at [1441, 297] on input at bounding box center [1436, 291] width 191 height 20
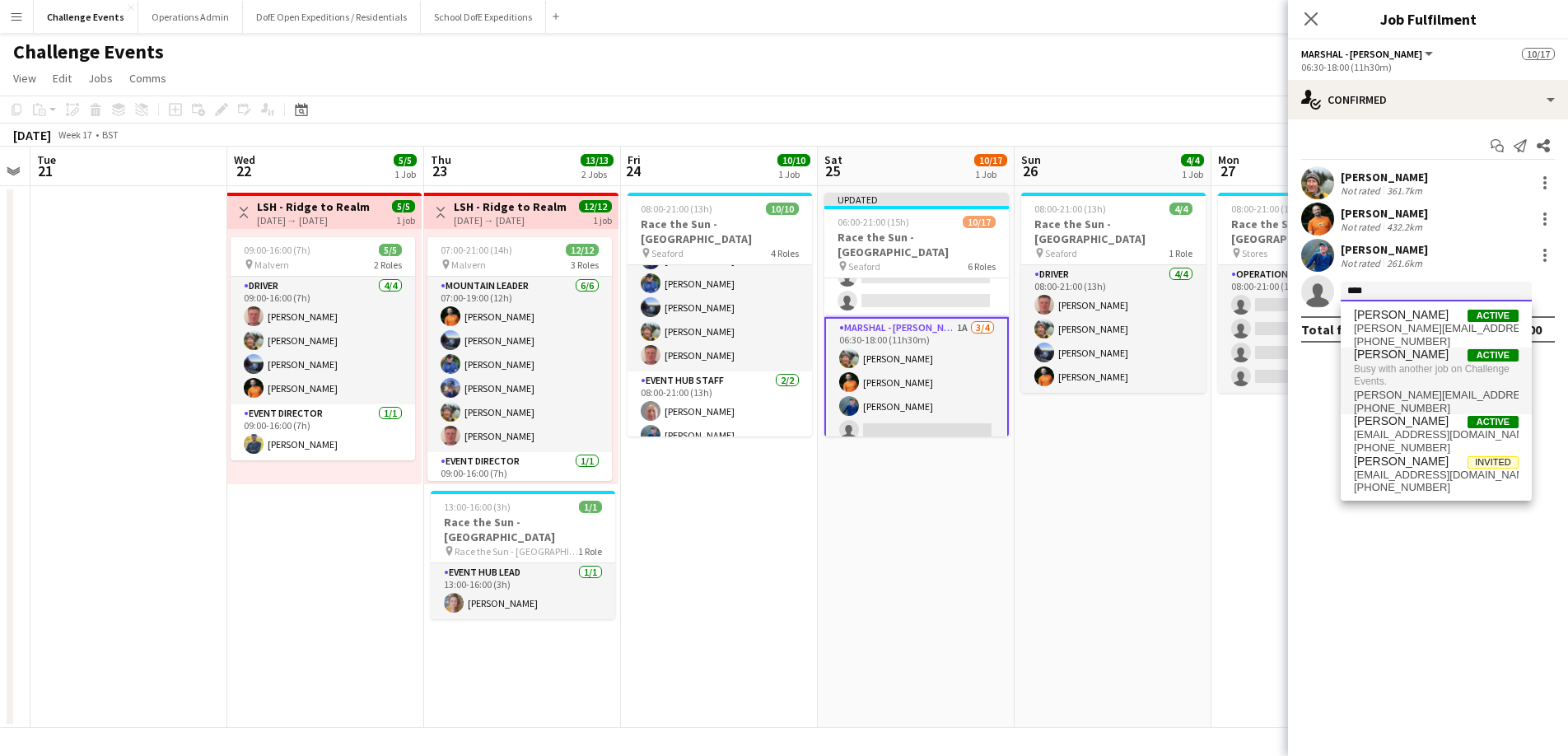
type input "****"
click at [1416, 356] on span "[PERSON_NAME]" at bounding box center [1401, 355] width 95 height 14
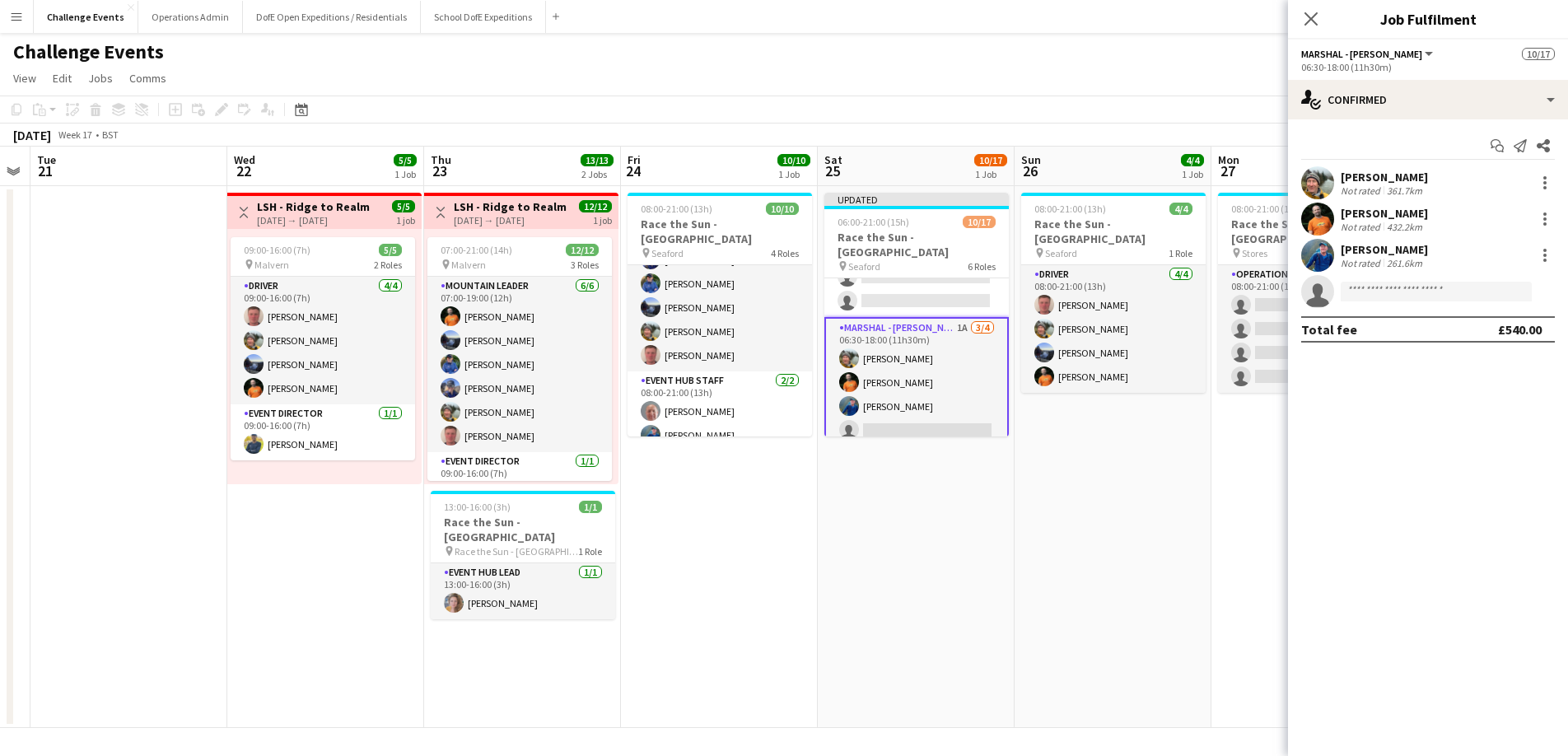
click at [898, 497] on app-date-cell "Updated 06:00-21:00 (15h) 10/17 Race the Sun - [GEOGRAPHIC_DATA] pin Seaford 6 …" at bounding box center [916, 457] width 197 height 542
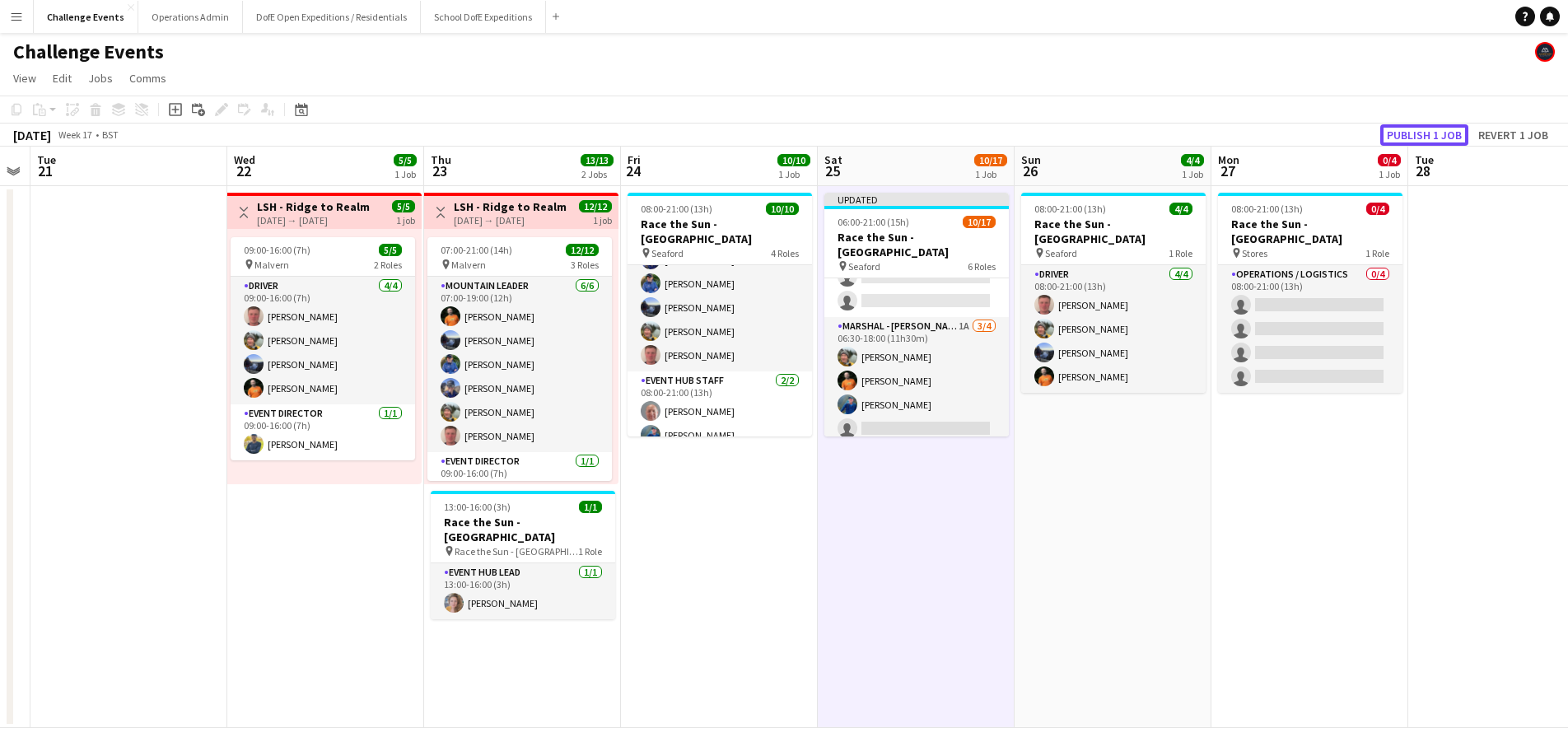
click at [1434, 127] on button "Publish 1 job" at bounding box center [1424, 134] width 88 height 22
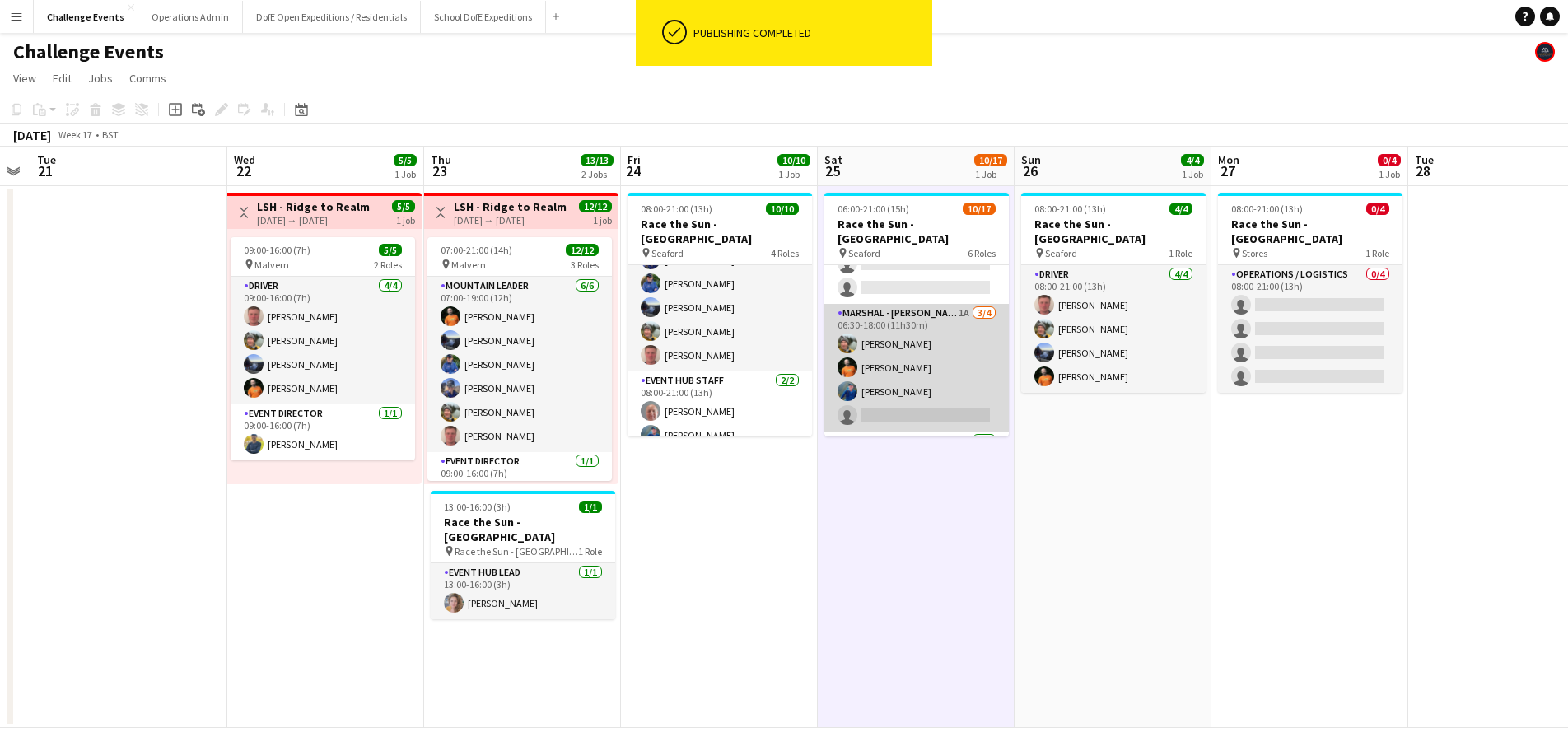
click at [905, 406] on app-card-role "Marshal - Hike 1A [DATE] 06:30-18:00 (11h30m) [PERSON_NAME] [PERSON_NAME] [PERS…" at bounding box center [916, 367] width 185 height 127
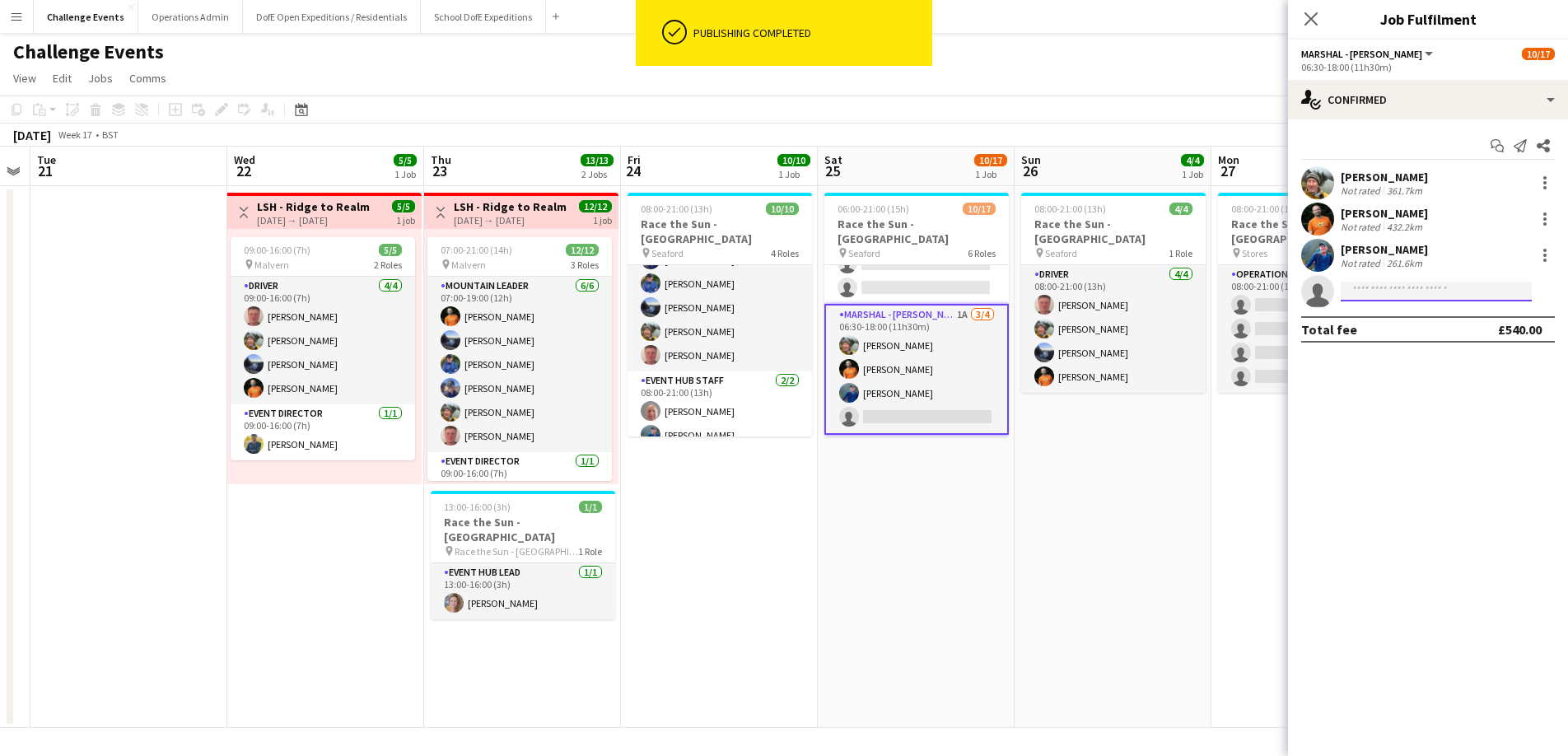
click at [1468, 292] on input at bounding box center [1436, 291] width 191 height 20
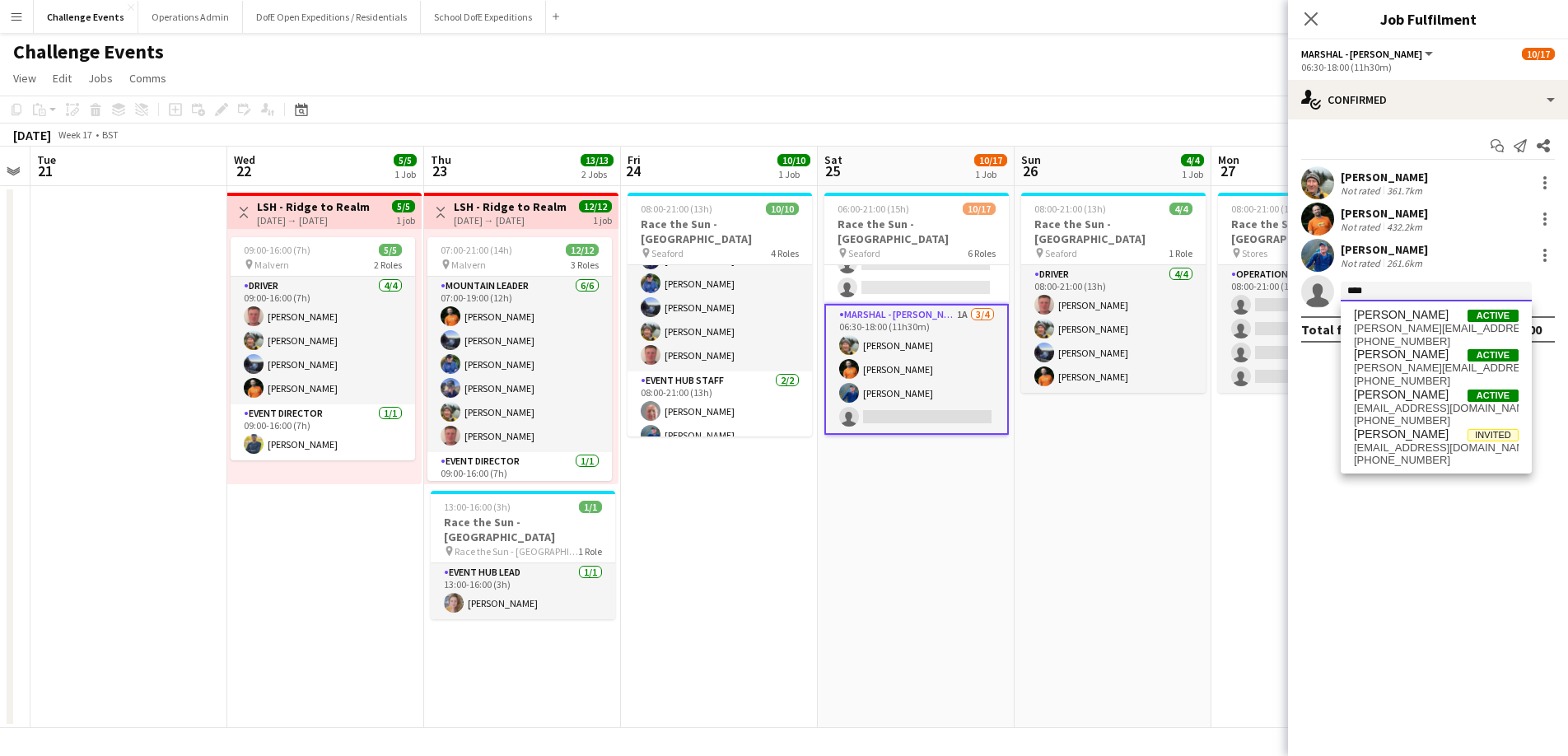
type input "****"
click at [1426, 367] on span "[PERSON_NAME][EMAIL_ADDRESS][DOMAIN_NAME]" at bounding box center [1436, 368] width 165 height 13
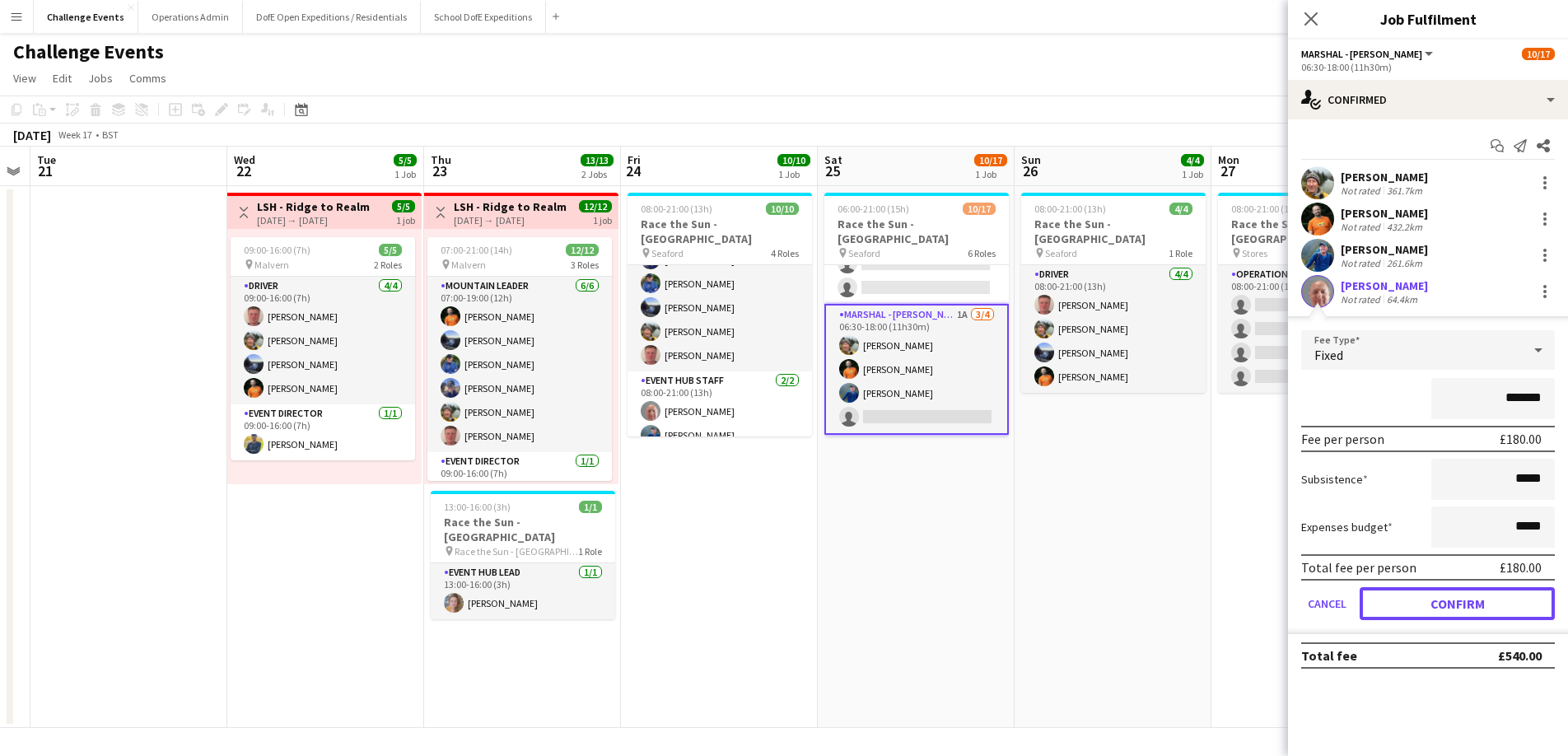
drag, startPoint x: 1475, startPoint y: 607, endPoint x: 1410, endPoint y: 590, distance: 67.2
click at [1467, 606] on button "Confirm" at bounding box center [1457, 603] width 195 height 33
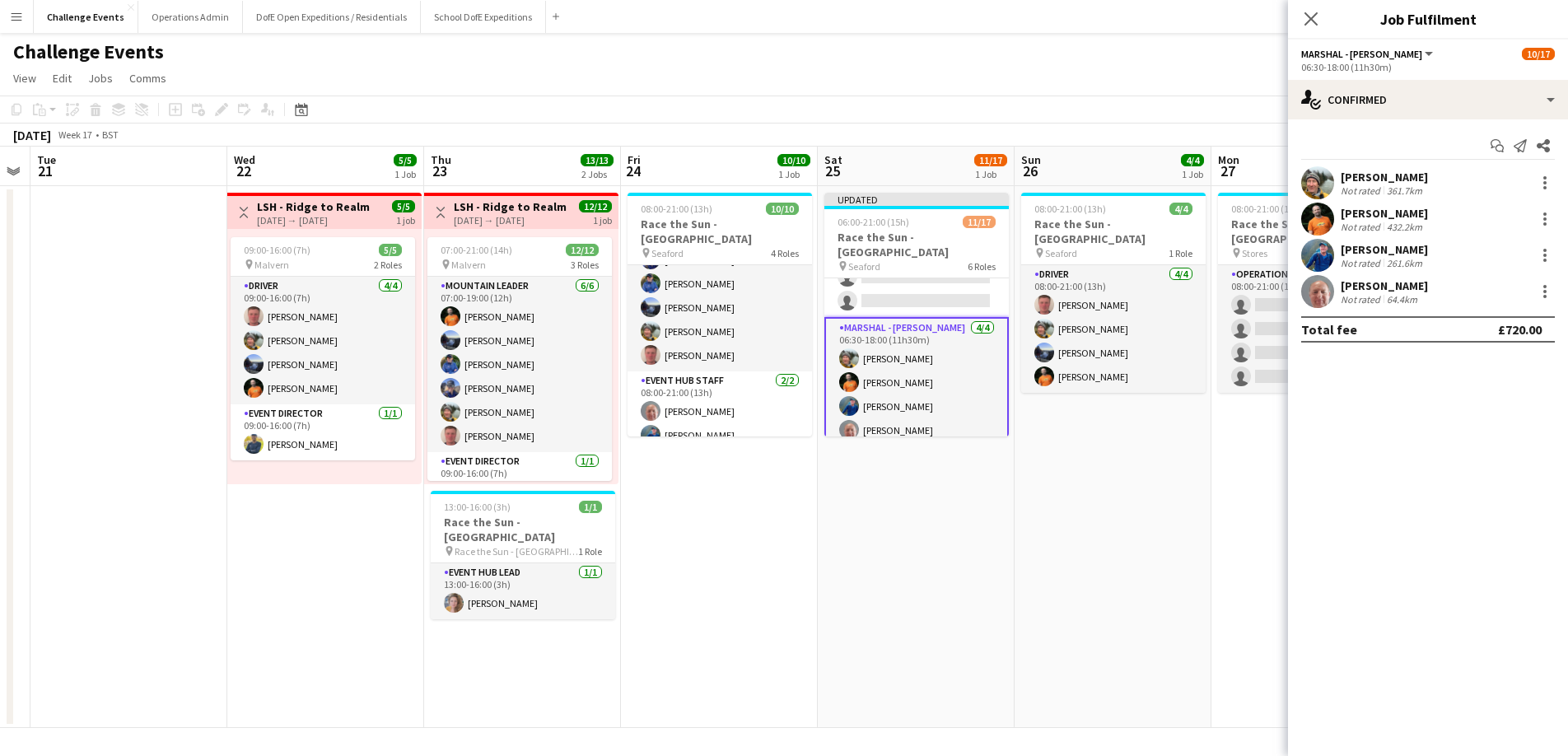
click at [862, 533] on app-date-cell "Updated 06:00-21:00 (15h) 11/17 Race the Sun - [GEOGRAPHIC_DATA] pin Seaford 6 …" at bounding box center [916, 457] width 197 height 542
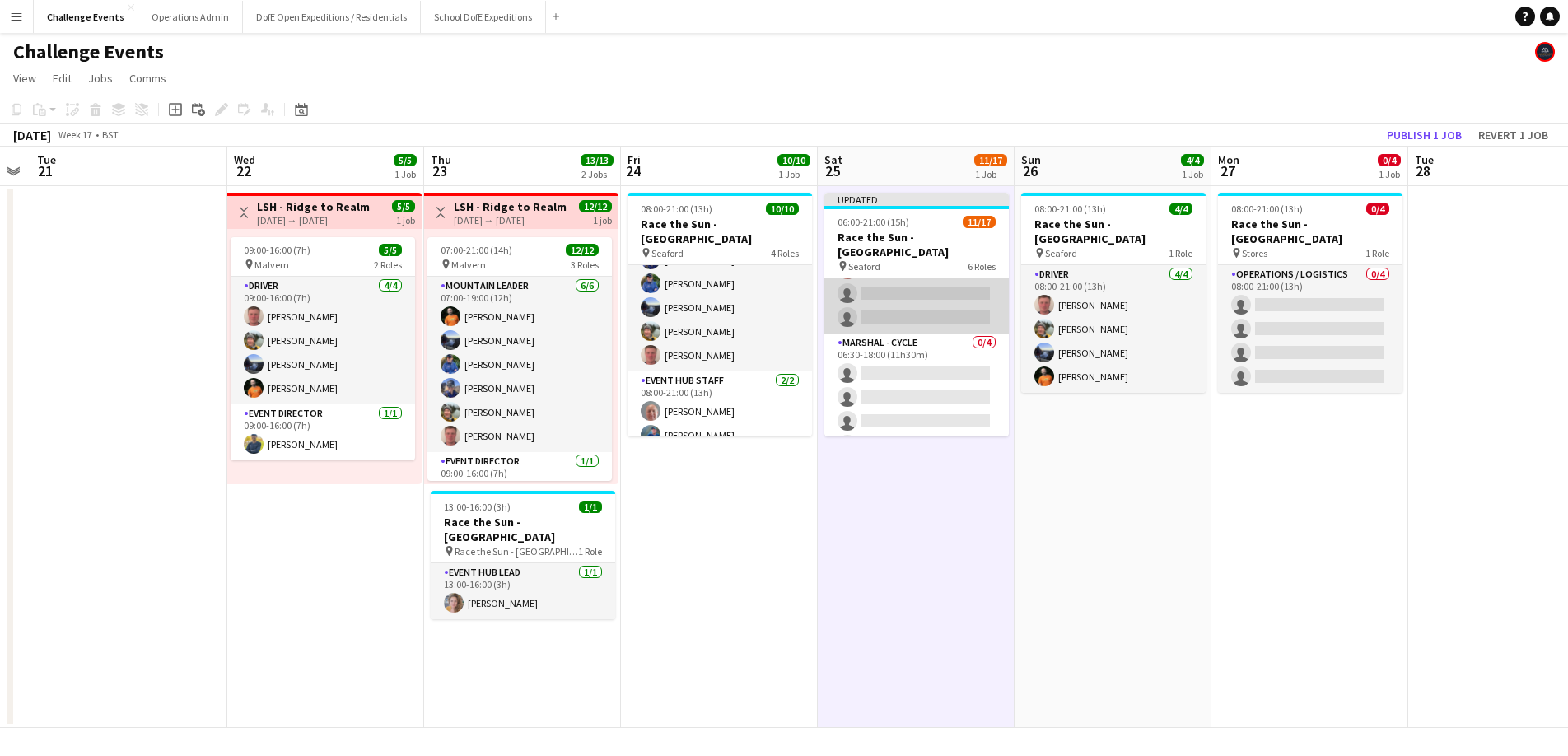
scroll to position [244, 0]
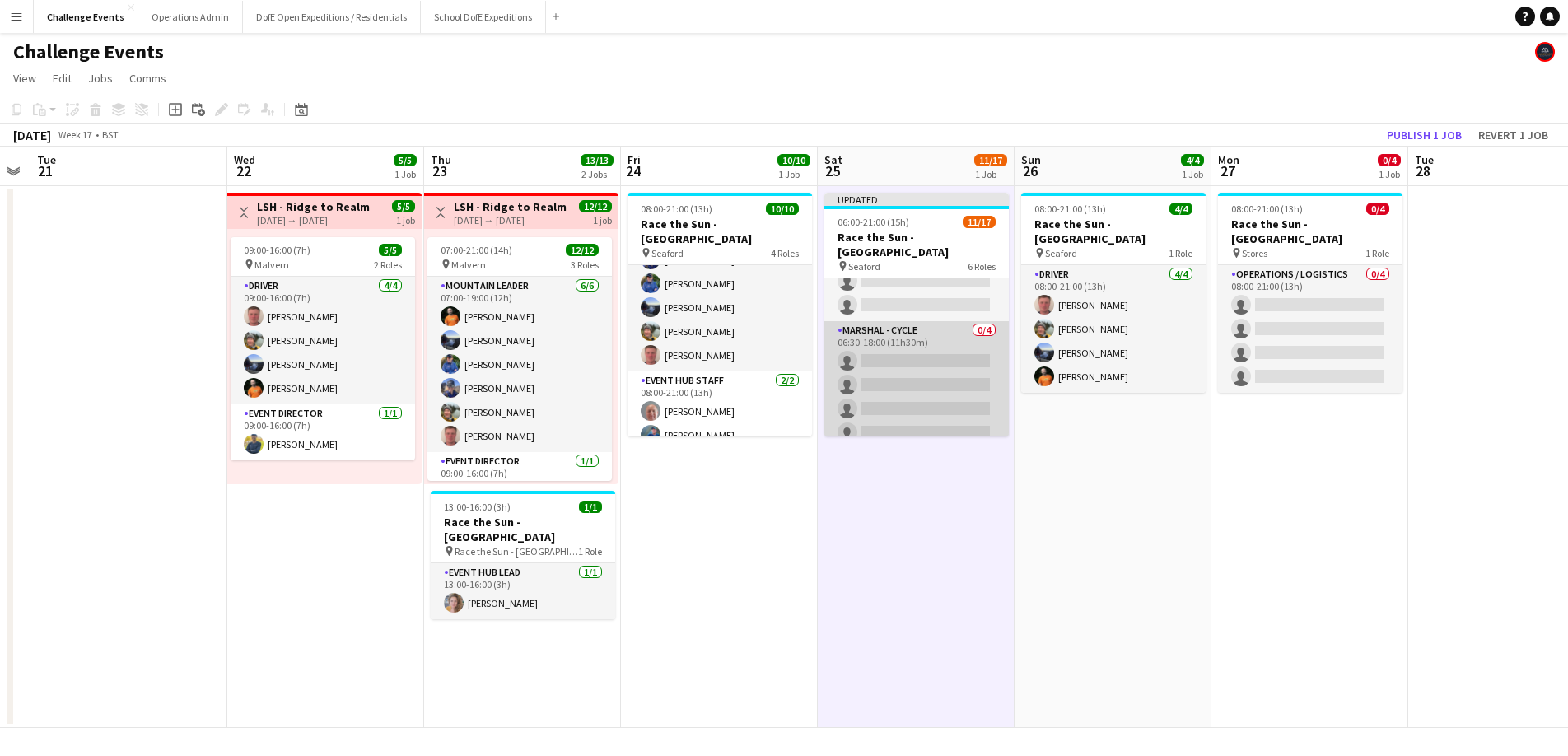
click at [938, 334] on app-card-role "Marshal - Cycle 0/4 06:30-18:00 (11h30m) single-neutral-actions single-neutral-…" at bounding box center [916, 384] width 185 height 127
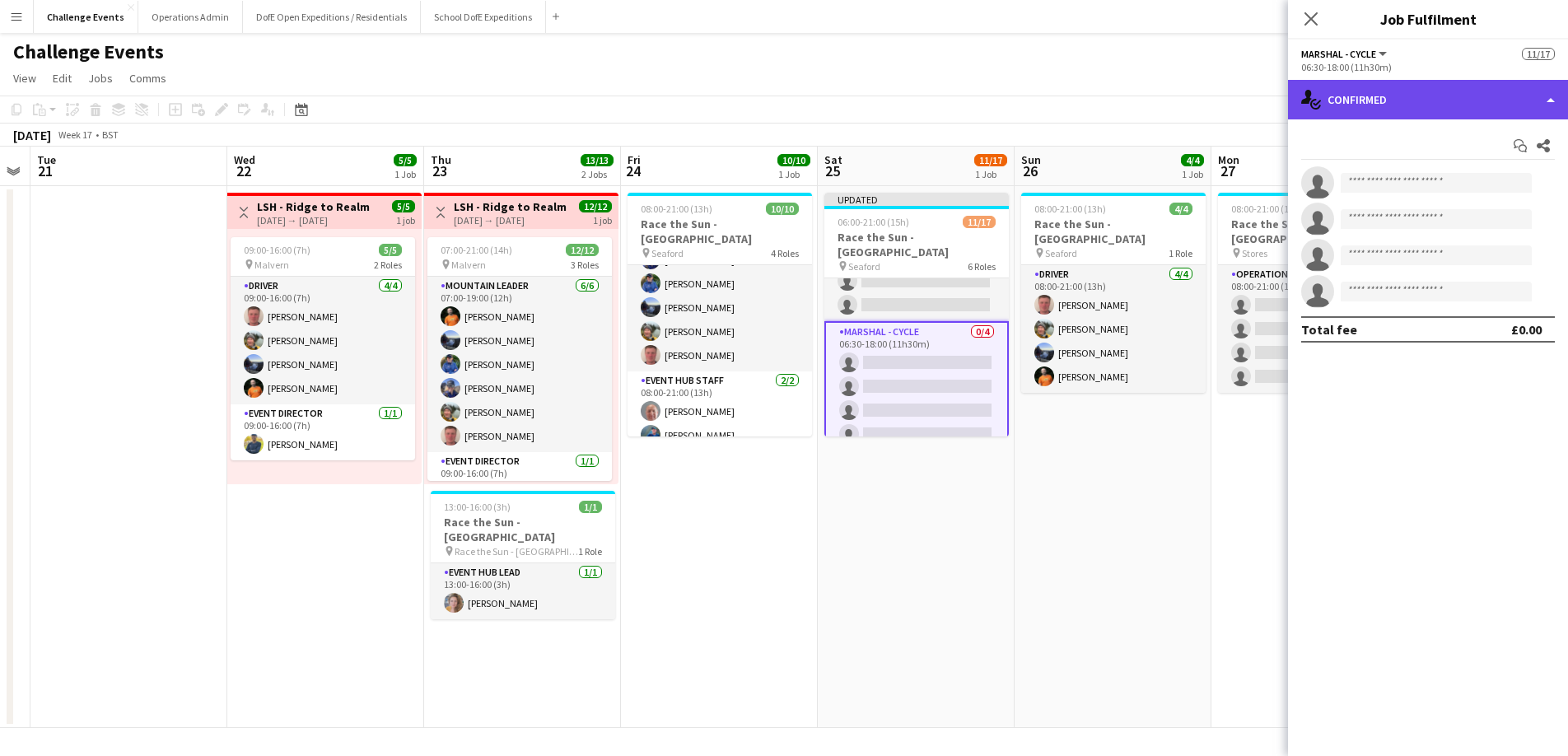
click at [1483, 116] on div "single-neutral-actions-check-2 Confirmed" at bounding box center [1428, 100] width 280 height 40
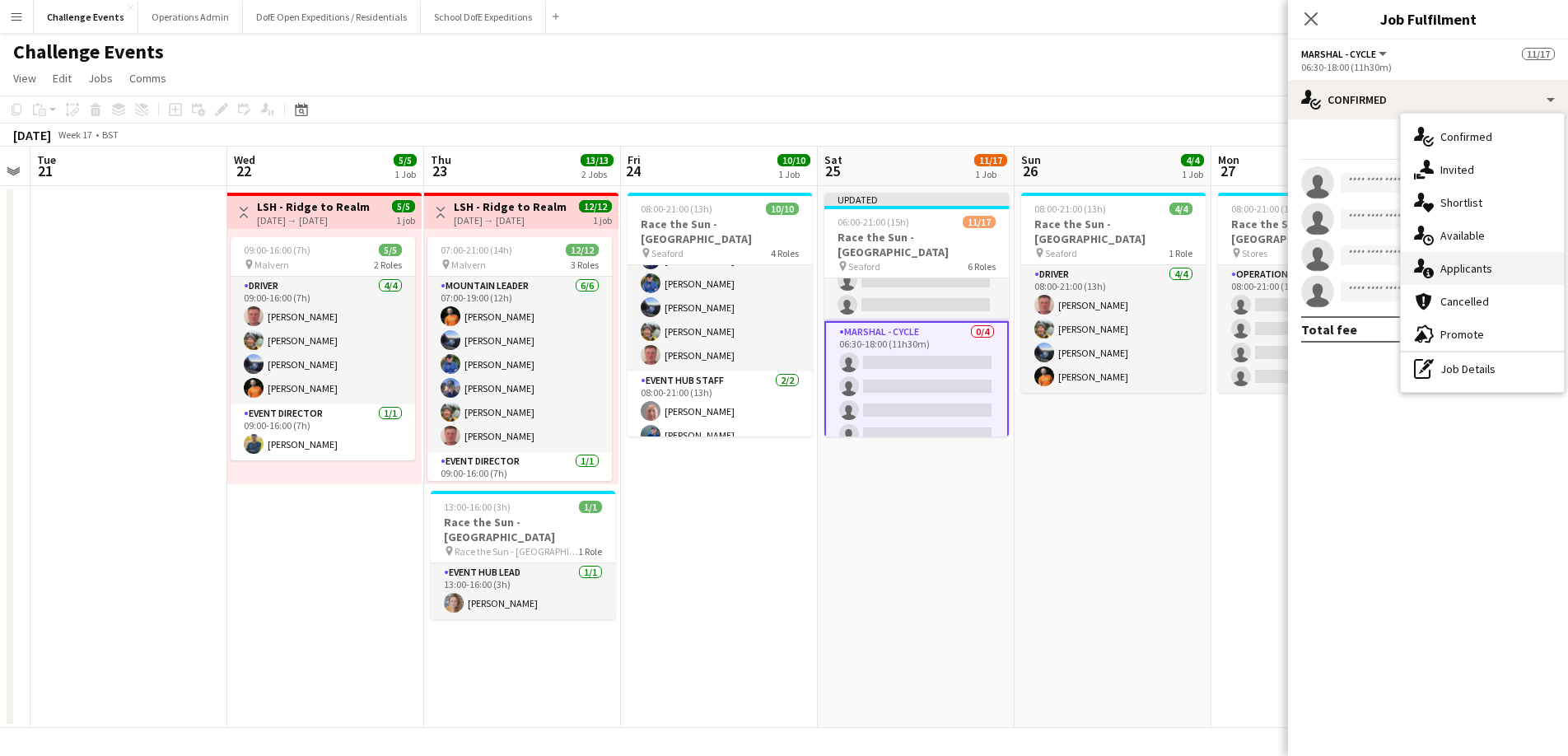
click at [1454, 258] on div "single-neutral-actions-information Applicants" at bounding box center [1482, 269] width 163 height 33
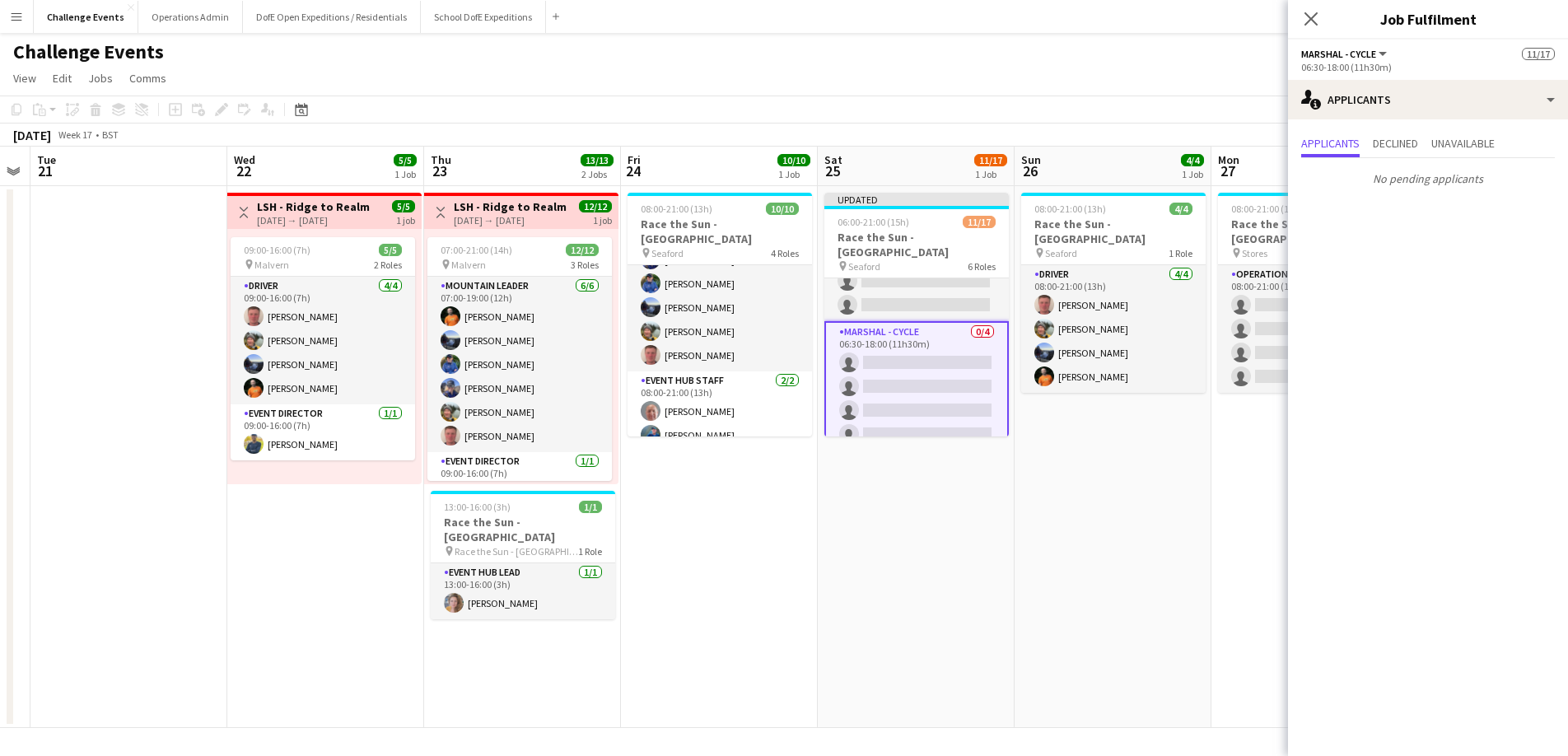
click at [918, 499] on app-date-cell "Updated 06:00-21:00 (15h) 11/17 Race the Sun - [GEOGRAPHIC_DATA] pin Seaford 6 …" at bounding box center [916, 457] width 197 height 542
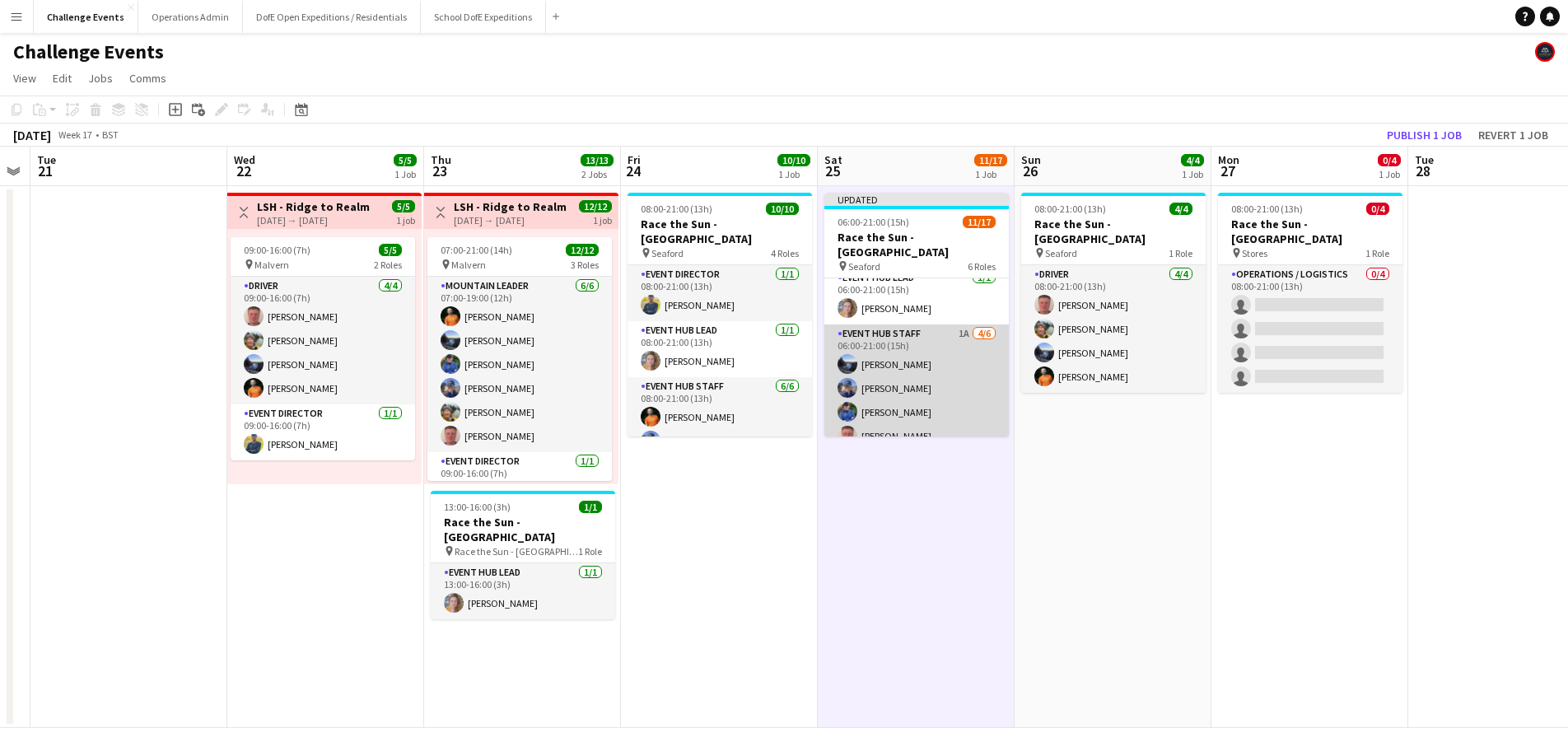
scroll to position [0, 0]
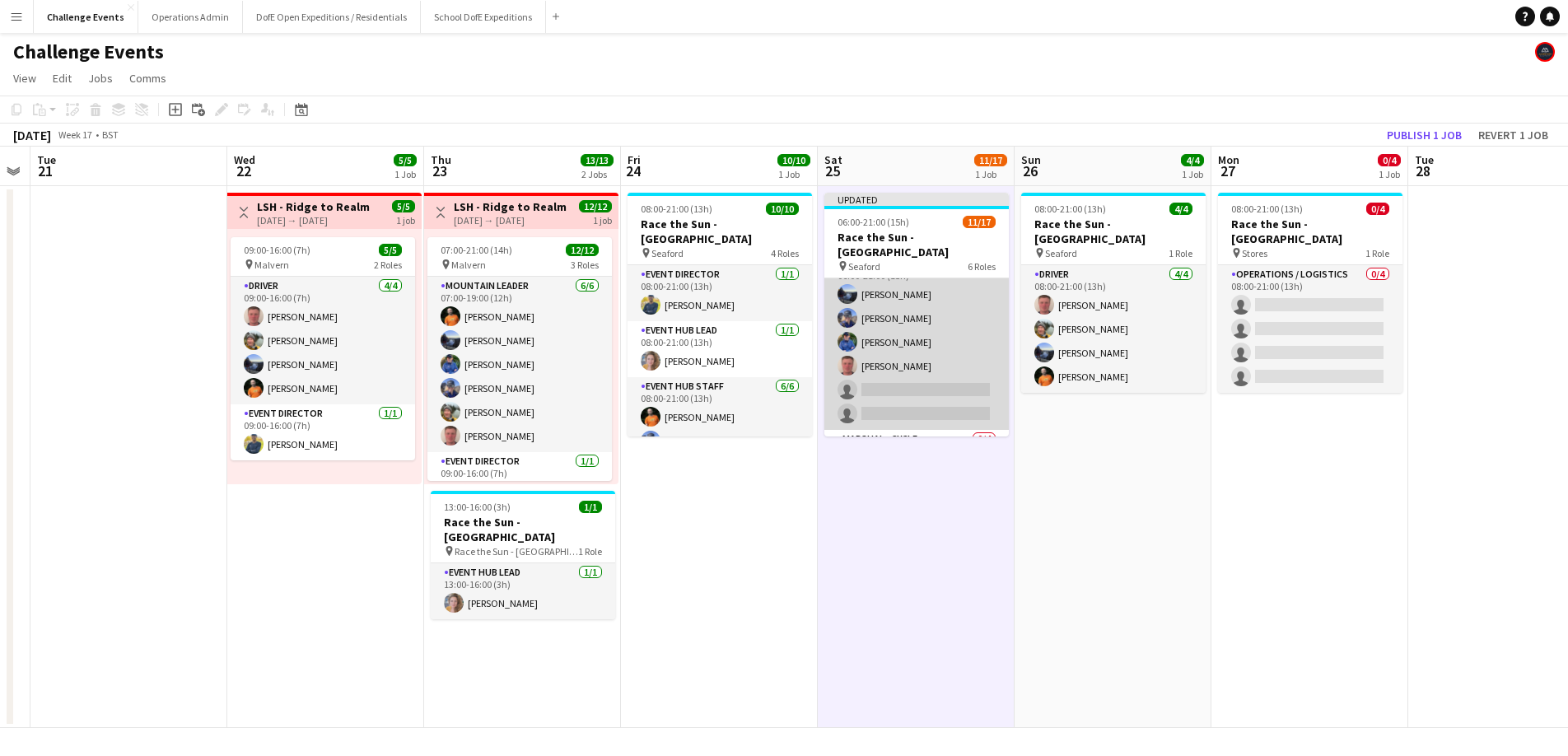
click at [923, 311] on app-card-role "Event Hub Staff 1A [DATE] 06:00-21:00 (15h) [PERSON_NAME] [PERSON_NAME] [PERSON…" at bounding box center [916, 342] width 185 height 175
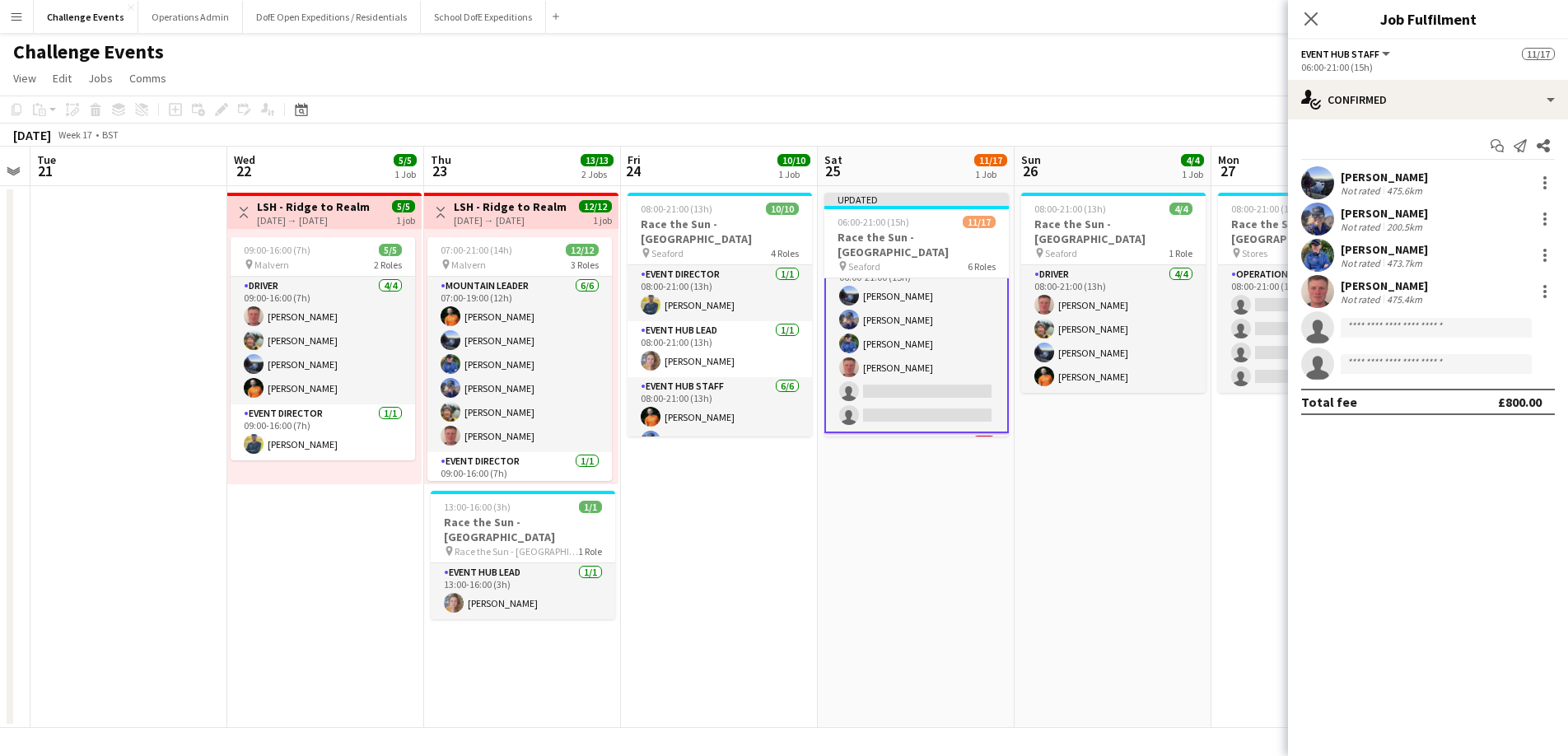
scroll to position [138, 0]
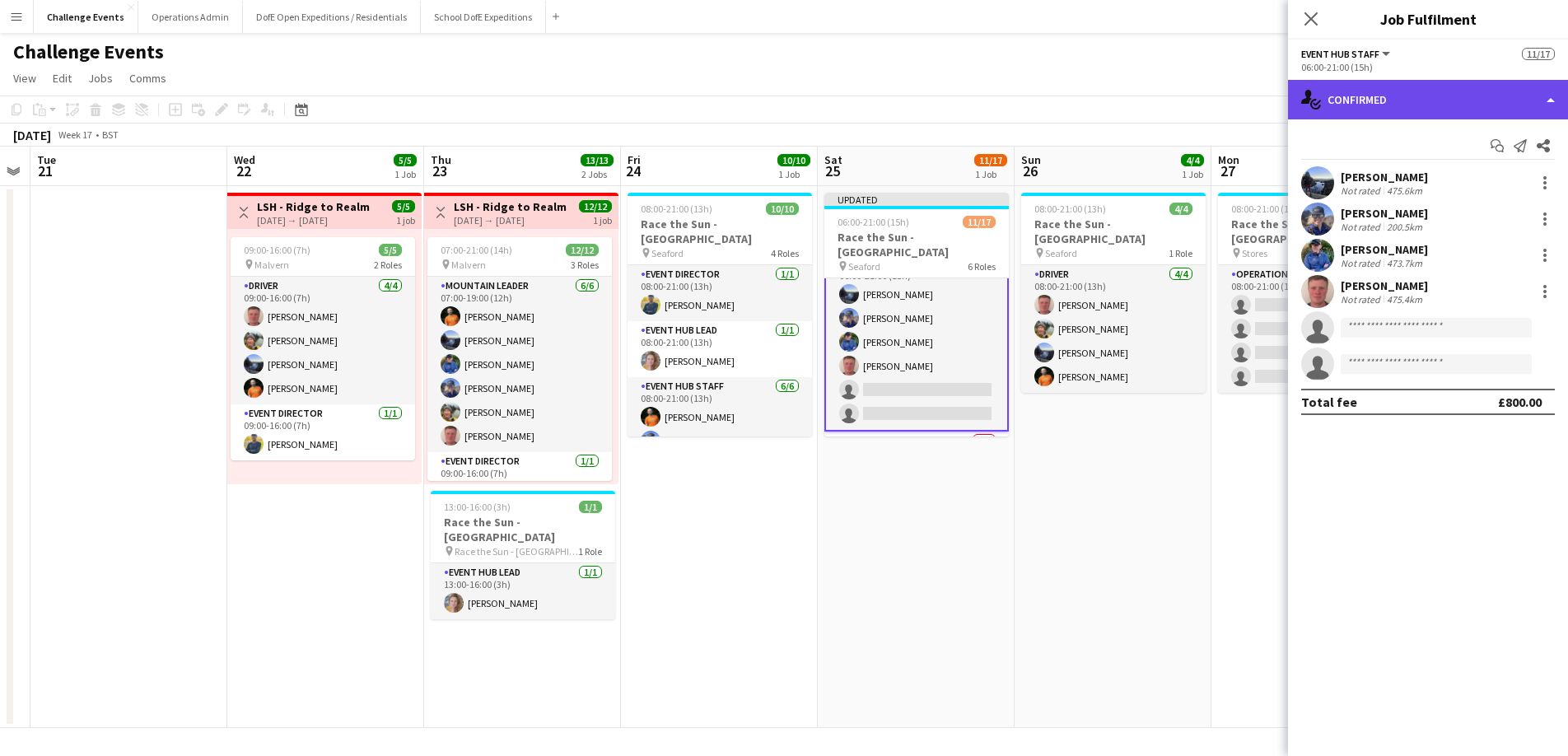
click at [1434, 108] on div "single-neutral-actions-check-2 Confirmed" at bounding box center [1428, 100] width 280 height 40
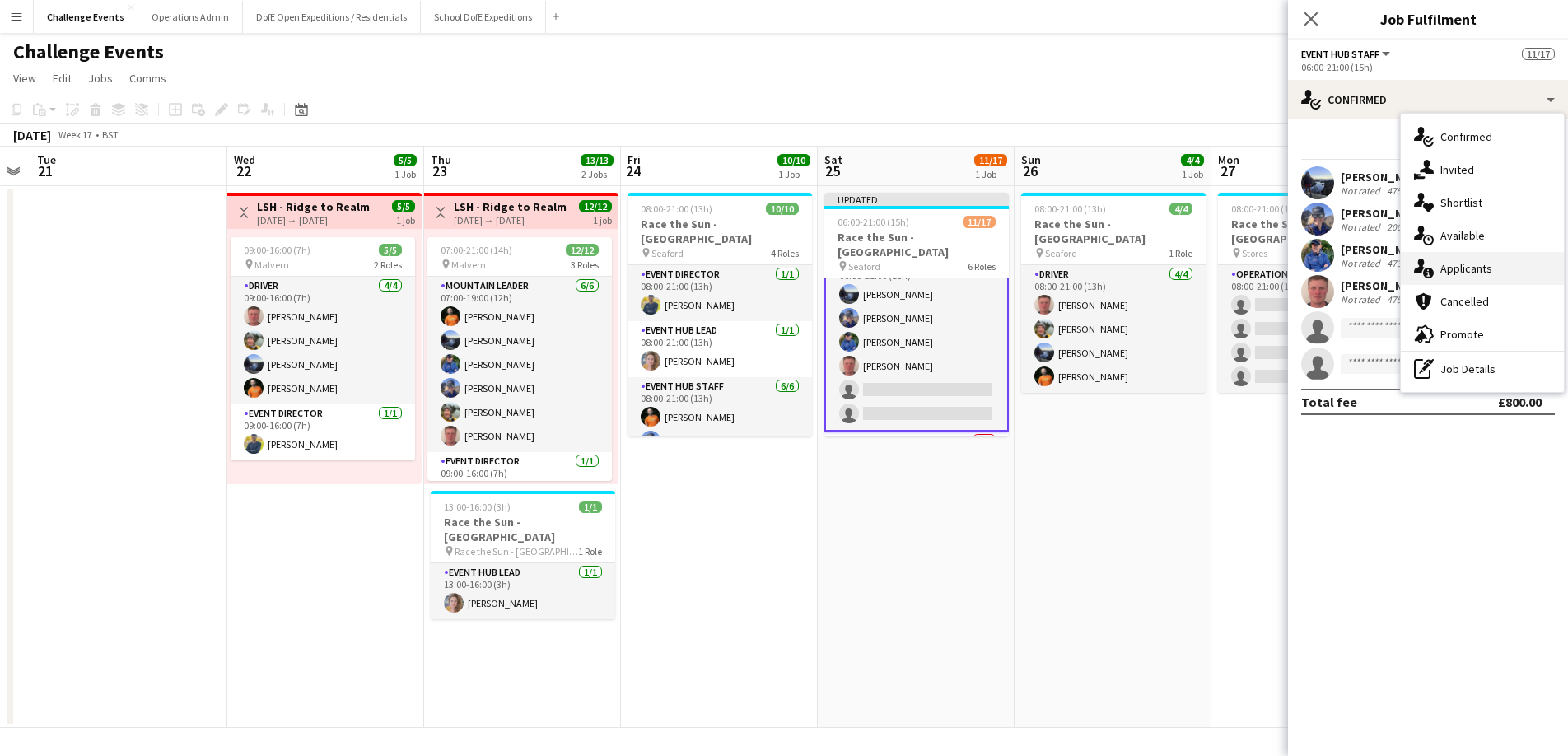
click at [1467, 268] on span "Applicants" at bounding box center [1467, 268] width 52 height 15
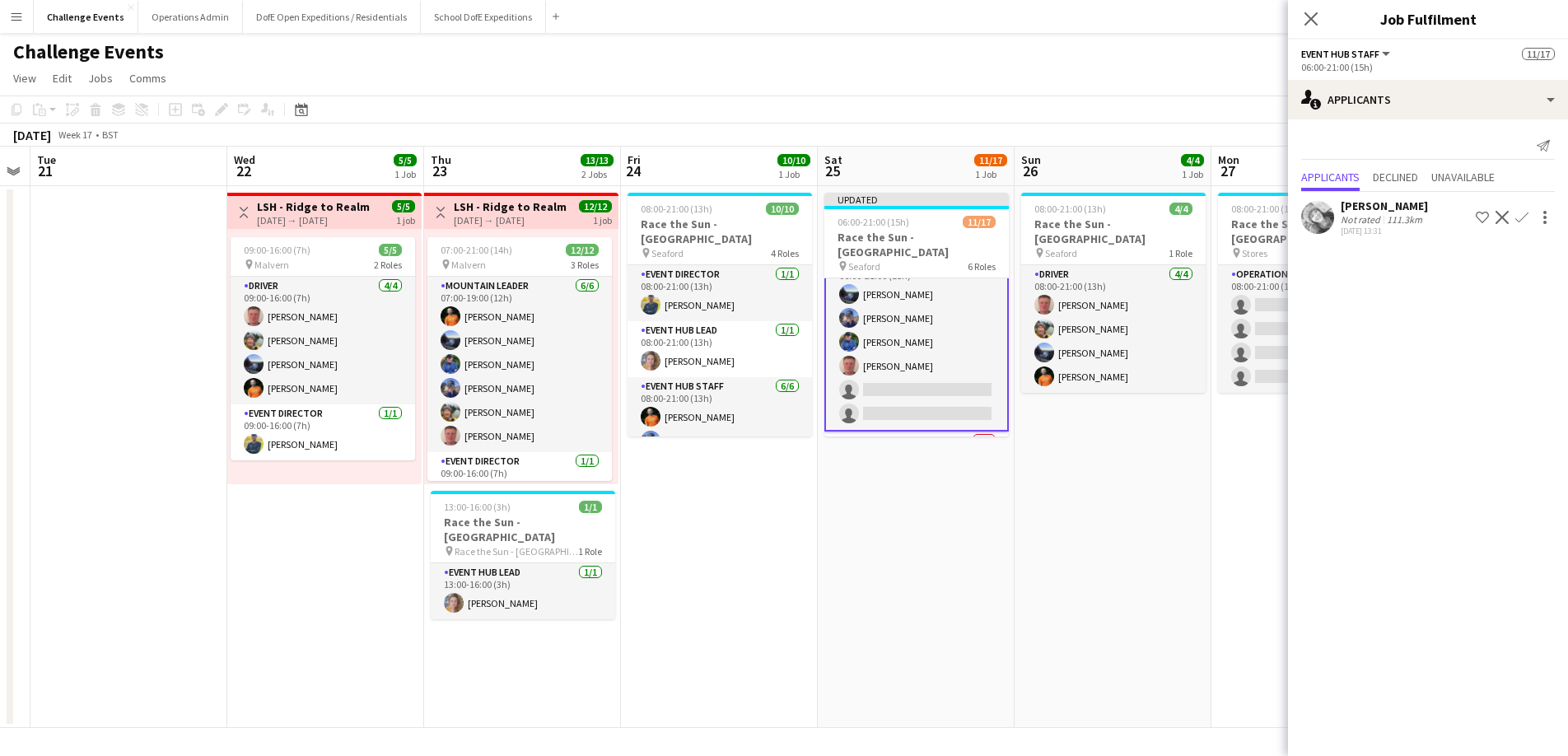
click at [1525, 218] on app-icon "Confirm" at bounding box center [1521, 217] width 13 height 13
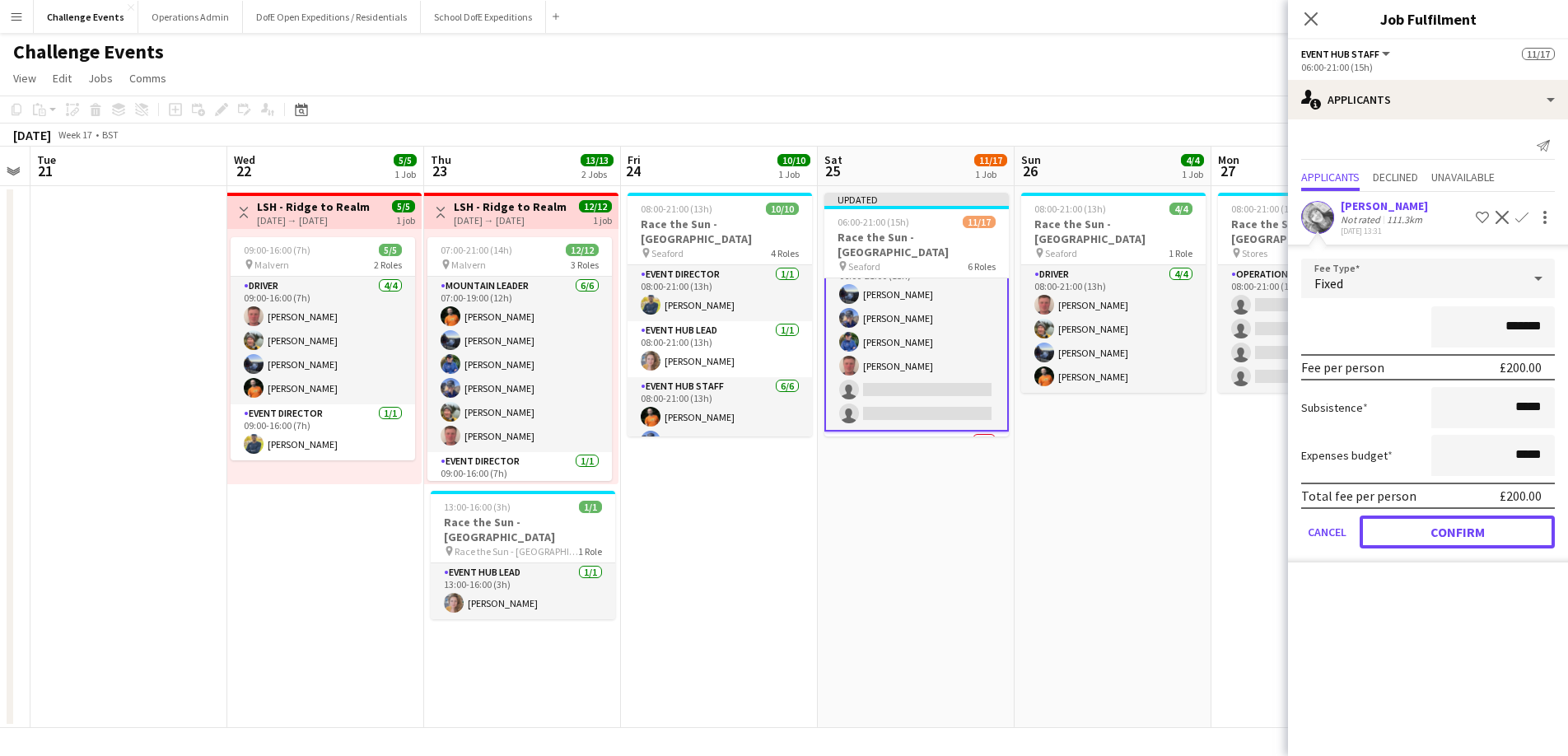
click at [1451, 531] on button "Confirm" at bounding box center [1457, 531] width 195 height 33
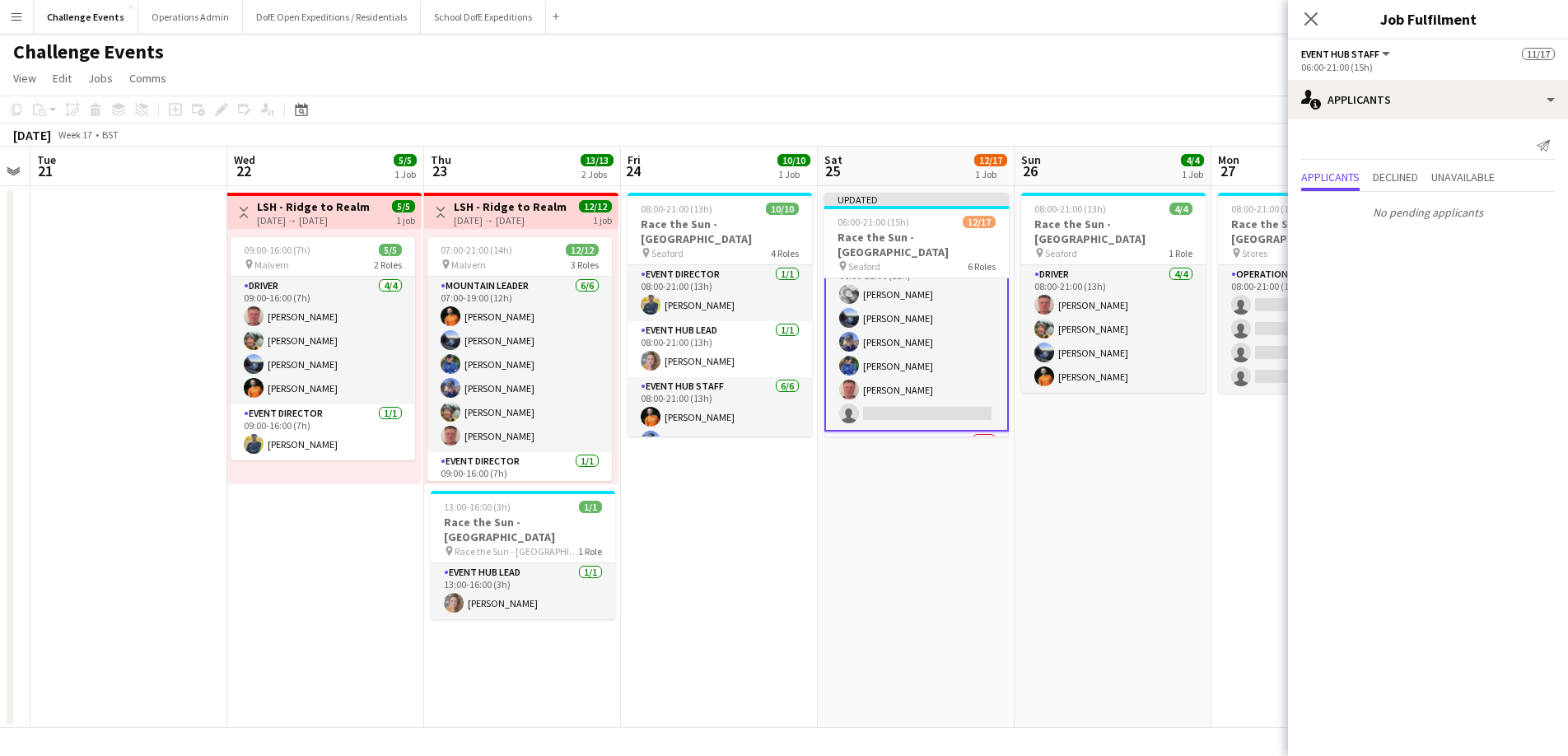
click at [770, 501] on app-date-cell "08:00-21:00 (13h) 10/10 Race the Sun - [GEOGRAPHIC_DATA] pin Seaford 4 Roles Ev…" at bounding box center [719, 457] width 197 height 542
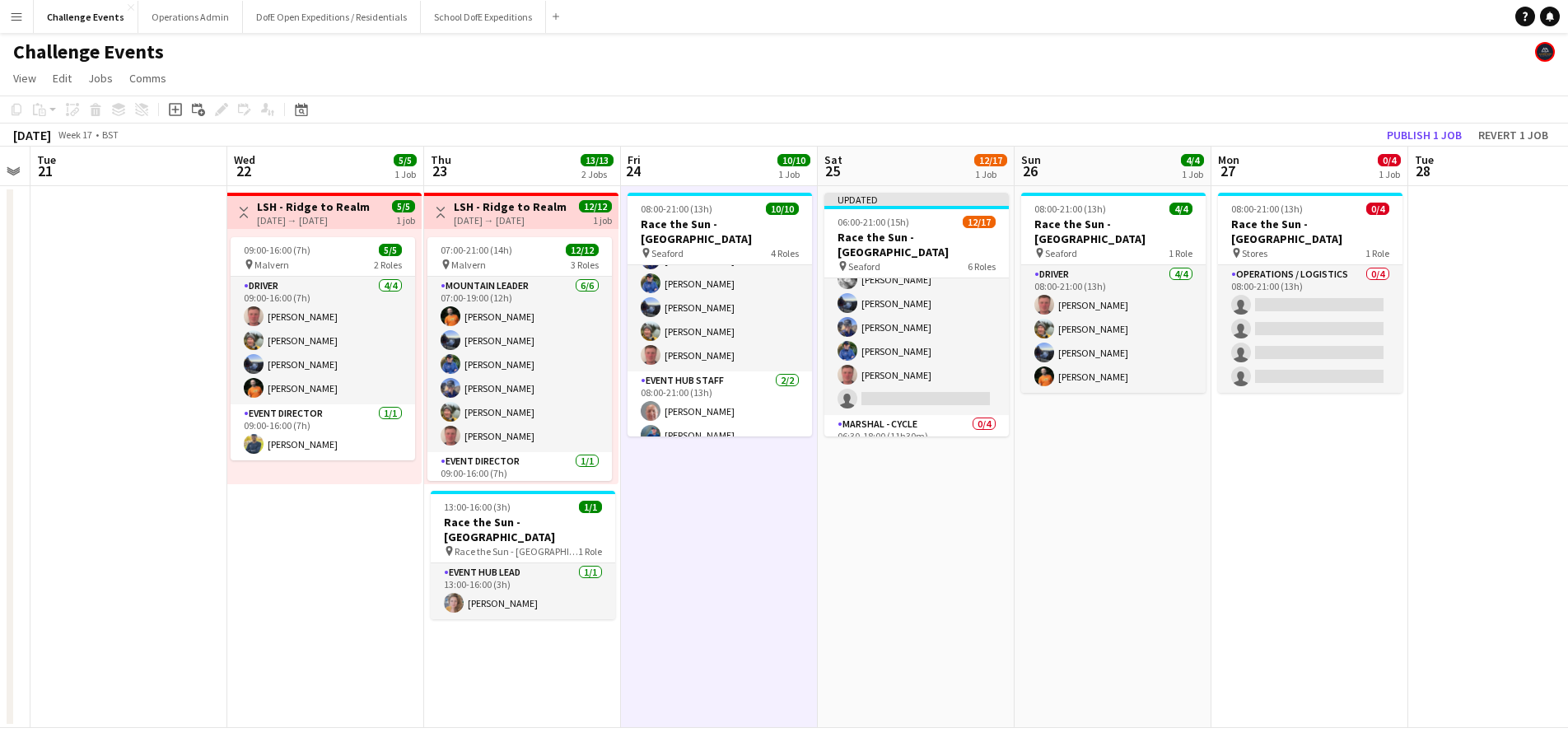
scroll to position [0, 391]
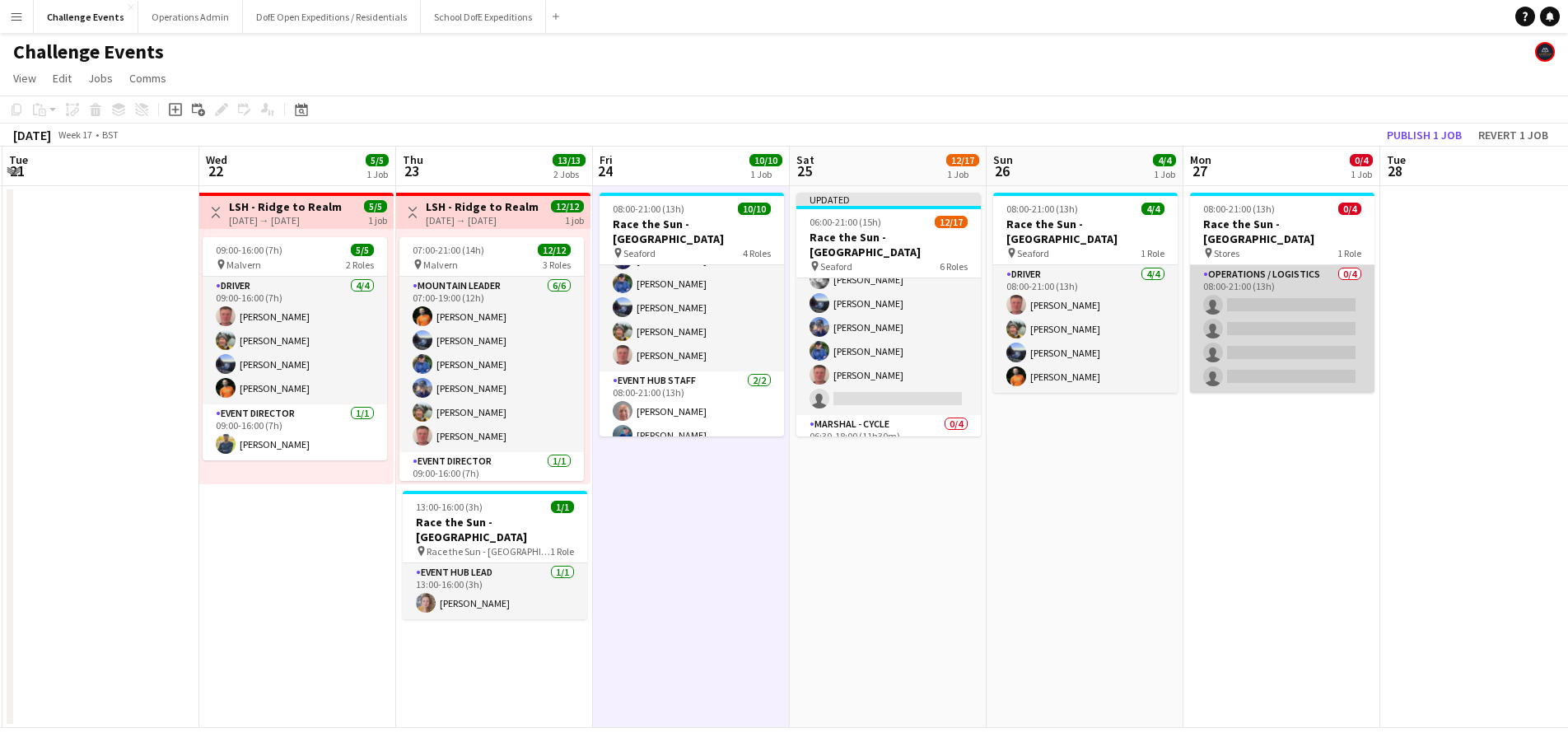
click at [1273, 290] on app-card-role "Operations / Logistics 0/4 08:00-21:00 (13h) single-neutral-actions single-neut…" at bounding box center [1282, 329] width 185 height 127
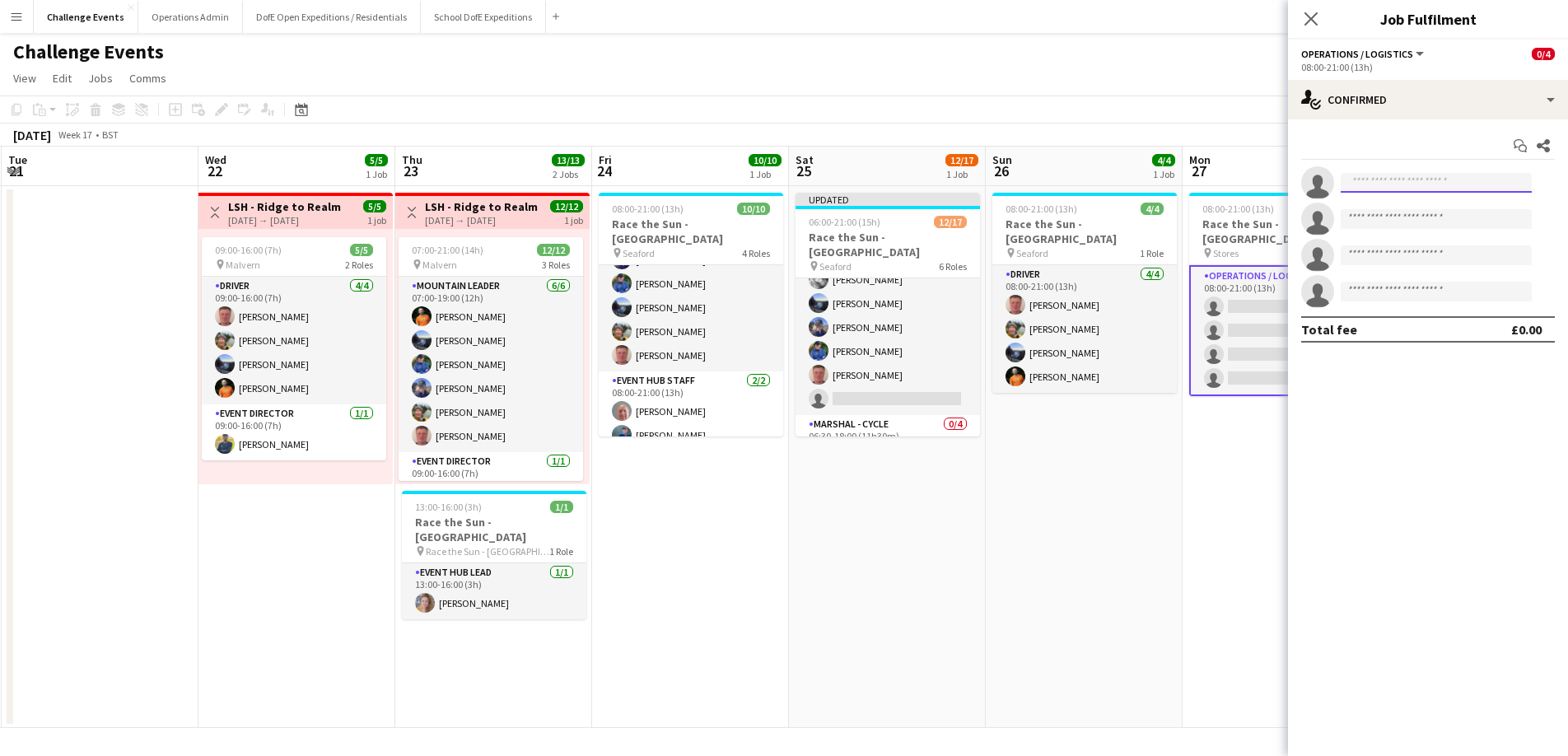
click at [1395, 181] on input at bounding box center [1436, 182] width 191 height 20
click at [1142, 448] on app-date-cell "08:00-21:00 (13h) 4/4 Race the Sun - [GEOGRAPHIC_DATA] pin Seaford 1 Role Drive…" at bounding box center [1084, 457] width 197 height 542
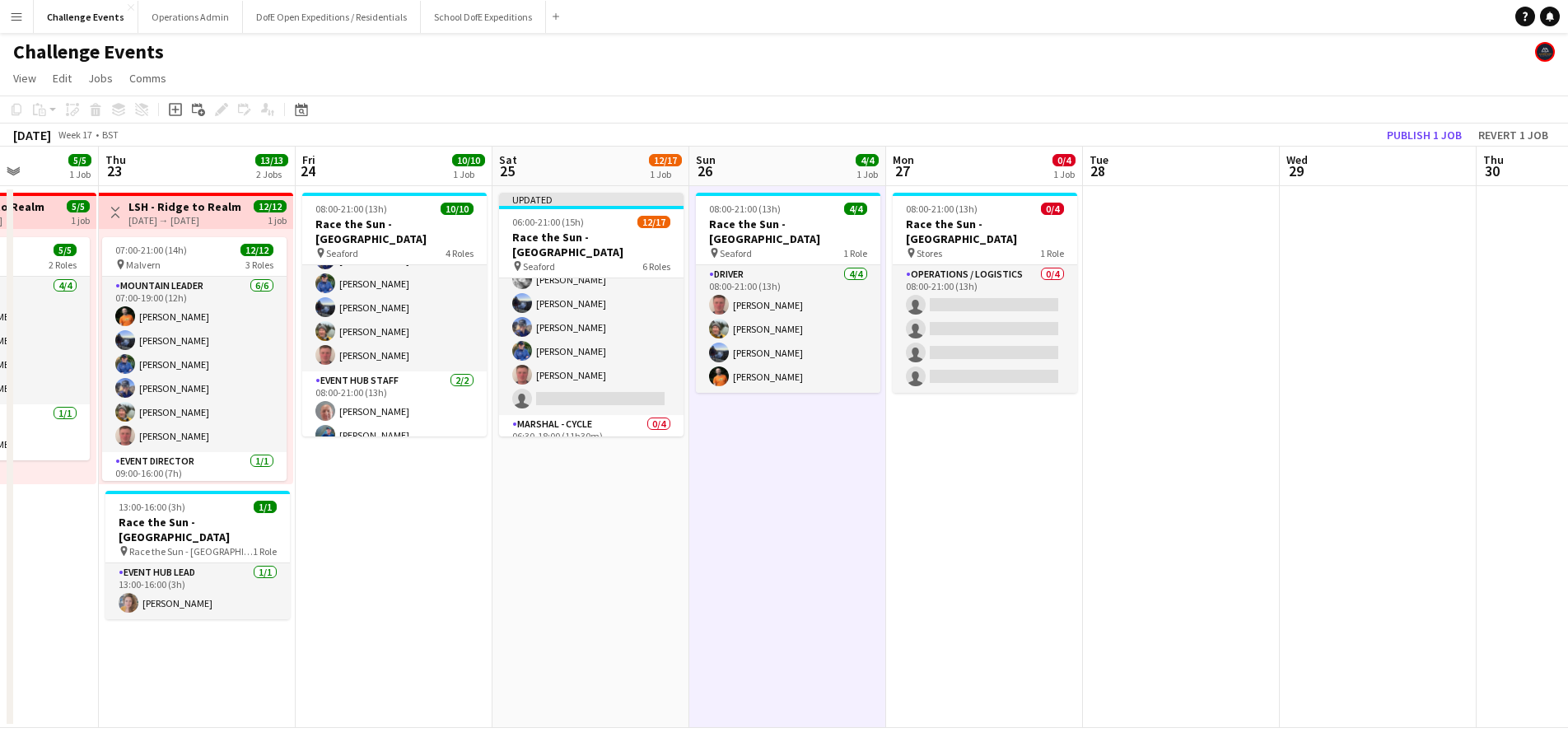
scroll to position [0, 585]
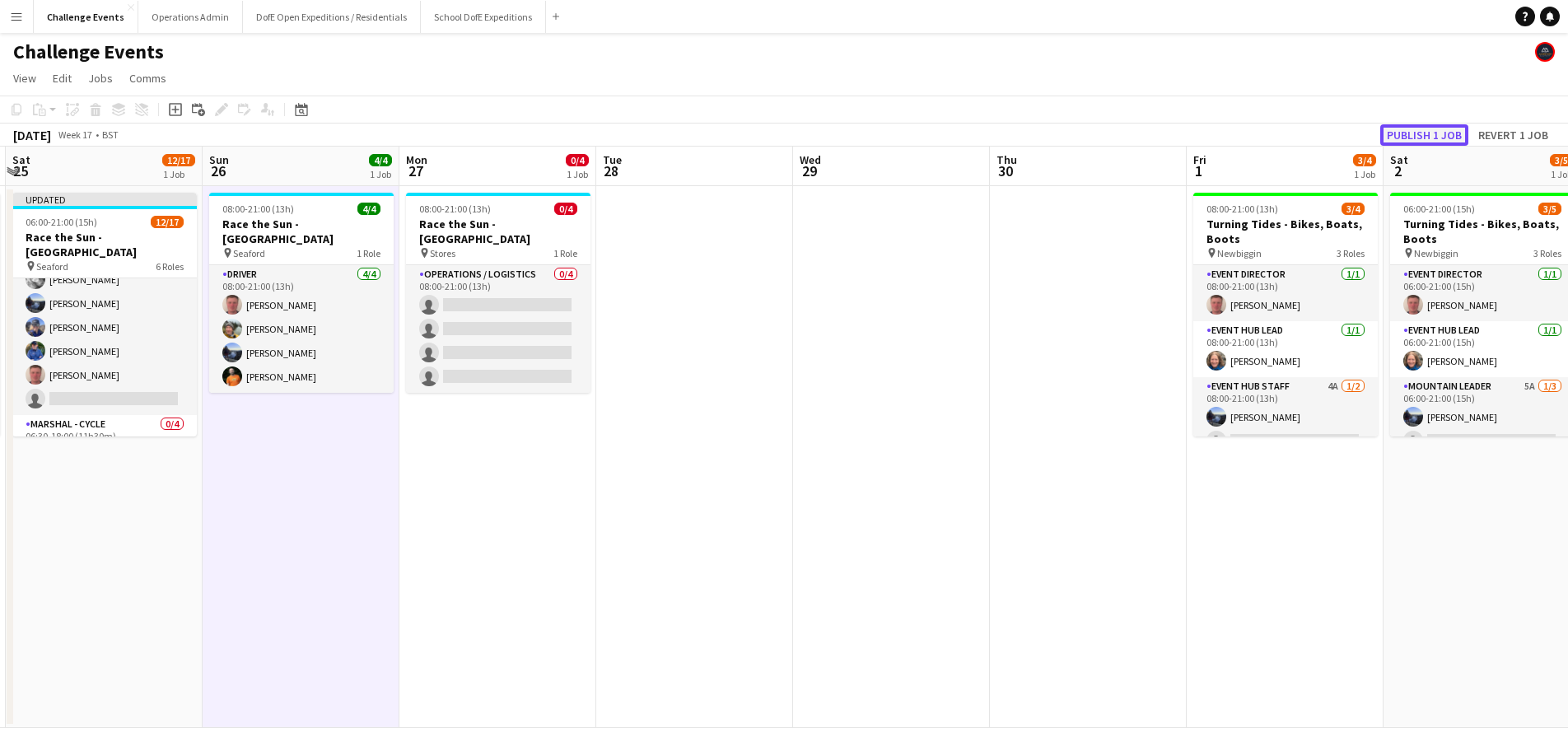
click at [1422, 137] on button "Publish 1 job" at bounding box center [1424, 134] width 88 height 22
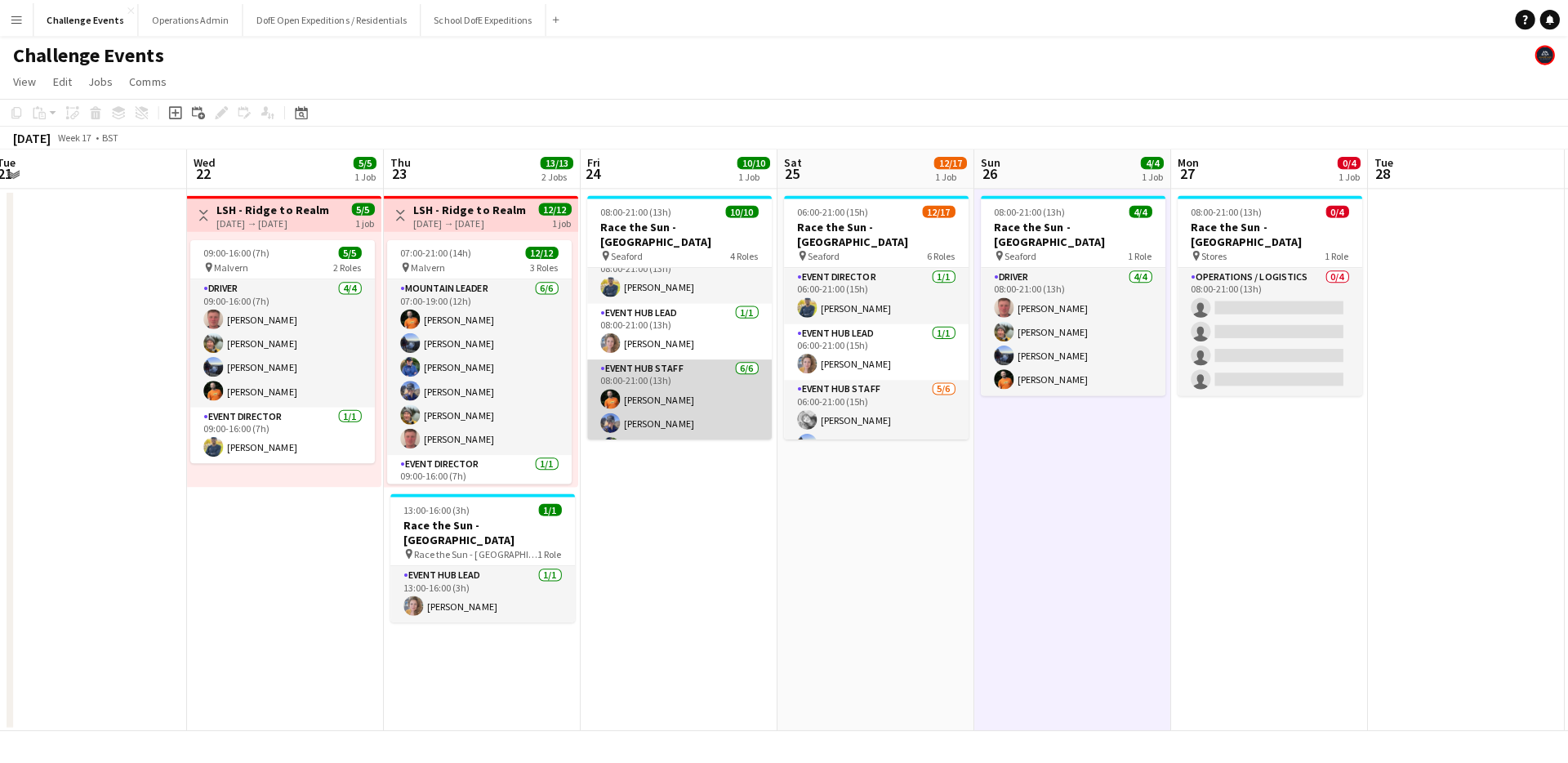
scroll to position [0, 0]
